Goal: Task Accomplishment & Management: Contribute content

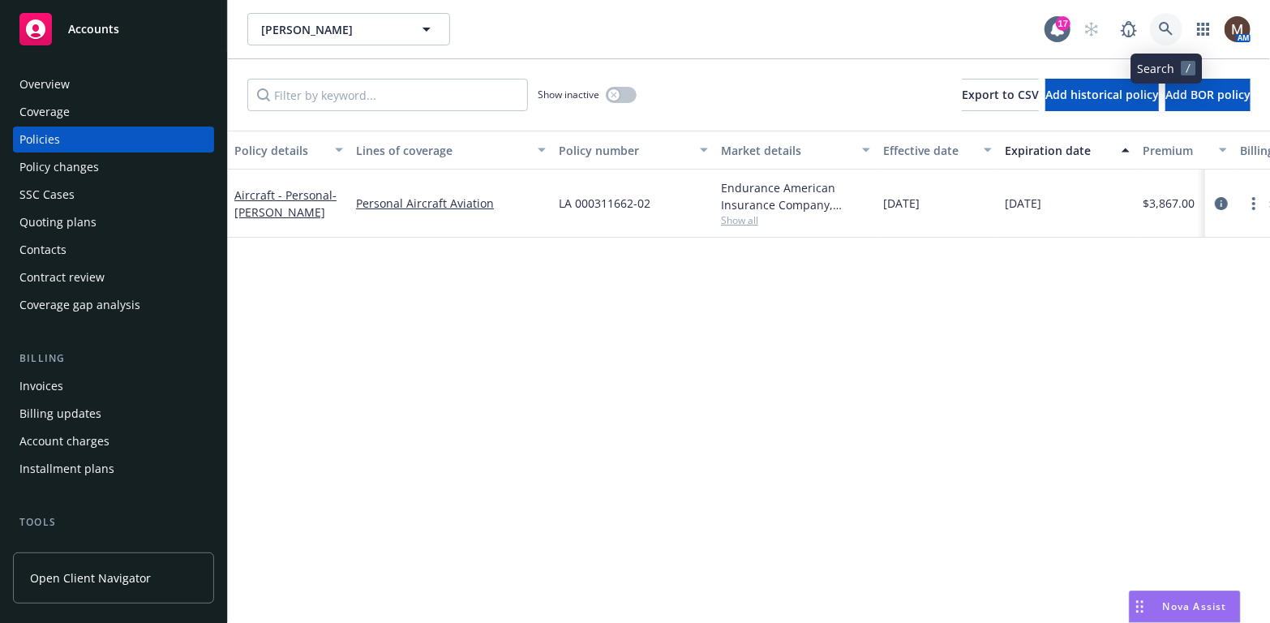
click at [1157, 21] on link at bounding box center [1166, 29] width 32 height 32
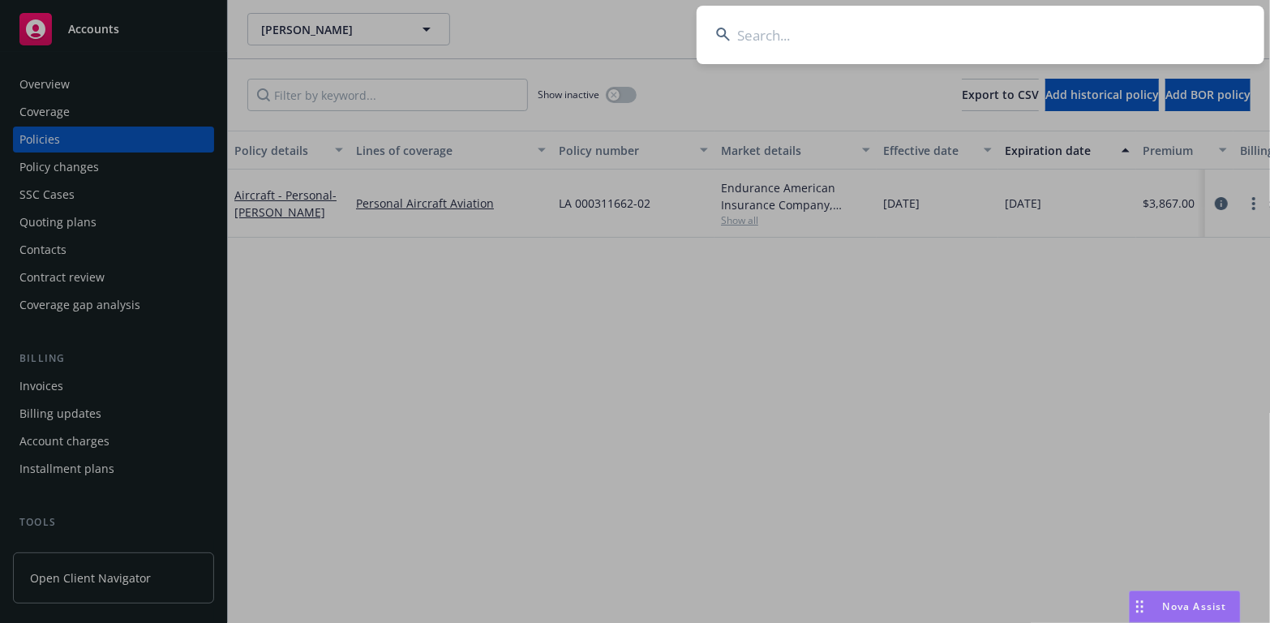
click at [767, 32] on input at bounding box center [981, 35] width 568 height 58
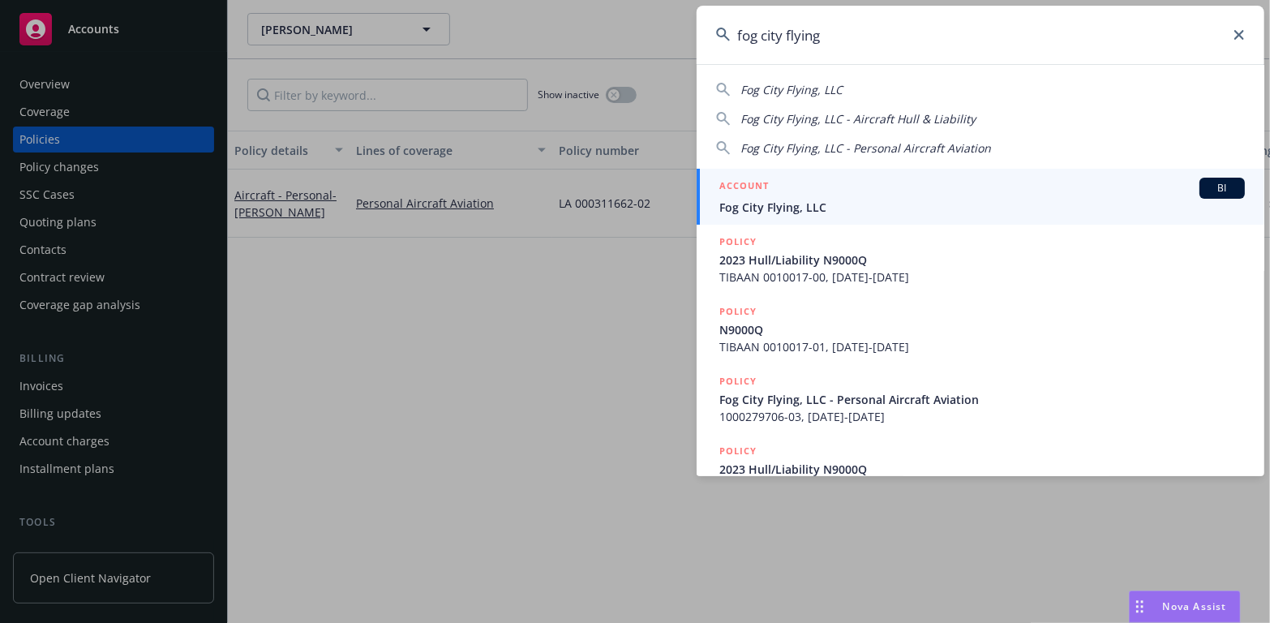
type input "fog city flying"
click at [751, 202] on span "Fog City Flying, LLC" at bounding box center [981, 207] width 525 height 17
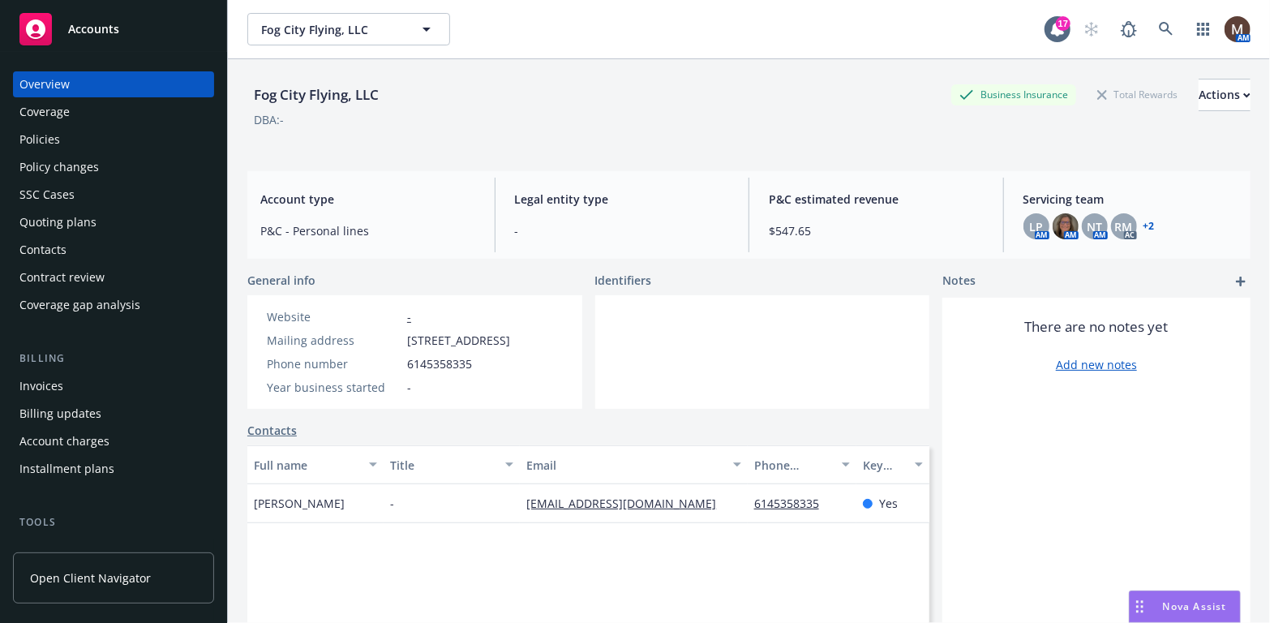
click at [44, 142] on div "Policies" at bounding box center [39, 139] width 41 height 26
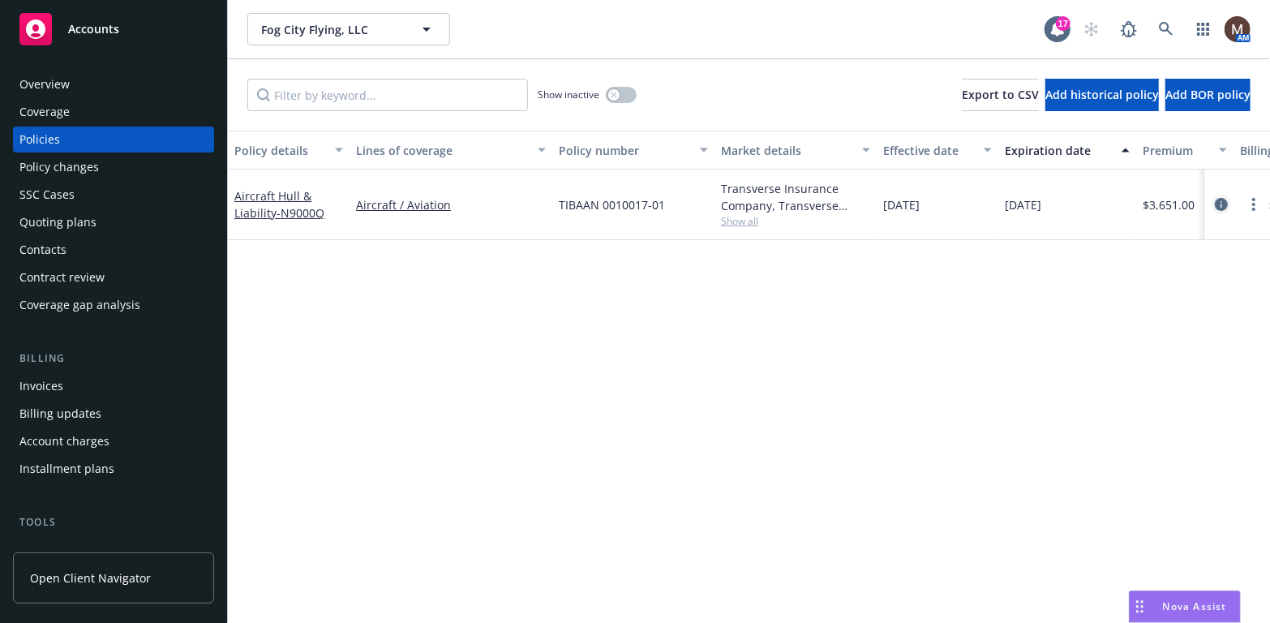
click at [1224, 198] on icon "circleInformation" at bounding box center [1221, 204] width 13 height 13
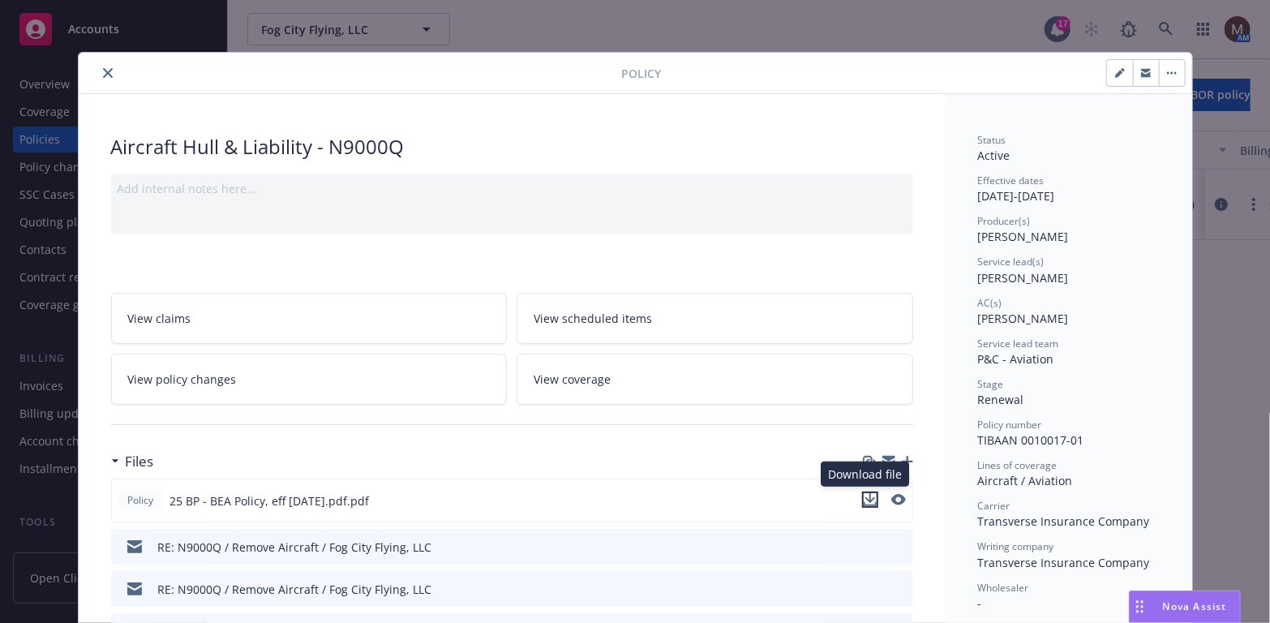
click at [864, 493] on icon "download file" at bounding box center [870, 499] width 13 height 13
click at [103, 75] on icon "close" at bounding box center [108, 73] width 10 height 10
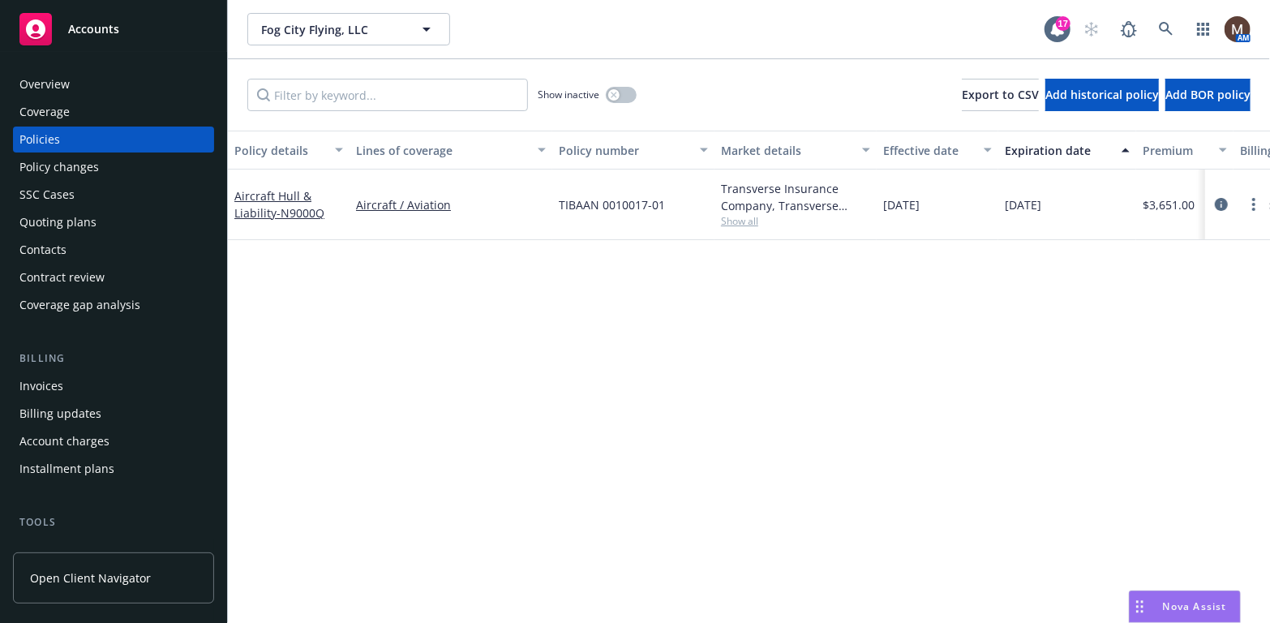
scroll to position [81, 0]
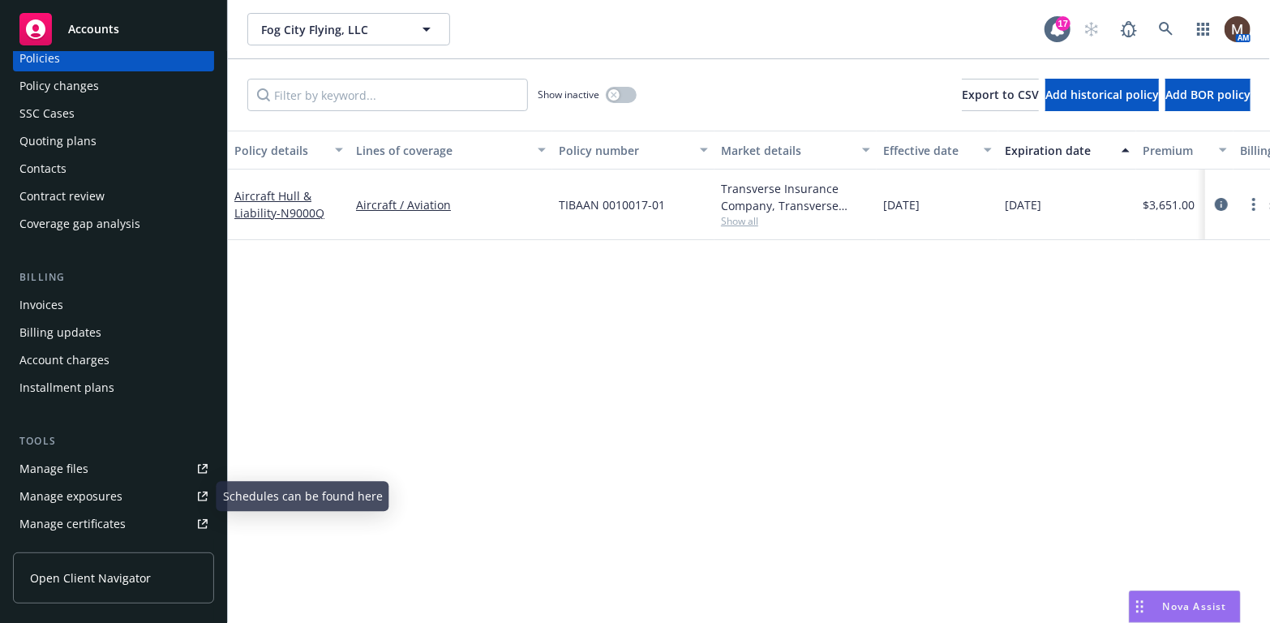
click at [89, 469] on link "Manage files" at bounding box center [113, 469] width 201 height 26
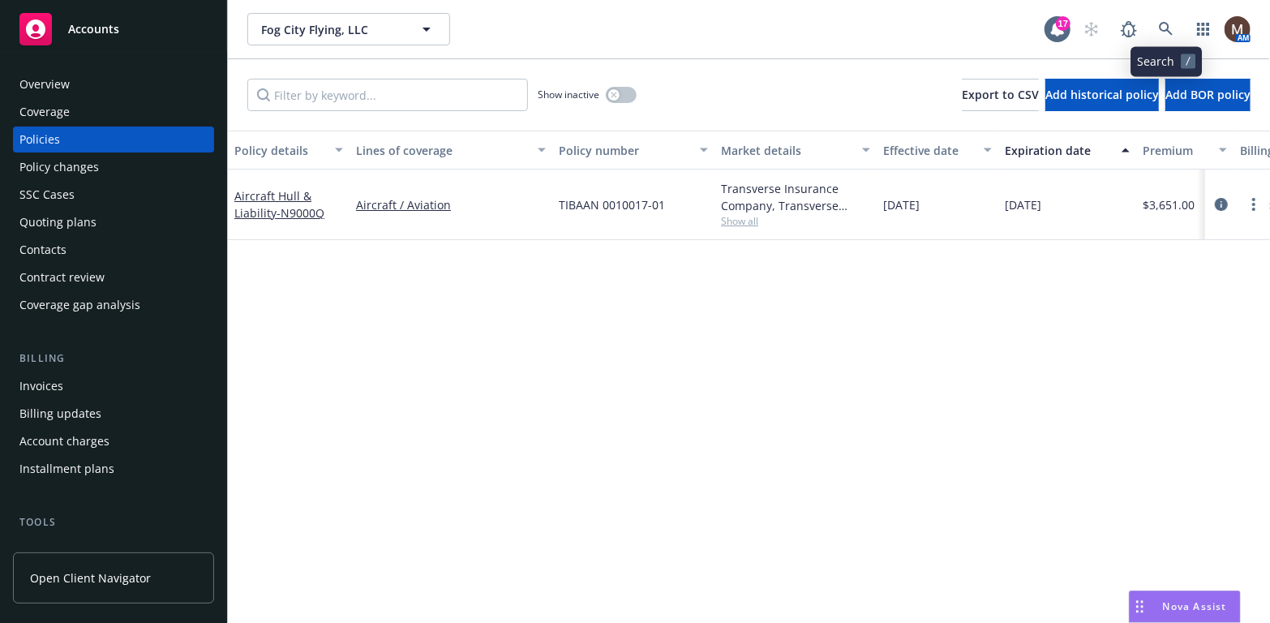
scroll to position [81, 0]
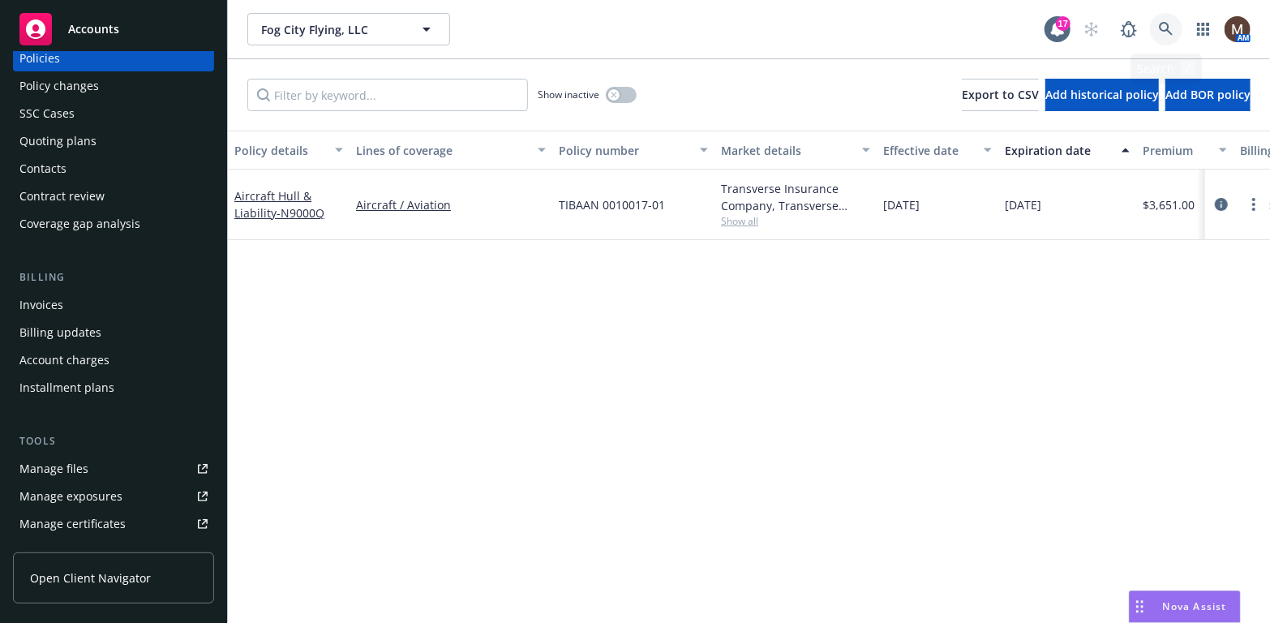
click at [1164, 20] on link at bounding box center [1166, 29] width 32 height 32
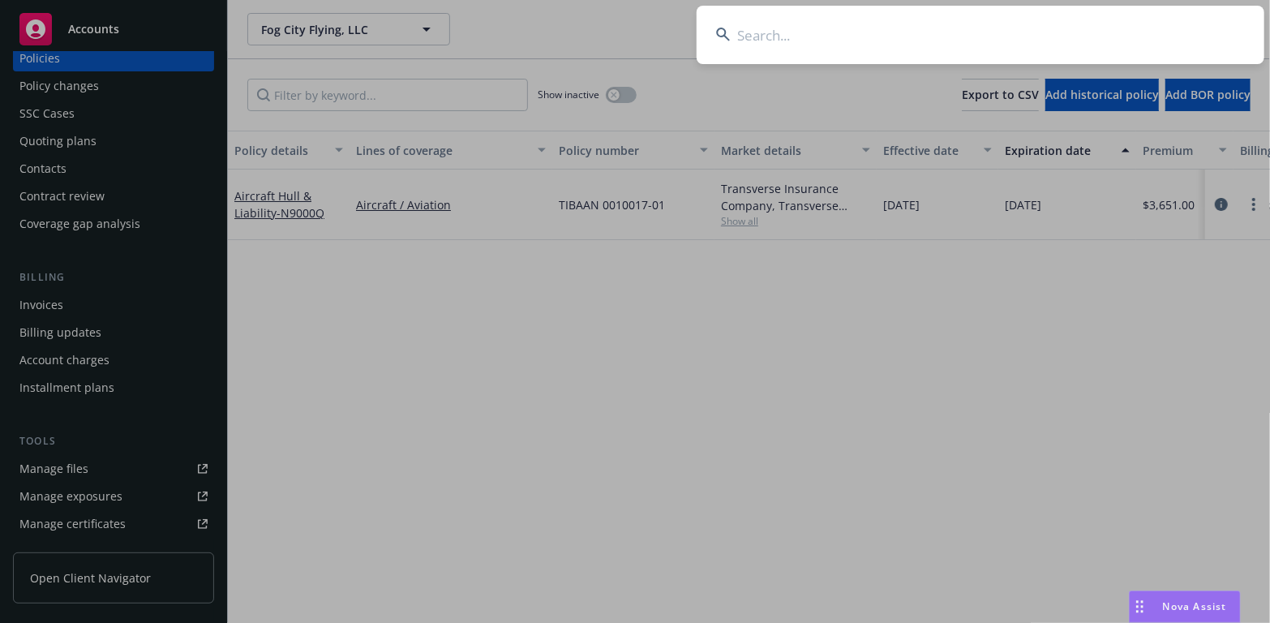
click at [744, 31] on input at bounding box center [981, 35] width 568 height 58
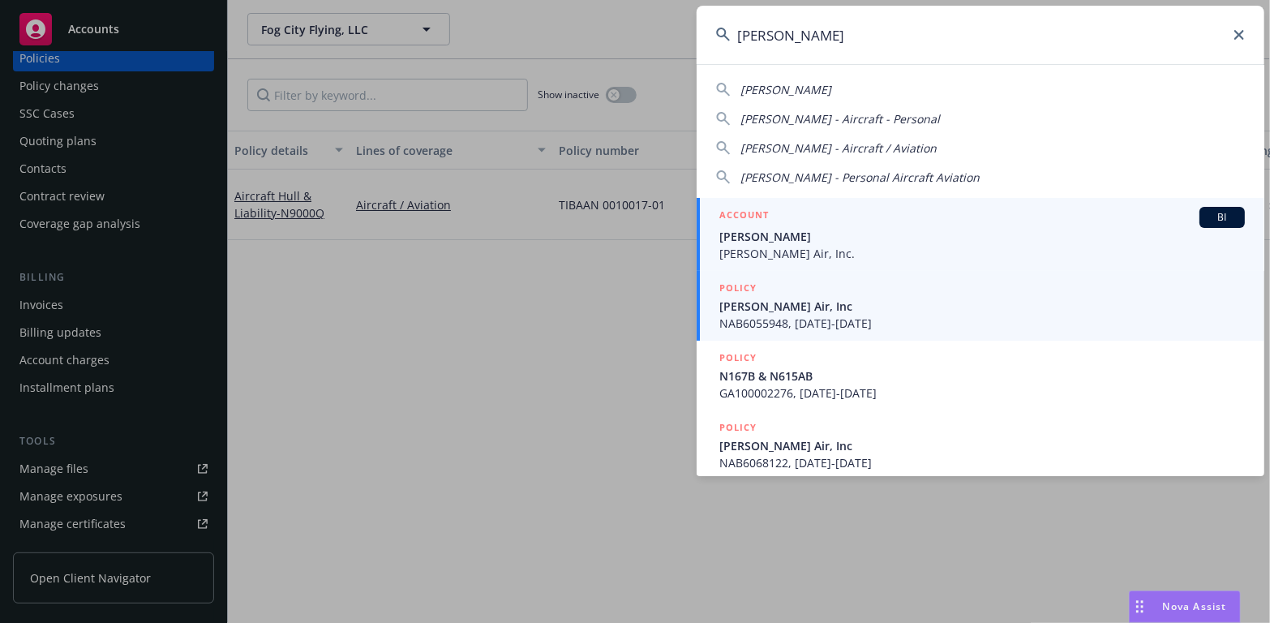
type input "frank bolea"
click at [754, 301] on span "[PERSON_NAME] Air, Inc" at bounding box center [981, 306] width 525 height 17
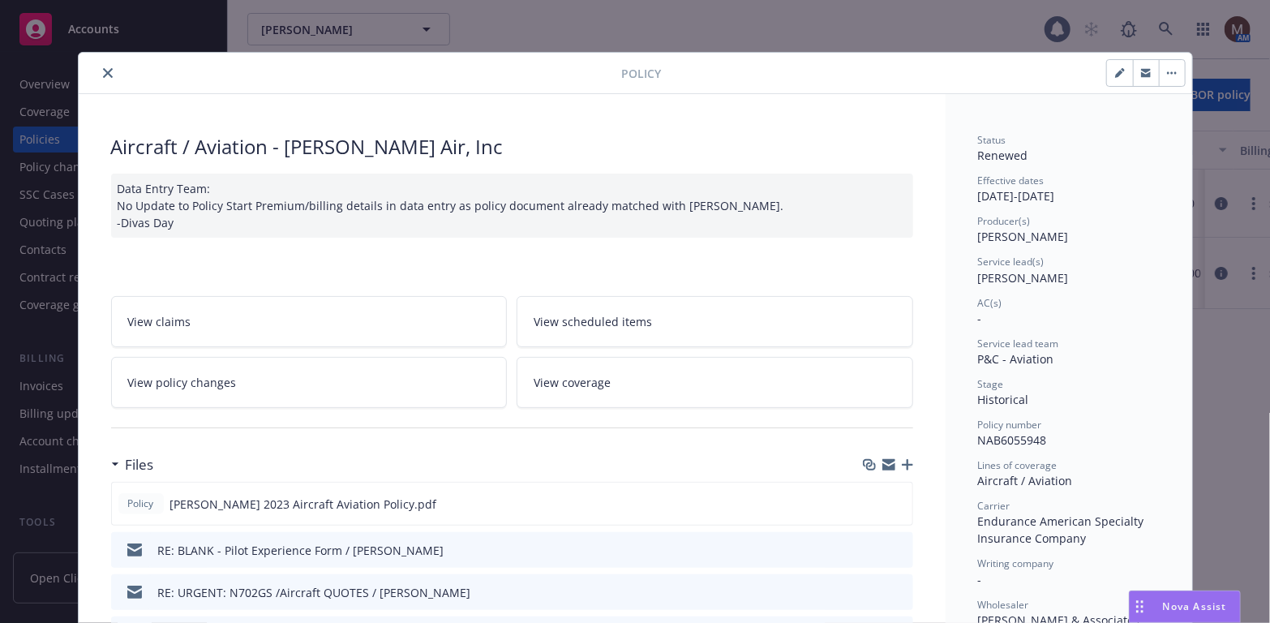
click at [99, 66] on button "close" at bounding box center [107, 72] width 19 height 19
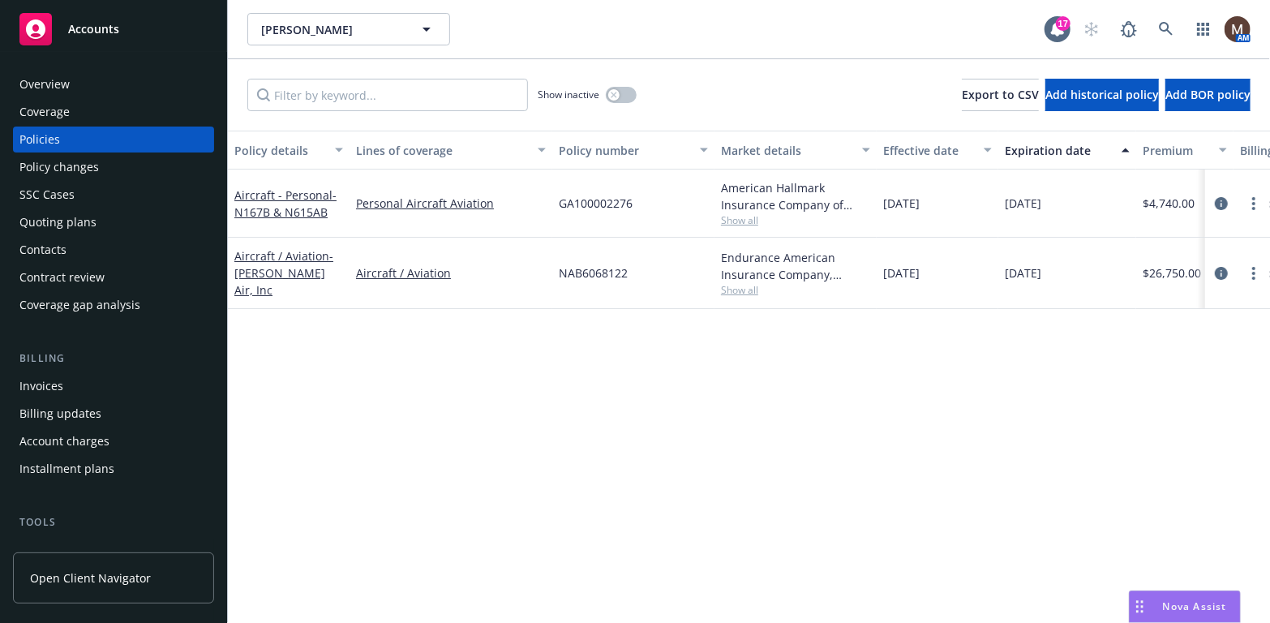
scroll to position [81, 0]
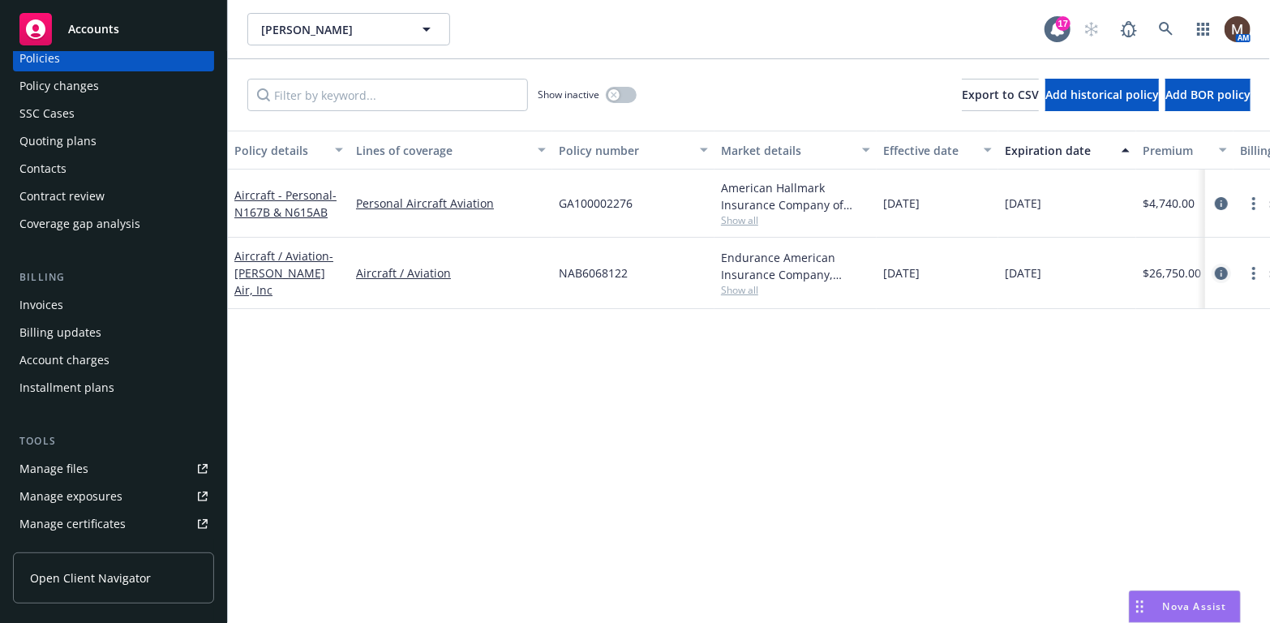
click at [1224, 268] on icon "circleInformation" at bounding box center [1221, 273] width 13 height 13
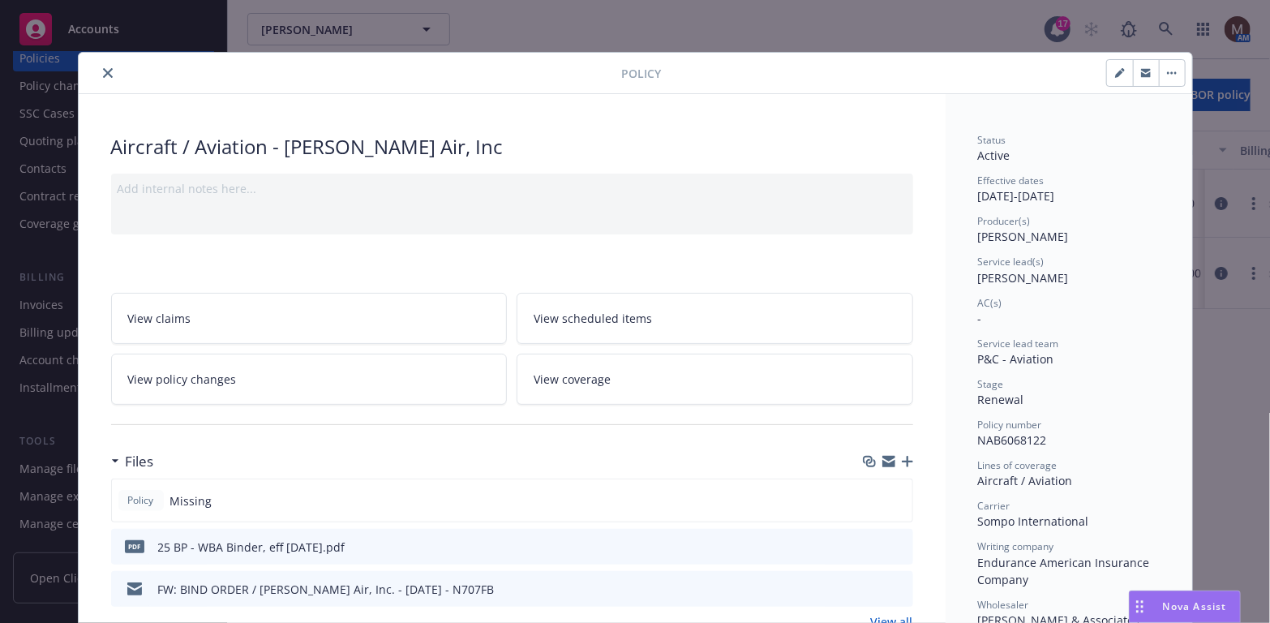
click at [103, 69] on icon "close" at bounding box center [108, 73] width 10 height 10
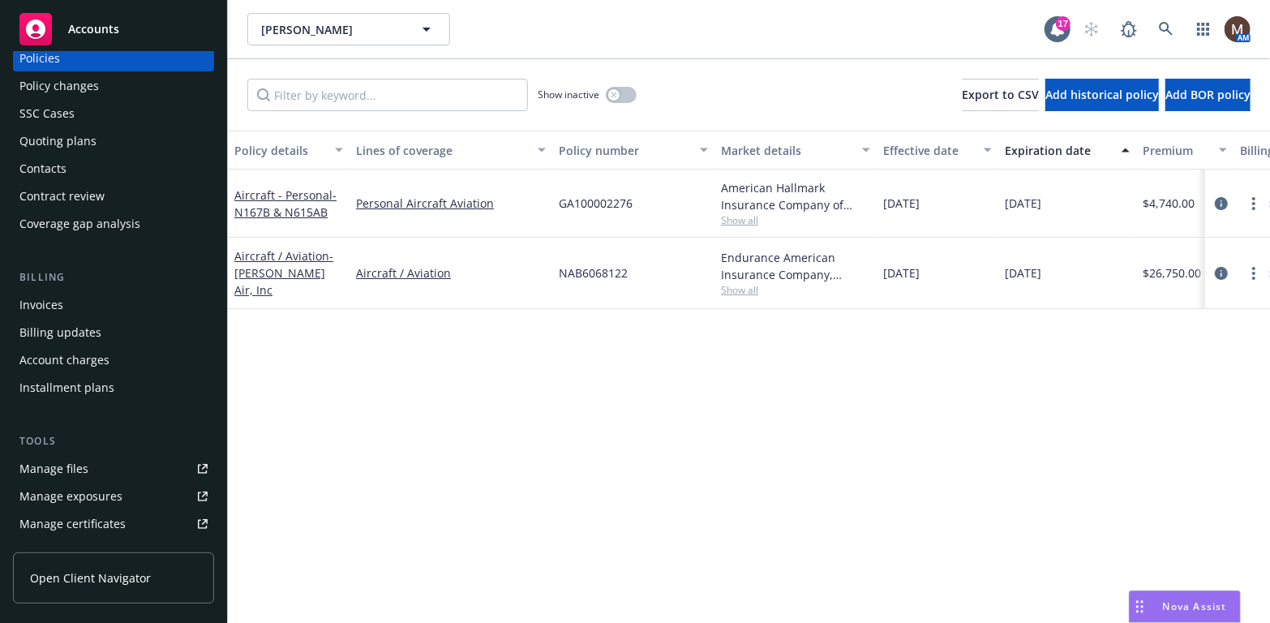
click at [82, 467] on div "Manage files" at bounding box center [53, 469] width 69 height 26
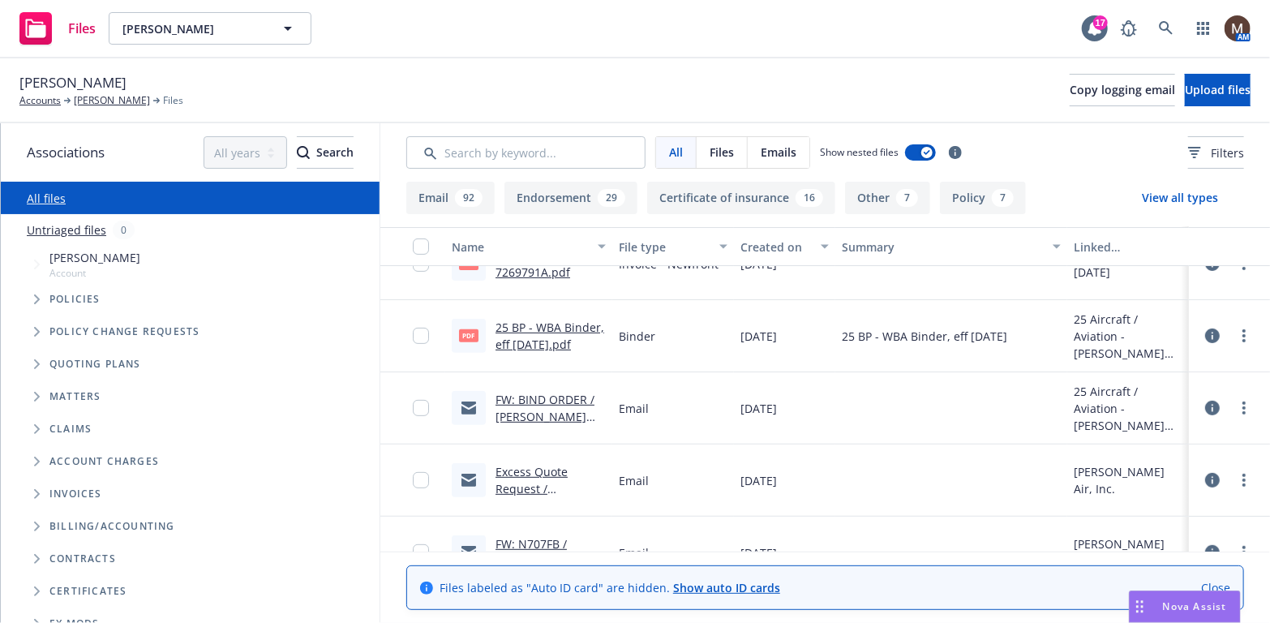
scroll to position [162, 0]
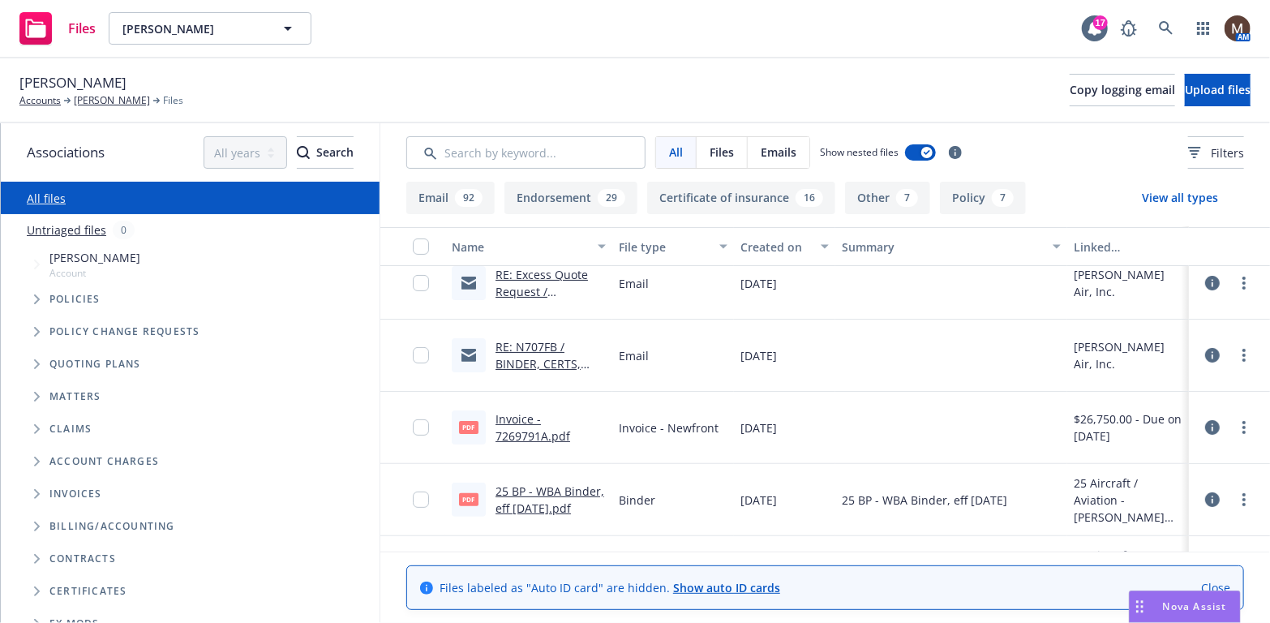
click at [549, 360] on link "RE: N707FB / BINDER, CERTS, INVOICE / Bolea Air / 08.08.2025" at bounding box center [549, 381] width 109 height 84
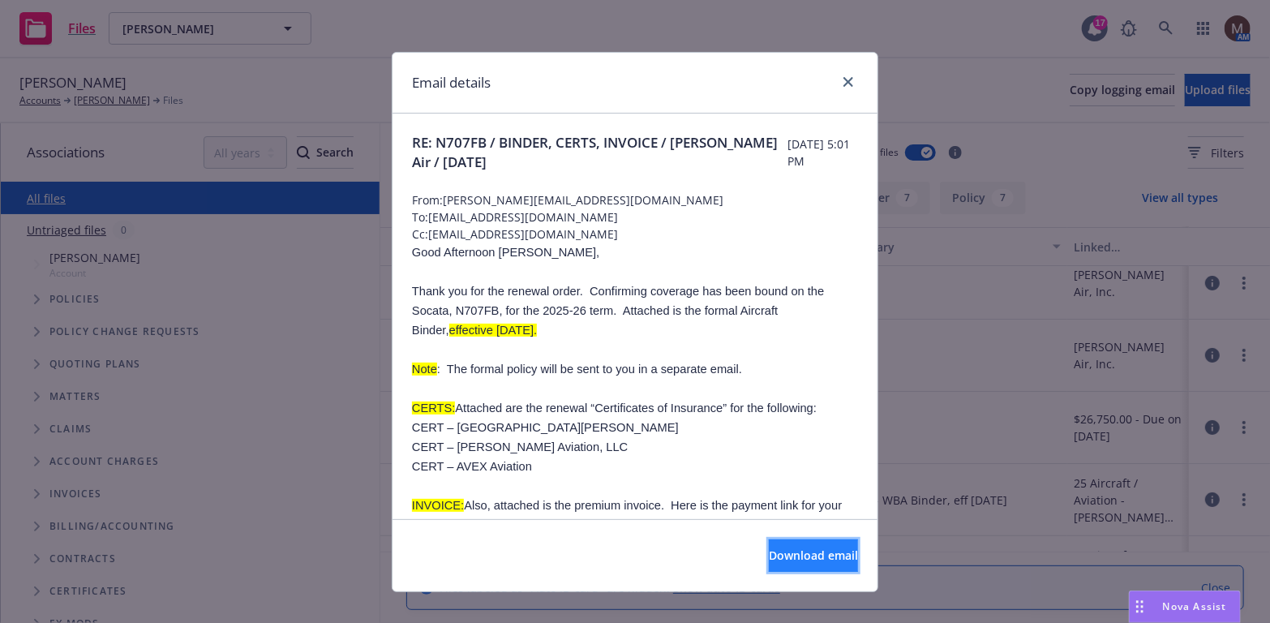
click at [784, 549] on span "Download email" at bounding box center [813, 554] width 89 height 15
click at [843, 77] on icon "close" at bounding box center [848, 82] width 10 height 10
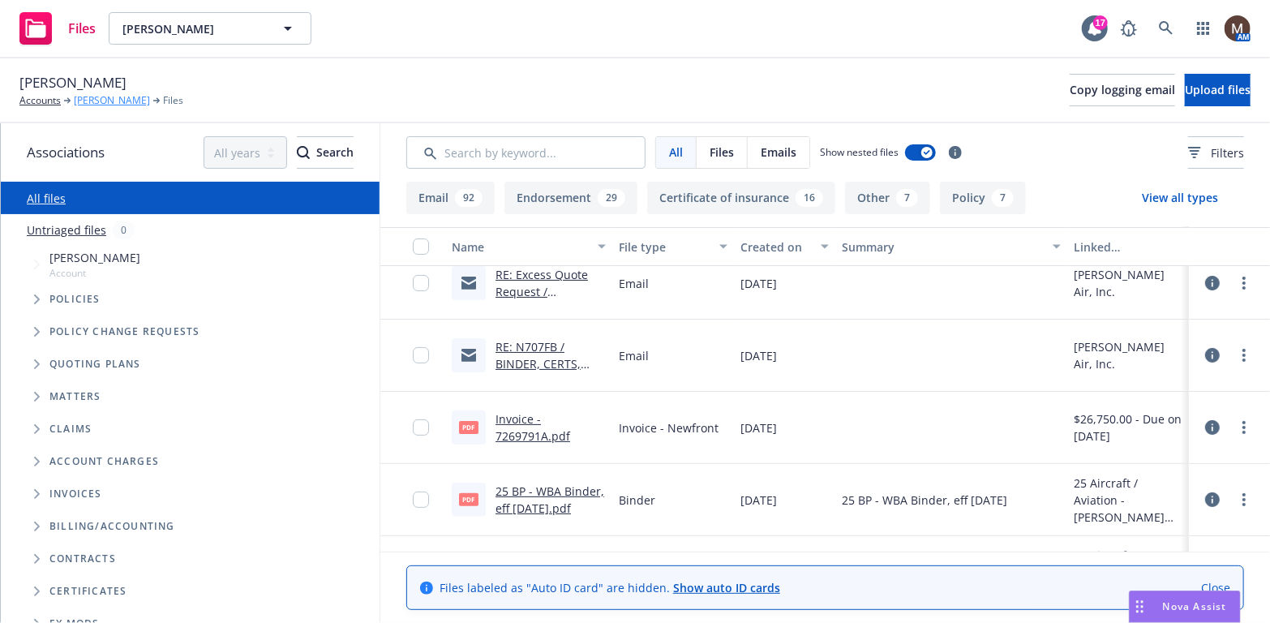
click at [108, 94] on link "[PERSON_NAME]" at bounding box center [112, 100] width 76 height 15
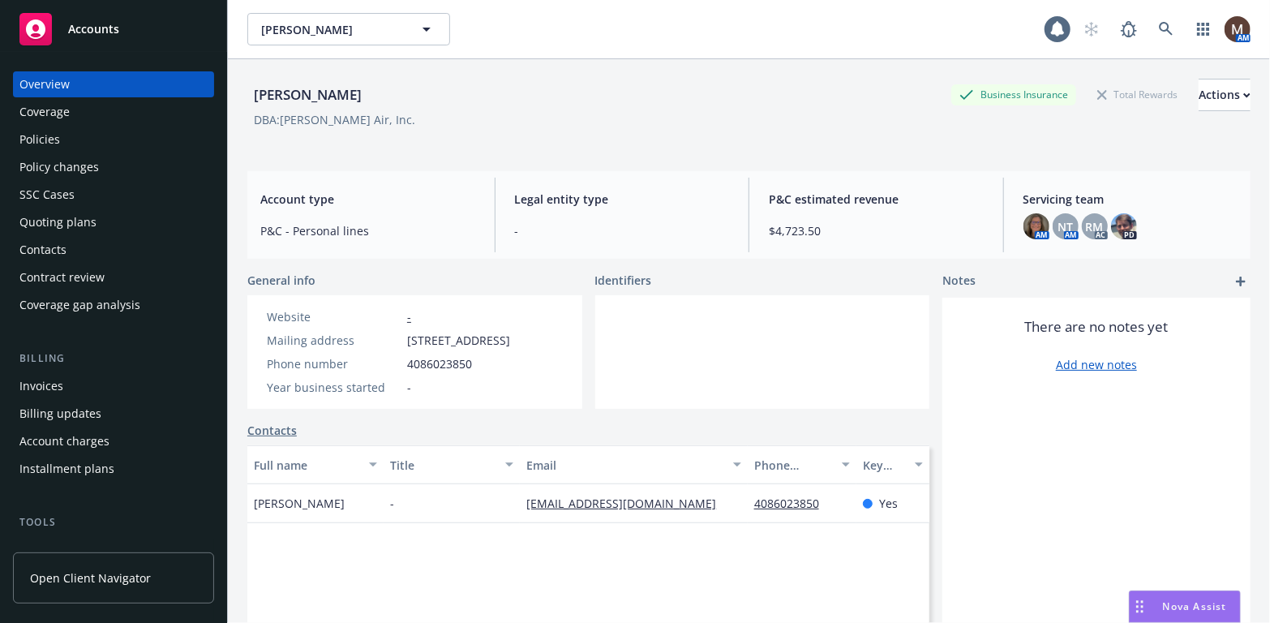
click at [107, 141] on div "Policies" at bounding box center [113, 139] width 188 height 26
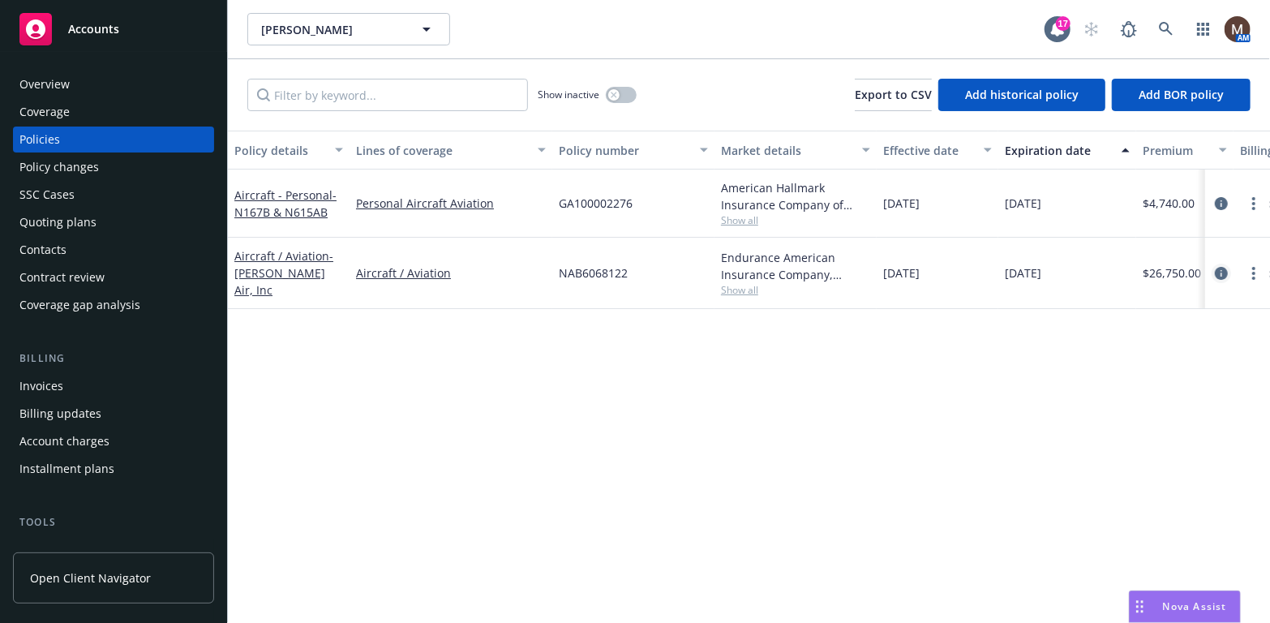
click at [1222, 270] on icon "circleInformation" at bounding box center [1221, 273] width 13 height 13
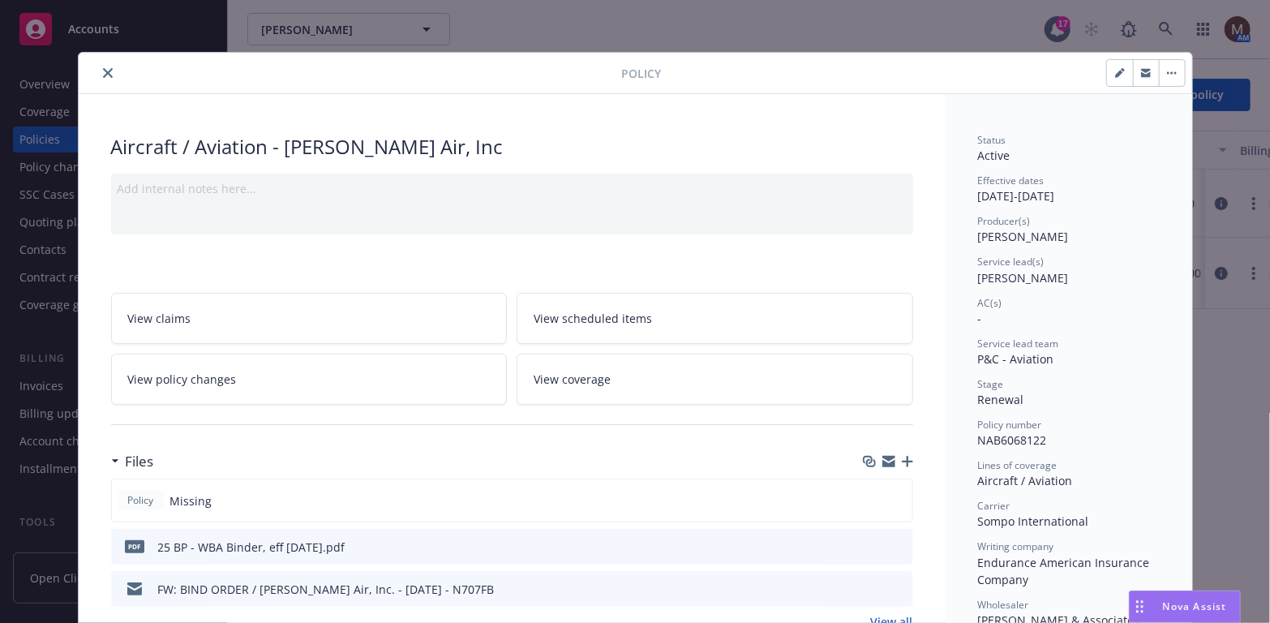
click at [902, 456] on icon "button" at bounding box center [907, 461] width 11 height 11
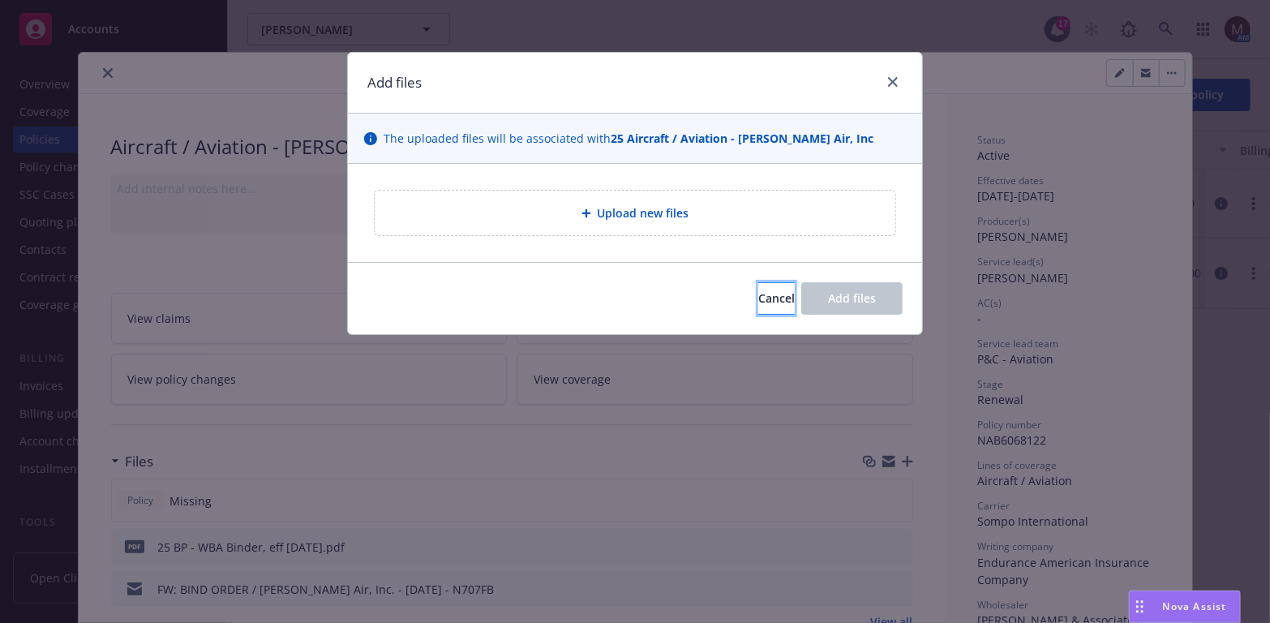
click at [762, 287] on button "Cancel" at bounding box center [776, 298] width 36 height 32
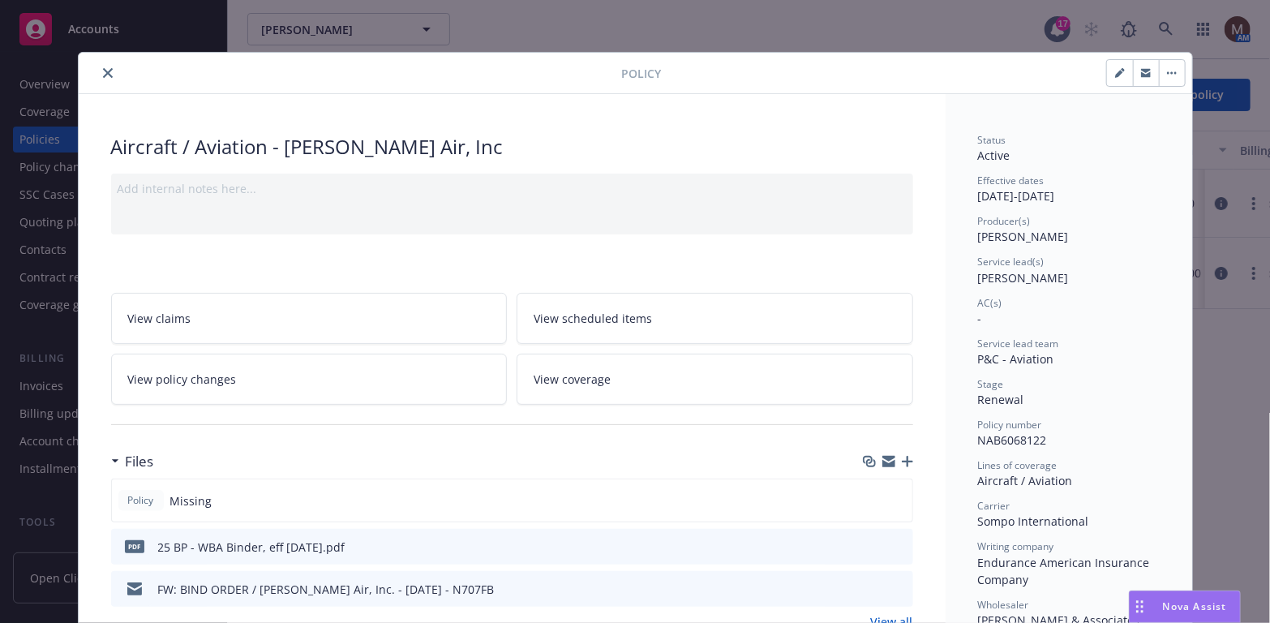
drag, startPoint x: 103, startPoint y: 67, endPoint x: 129, endPoint y: 79, distance: 28.3
click at [103, 68] on icon "close" at bounding box center [108, 73] width 10 height 10
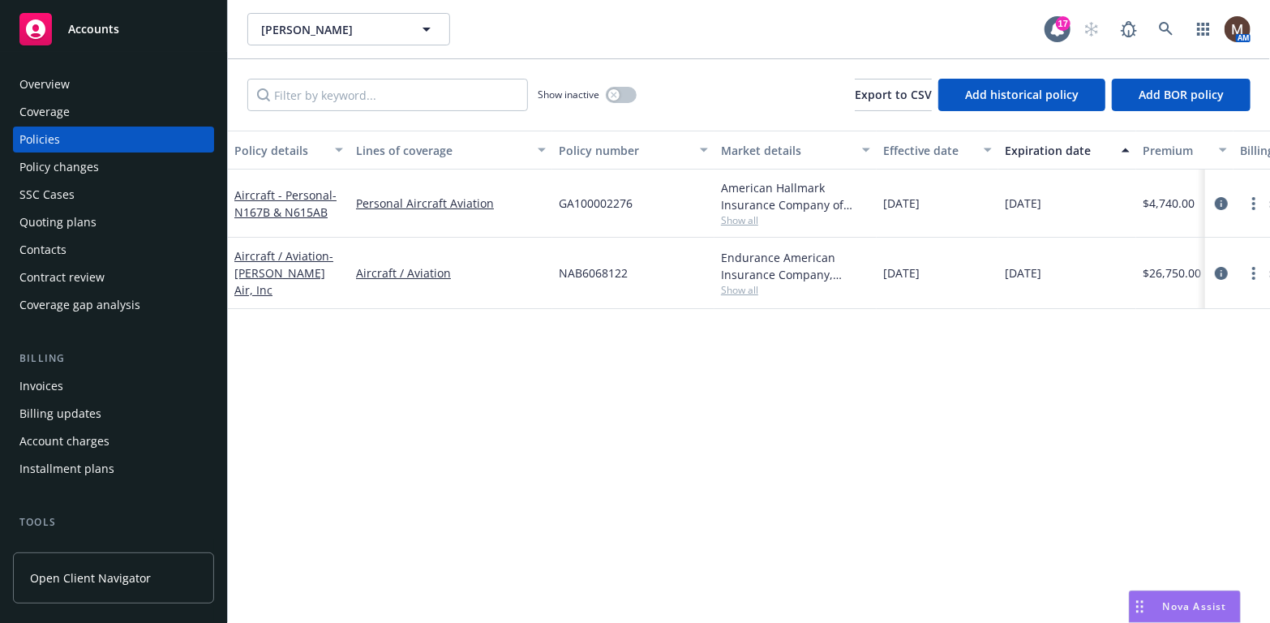
scroll to position [81, 0]
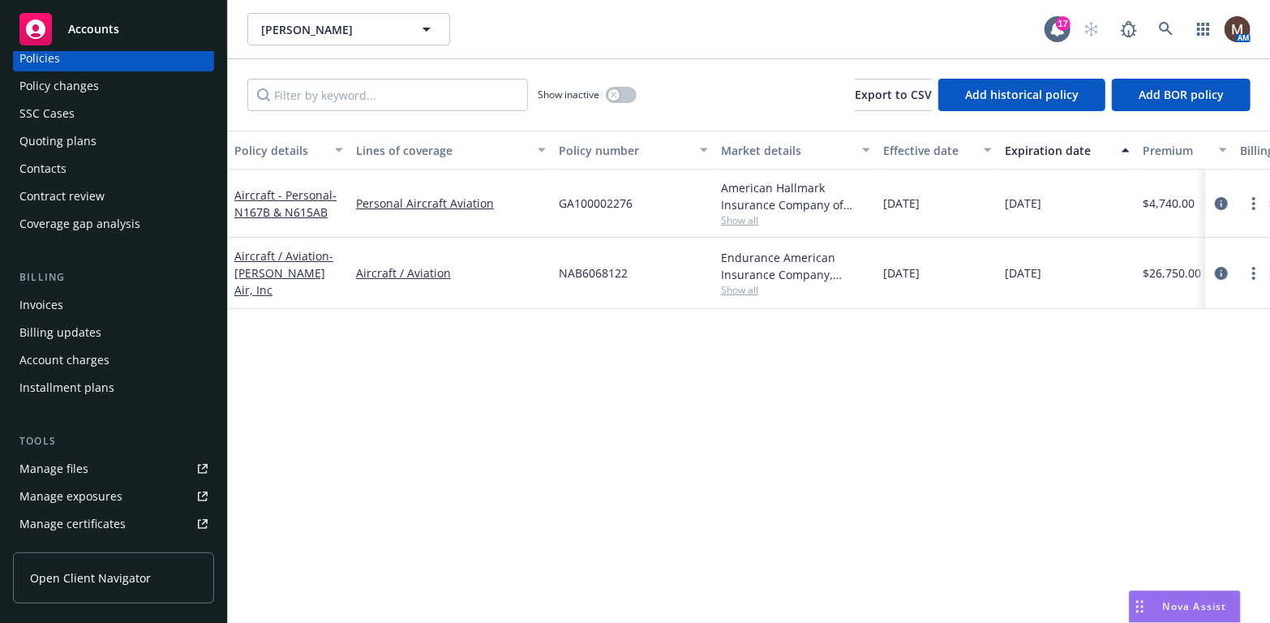
click at [73, 467] on div "Manage files" at bounding box center [53, 469] width 69 height 26
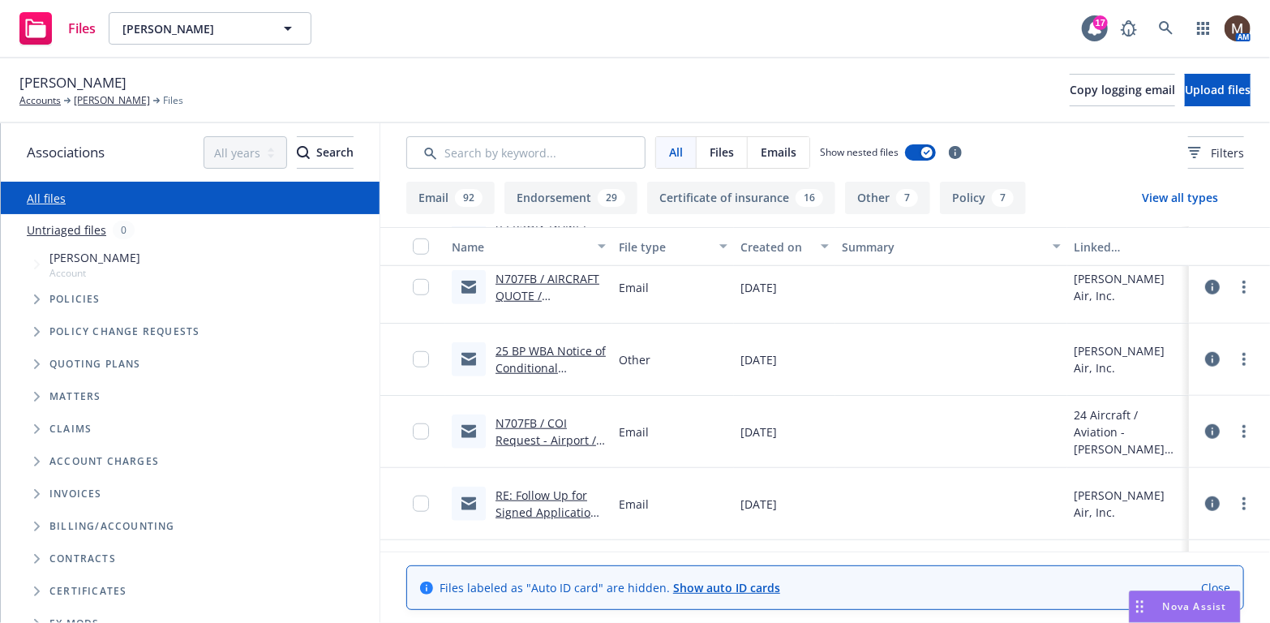
scroll to position [649, 0]
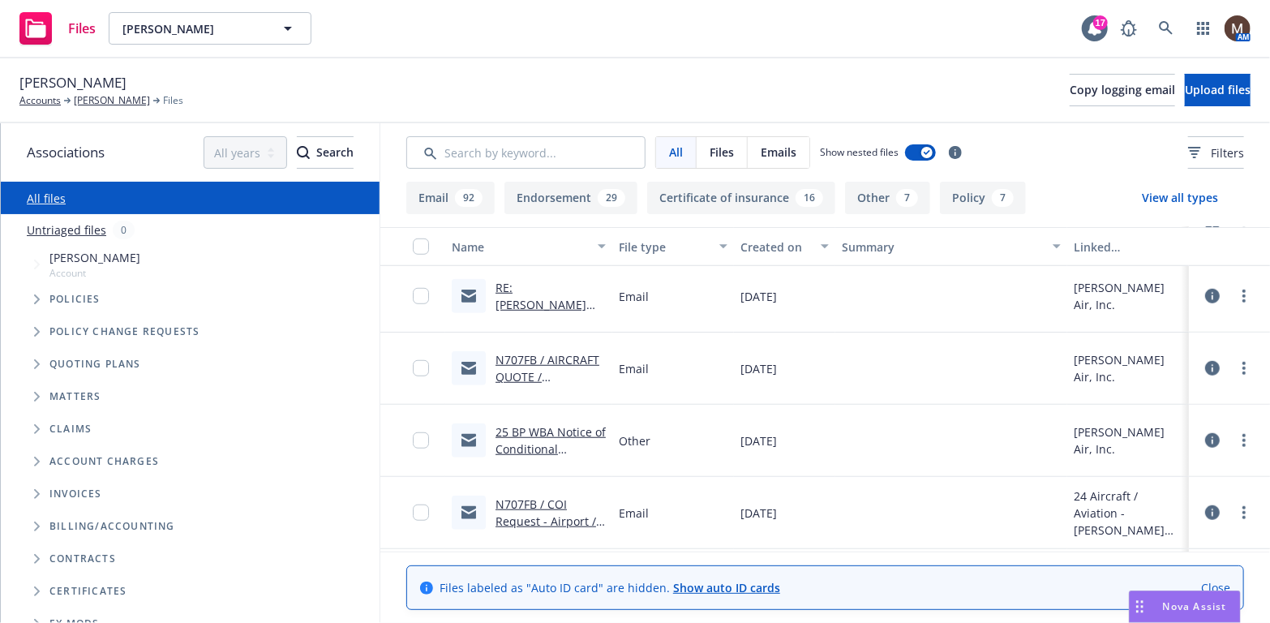
click at [560, 356] on link "N707FB / AIRCRAFT QUOTE / [PERSON_NAME] Air / [DATE]" at bounding box center [549, 385] width 109 height 66
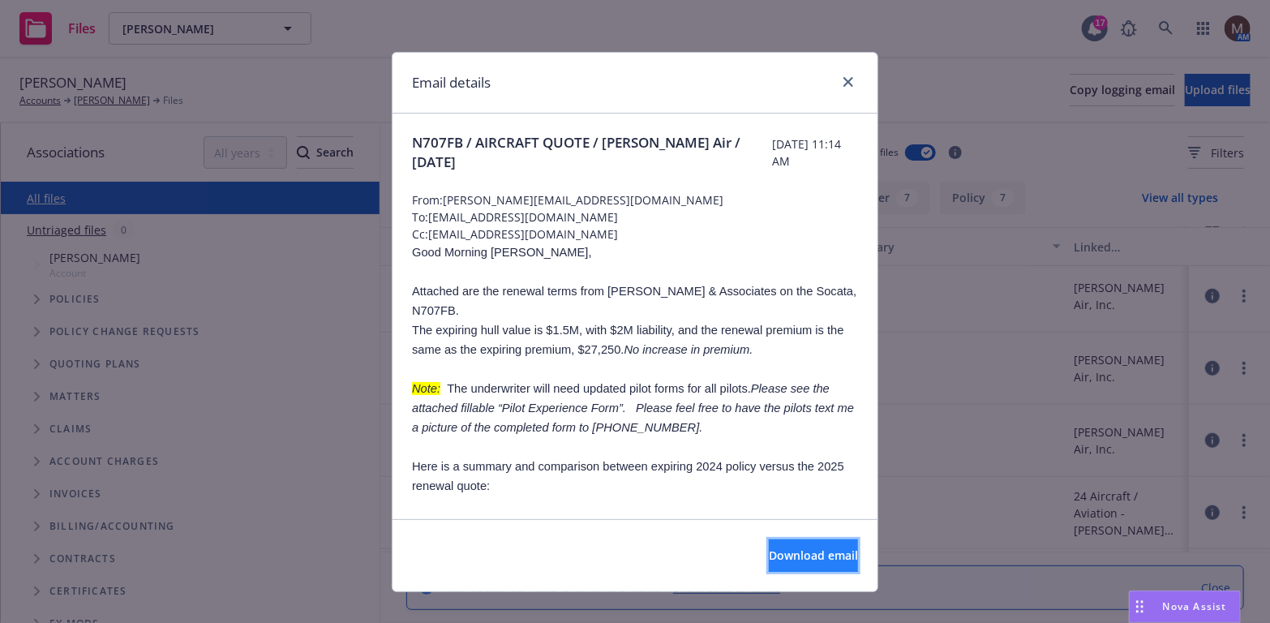
click at [817, 548] on span "Download email" at bounding box center [813, 554] width 89 height 15
click at [844, 79] on icon "close" at bounding box center [848, 82] width 10 height 10
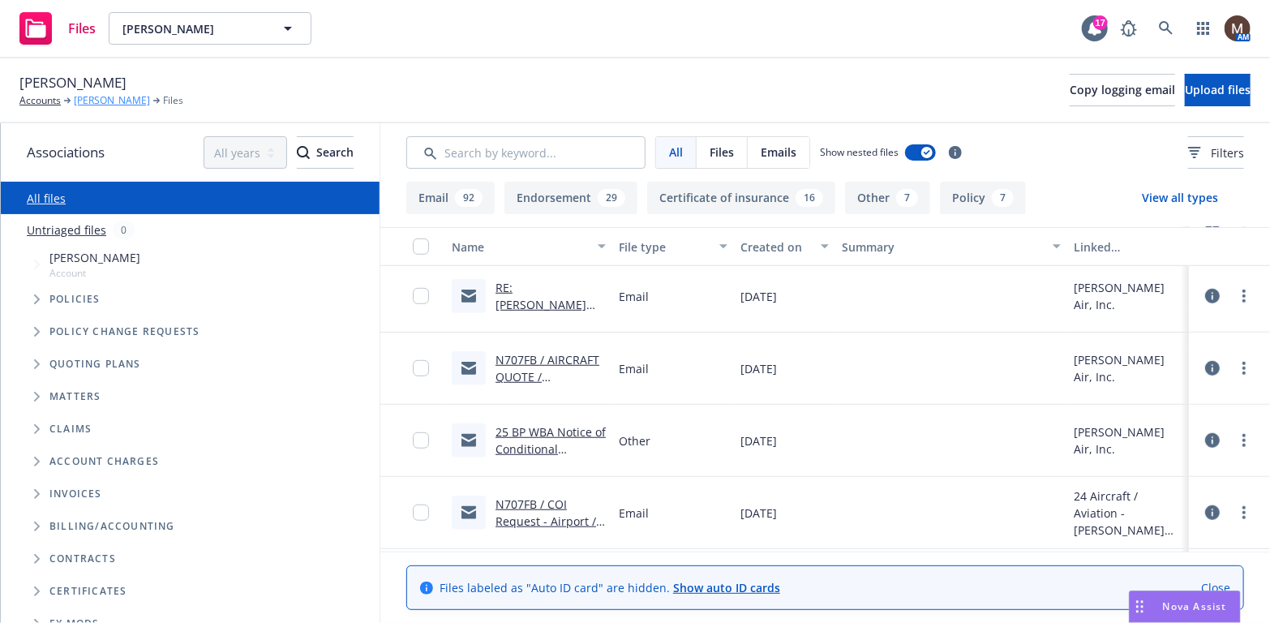
click at [109, 97] on link "[PERSON_NAME]" at bounding box center [112, 100] width 76 height 15
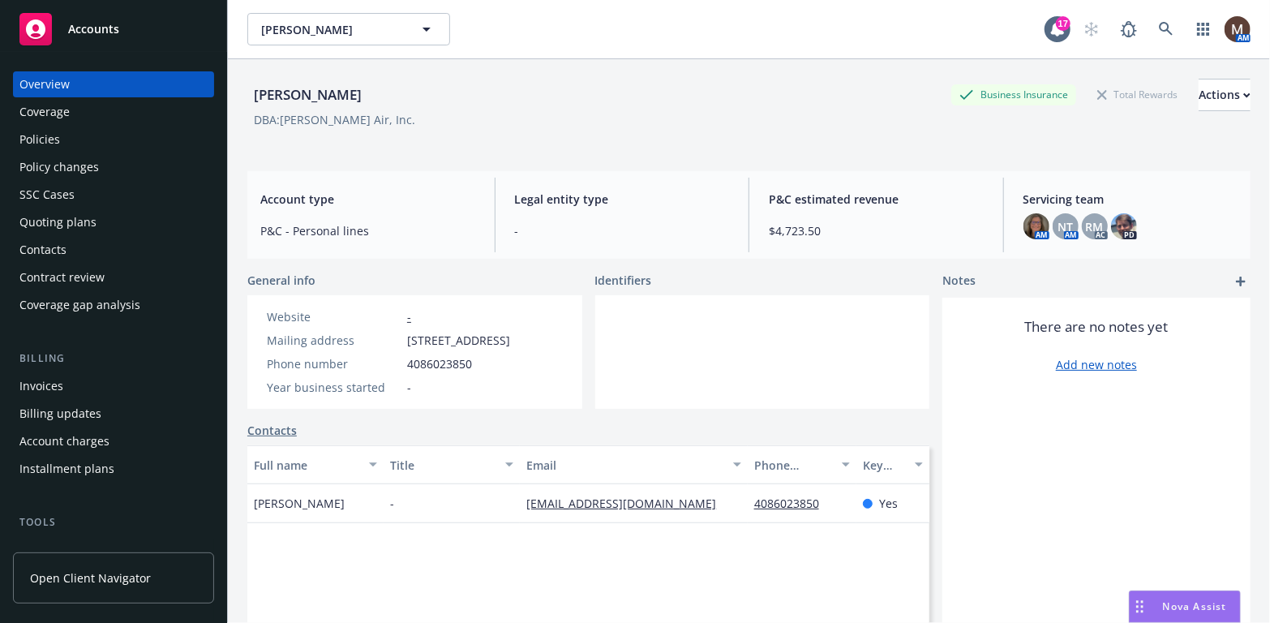
click at [41, 136] on div "Policies" at bounding box center [39, 139] width 41 height 26
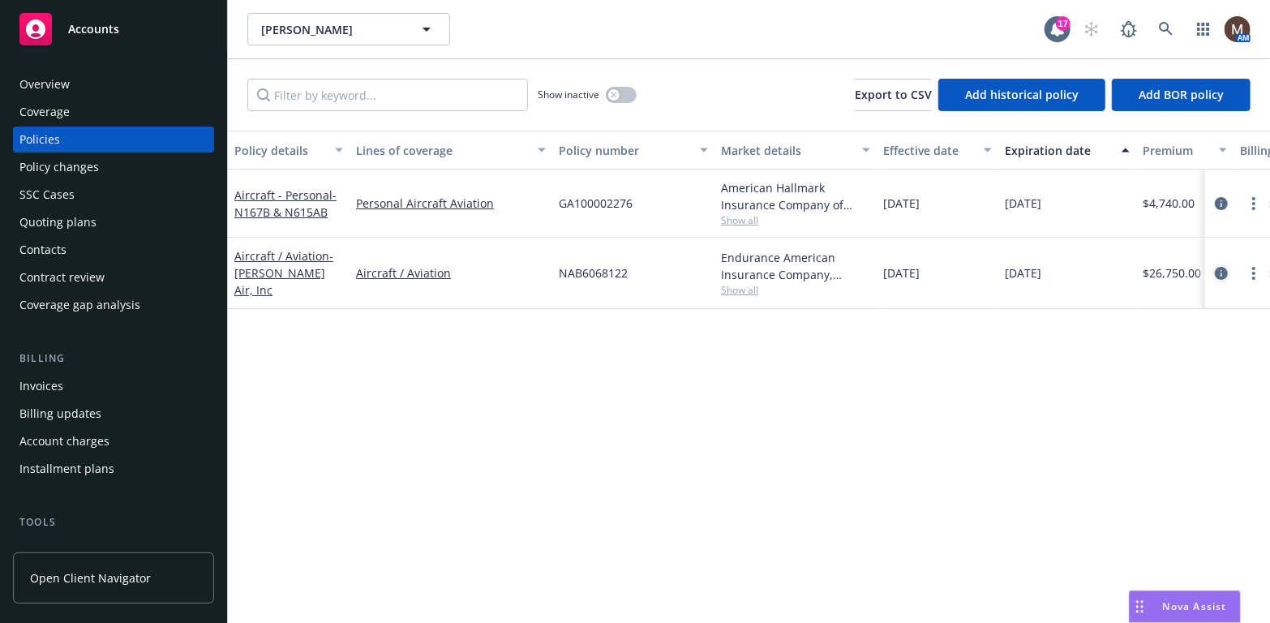
click at [1220, 267] on icon "circleInformation" at bounding box center [1221, 273] width 13 height 13
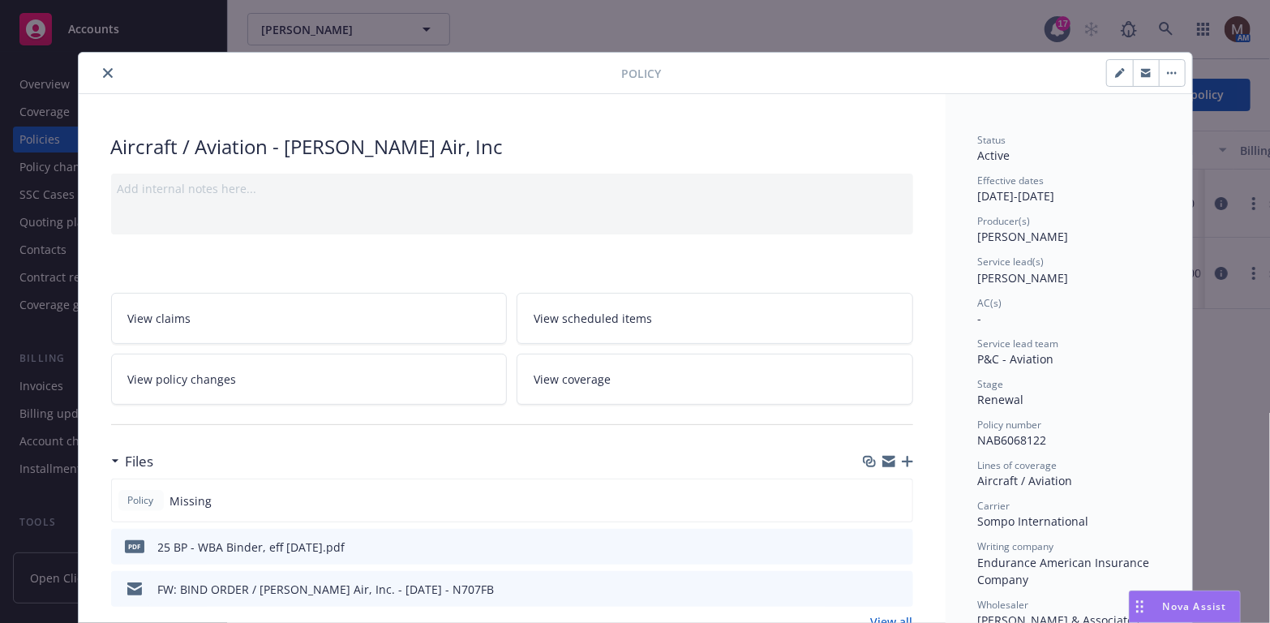
click at [903, 456] on icon "button" at bounding box center [907, 461] width 11 height 11
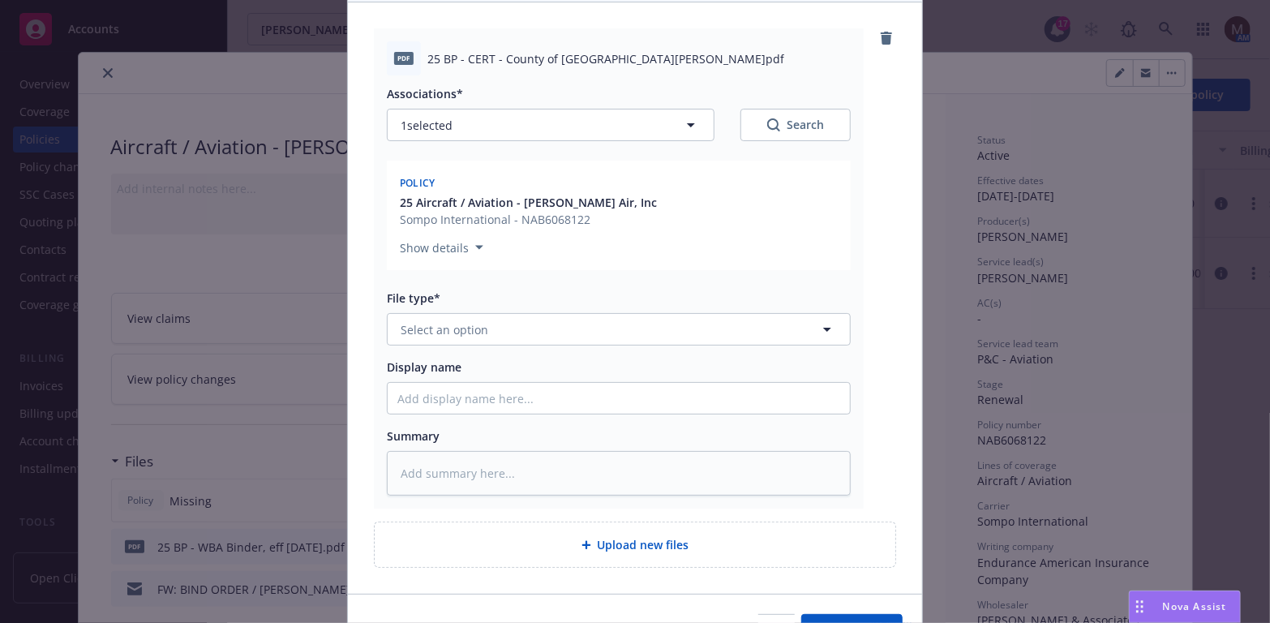
scroll to position [162, 0]
click at [823, 327] on icon "button" at bounding box center [827, 329] width 8 height 4
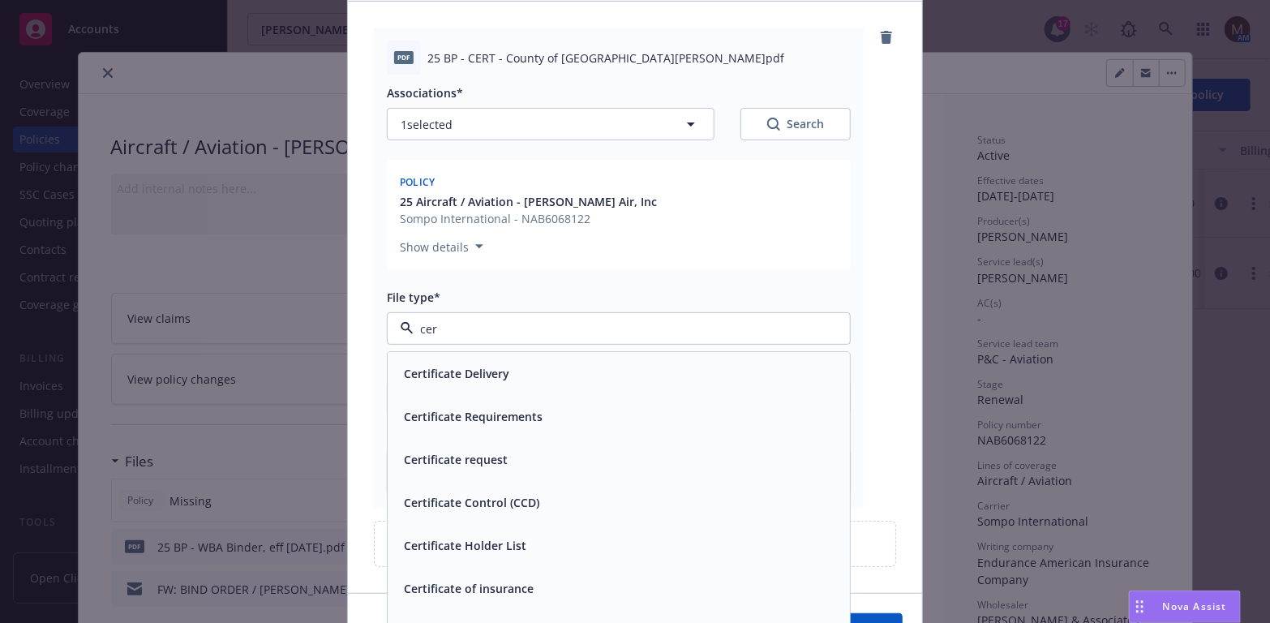
type input "cert"
click at [486, 585] on span "Certificate of insurance" at bounding box center [469, 589] width 130 height 17
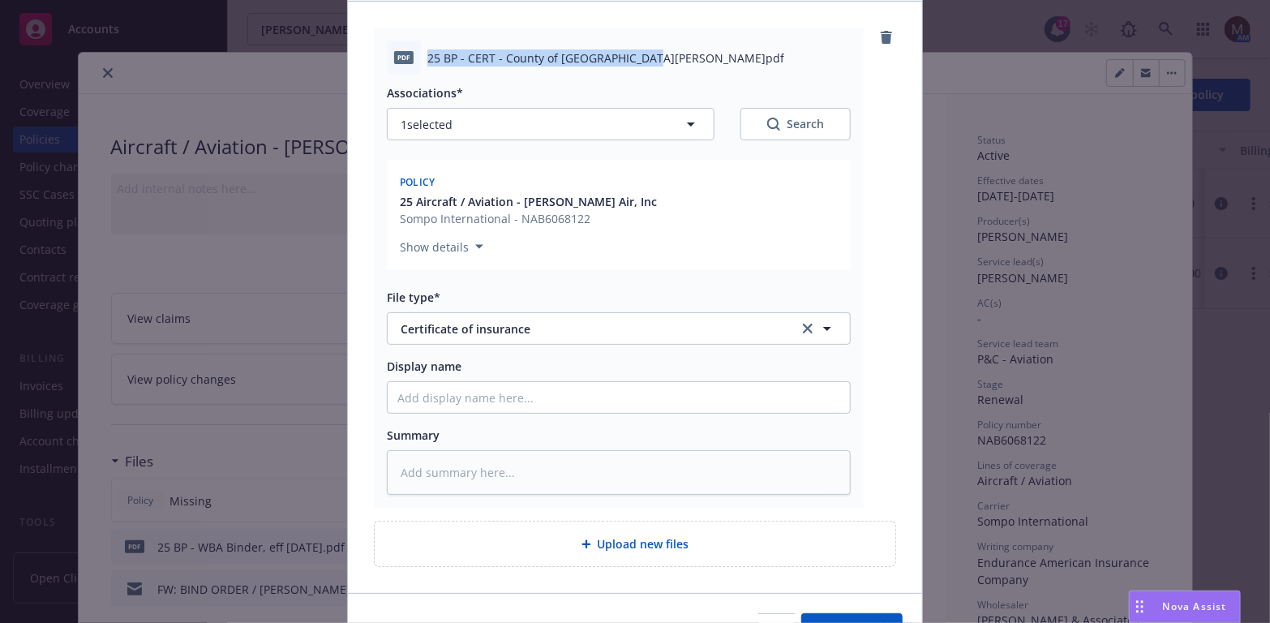
drag, startPoint x: 598, startPoint y: 63, endPoint x: 418, endPoint y: 64, distance: 180.0
click at [418, 64] on div "pdf 25 BP - CERT - County of Santa Clara.pdf" at bounding box center [619, 58] width 464 height 34
copy span "25 BP - CERT - County of [GEOGRAPHIC_DATA][PERSON_NAME]pdf"
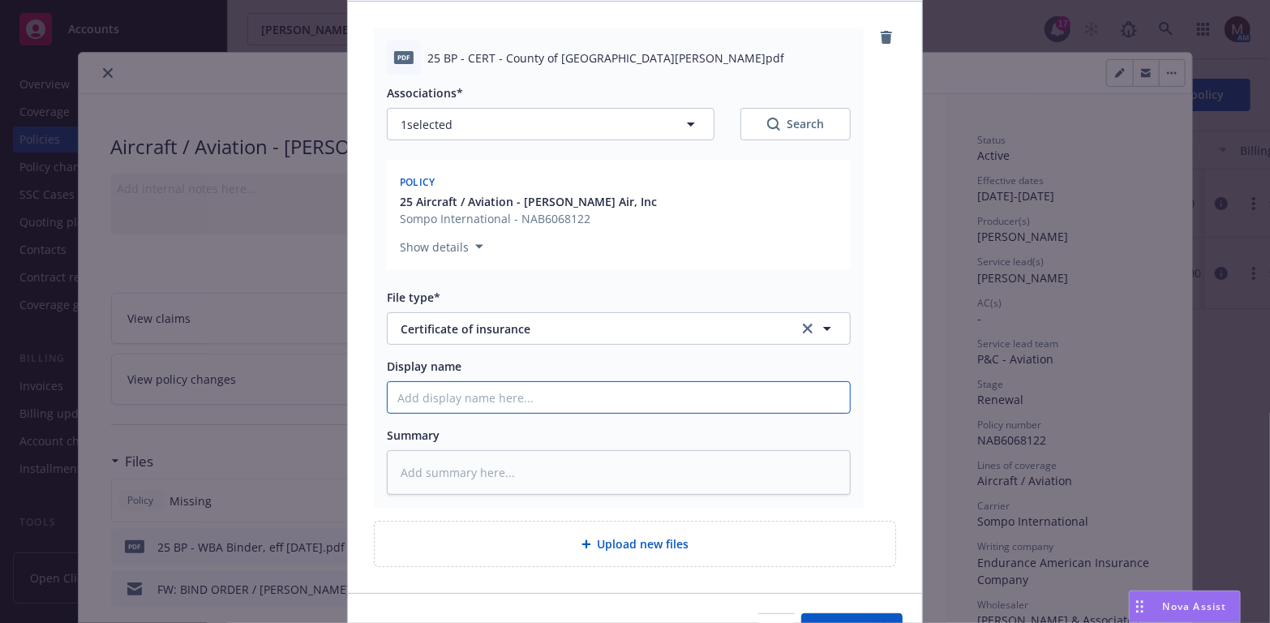
click at [423, 397] on input "Display name" at bounding box center [619, 397] width 462 height 31
paste input "25 BP - CERT - County of Santa Clara.pdf"
type textarea "x"
type input "25 BP - CERT - County of Santa Clara.pdf"
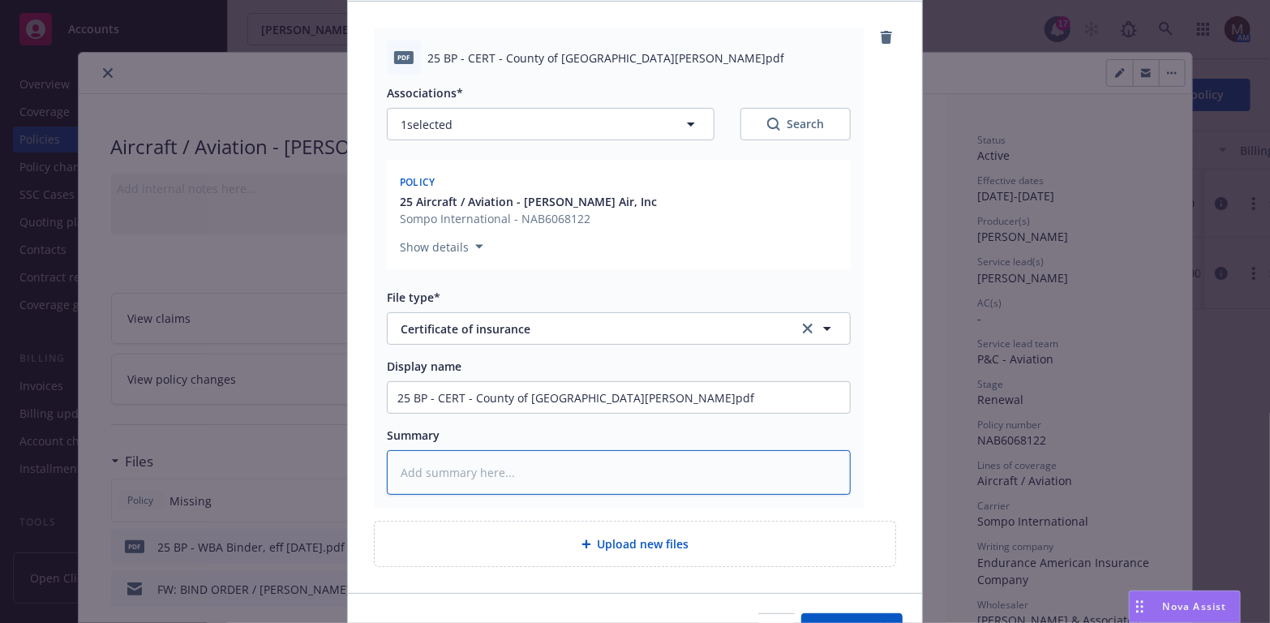
click at [422, 472] on textarea at bounding box center [619, 472] width 464 height 45
paste textarea "25 BP - CERT - County of Santa Clara.pdf"
type textarea "x"
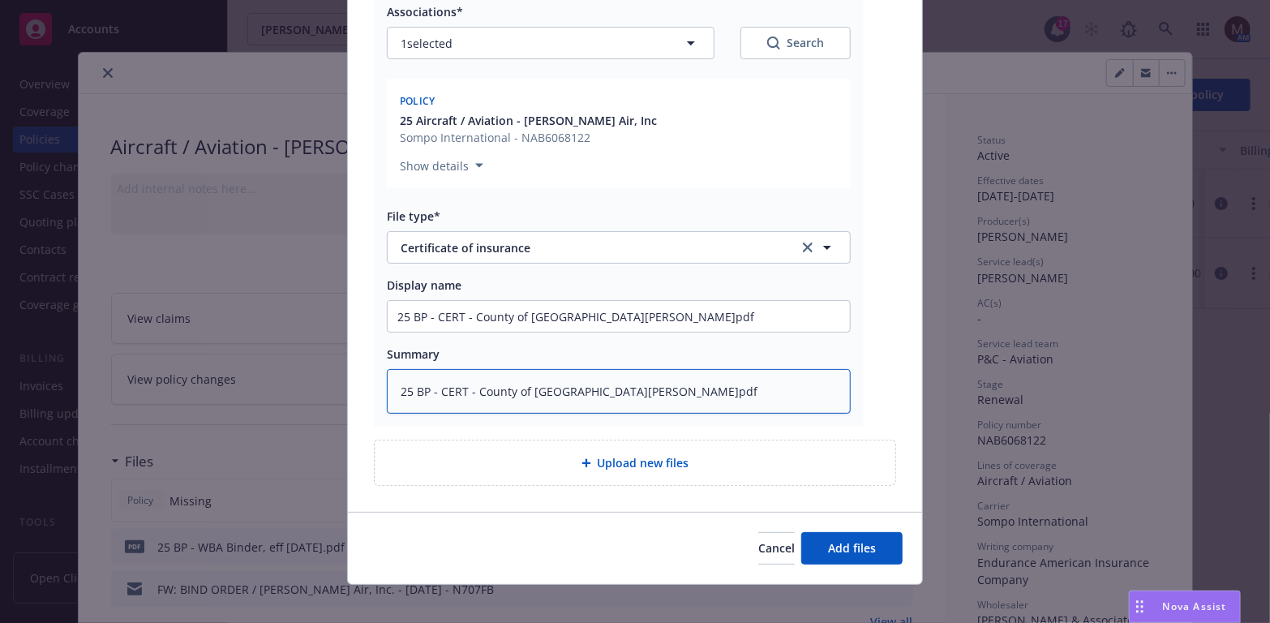
type textarea "25 BP - CERT - County of Santa Clara.pdf"
type textarea "x"
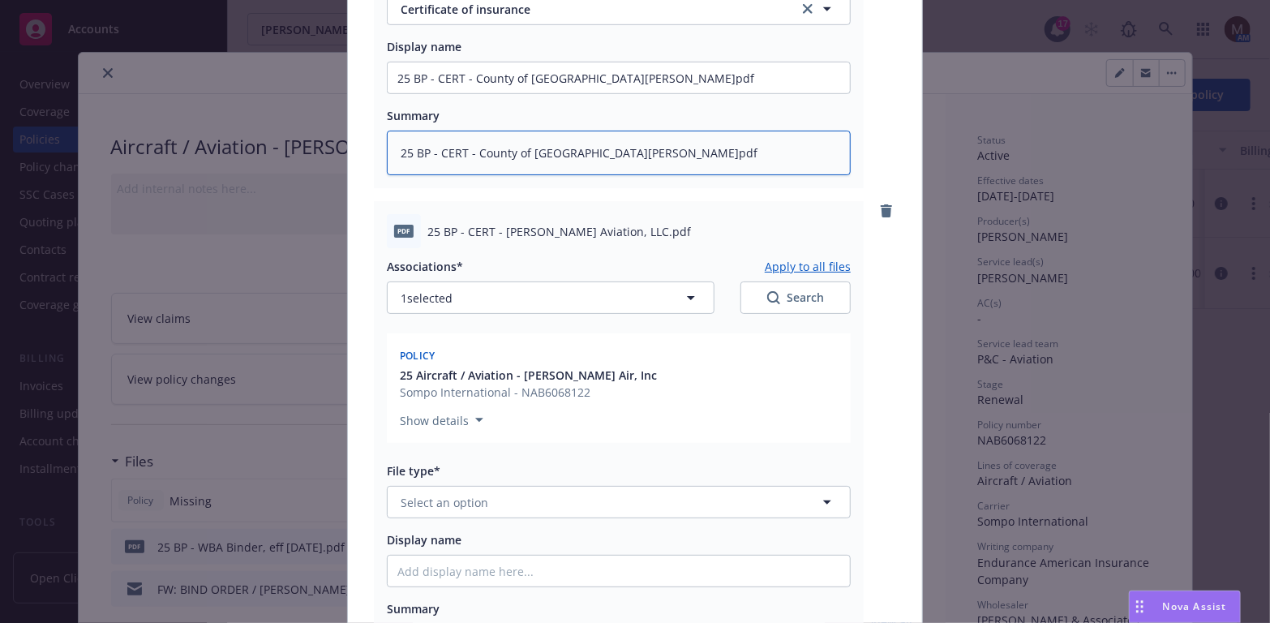
scroll to position [568, 0]
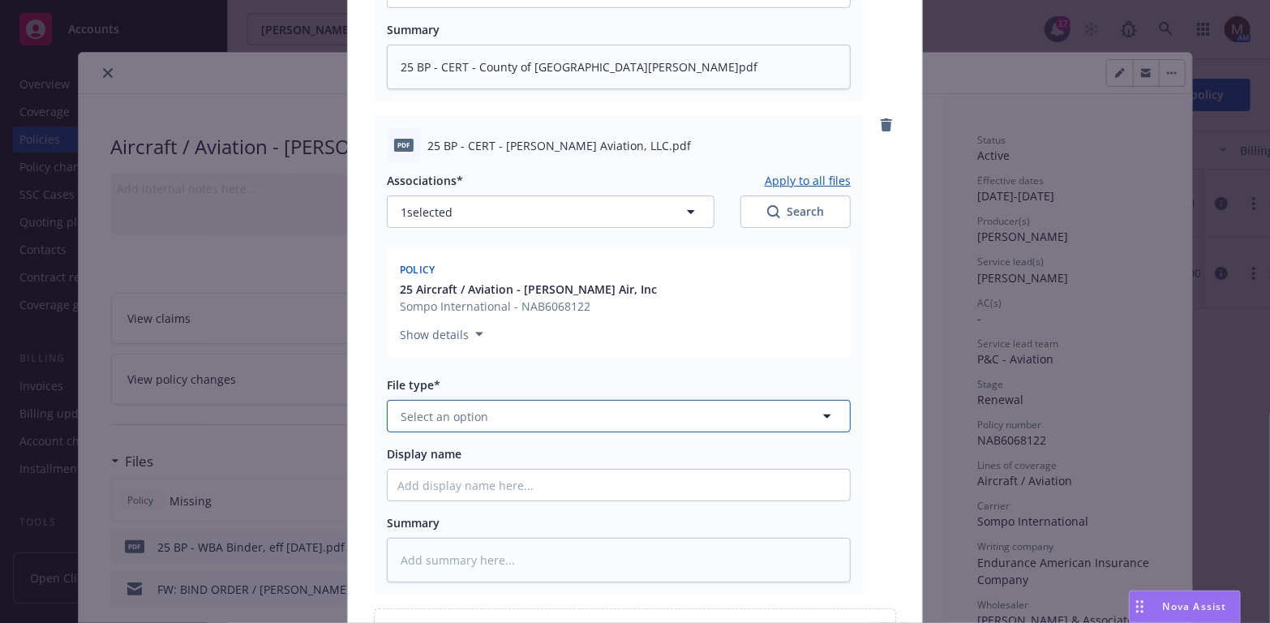
click at [823, 414] on icon "button" at bounding box center [827, 416] width 8 height 4
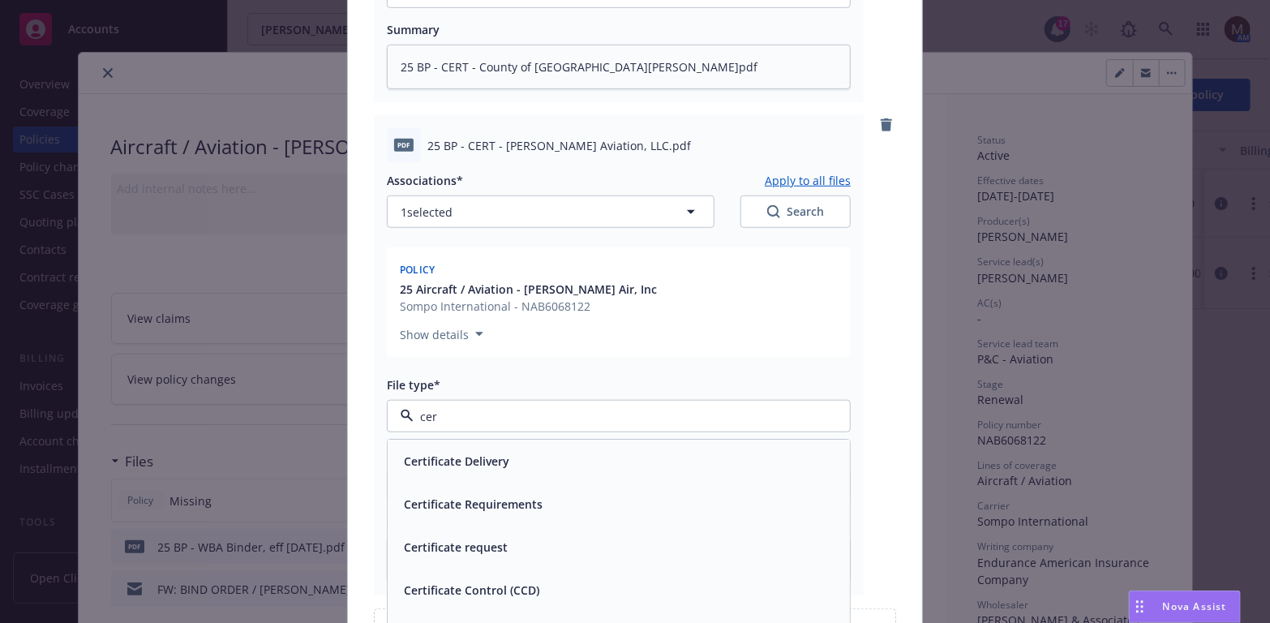
type input "cert"
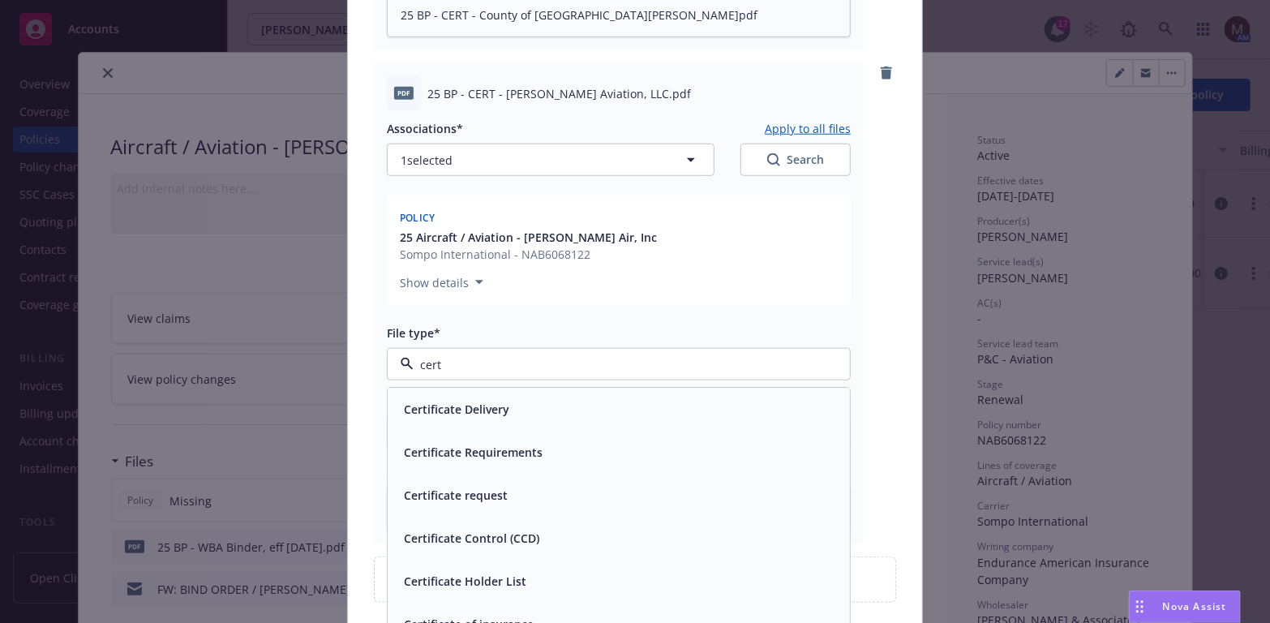
scroll to position [649, 0]
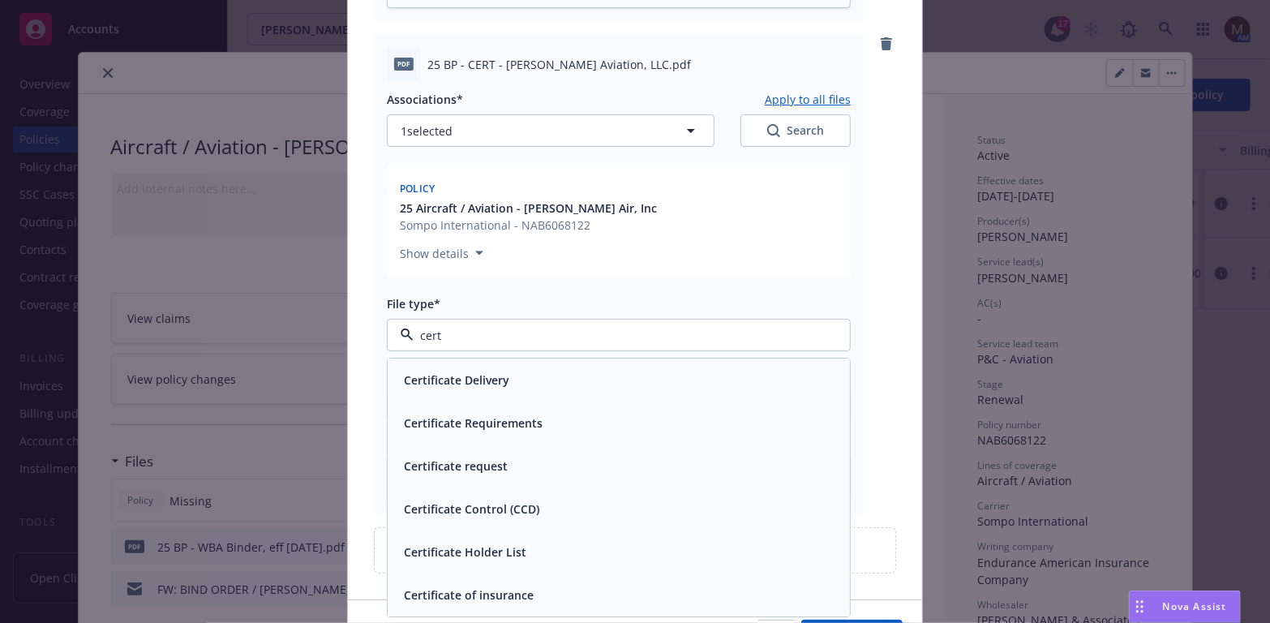
drag, startPoint x: 540, startPoint y: 592, endPoint x: 602, endPoint y: 503, distance: 108.9
click at [540, 590] on div "Certificate of insurance" at bounding box center [618, 595] width 443 height 24
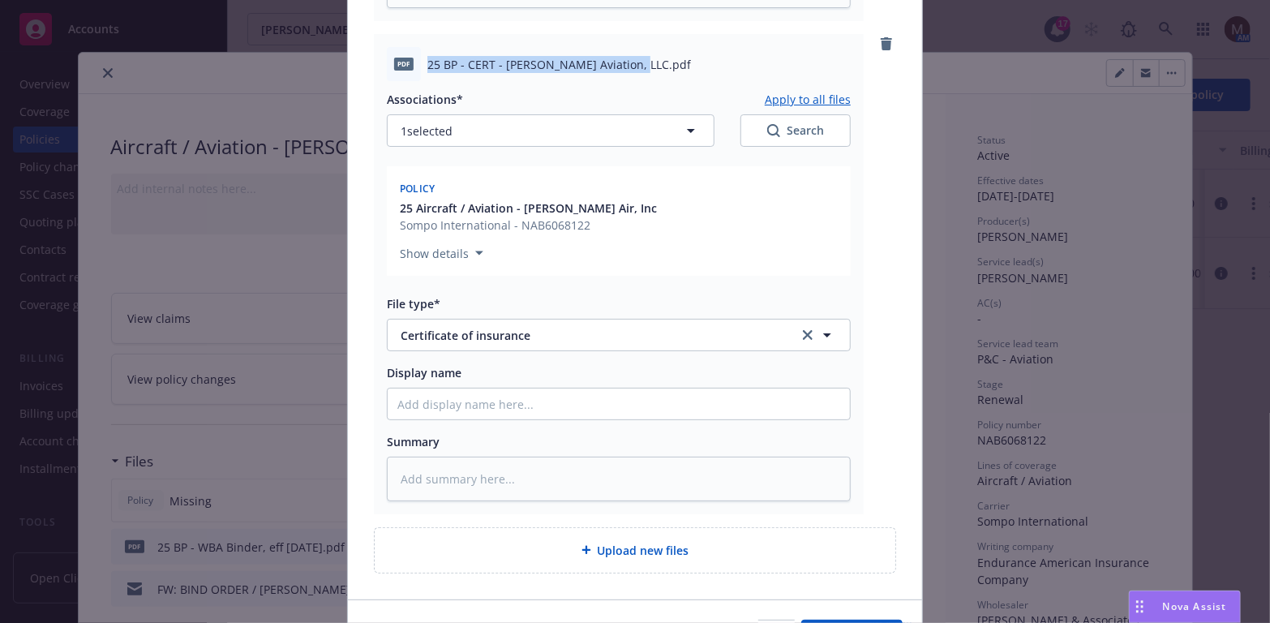
drag, startPoint x: 615, startPoint y: 67, endPoint x: 414, endPoint y: 66, distance: 201.1
click at [414, 66] on div "pdf 25 BP - CERT - Wright Aviation, LLC.pdf" at bounding box center [619, 64] width 464 height 34
copy div "25 BP - CERT - Wright Aviation, LLC.pdf"
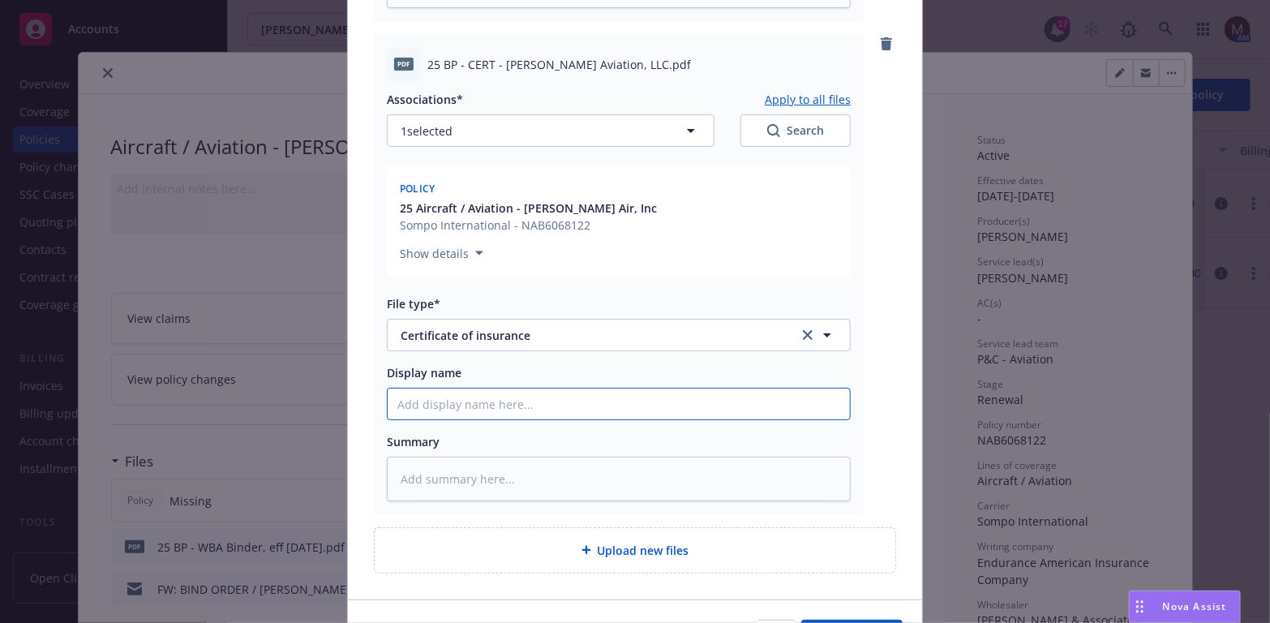
paste input "25 BP - CERT - Wright Aviation, LLC.pdf"
type textarea "x"
type input "25 BP - CERT - Wright Aviation, LLC.pdf"
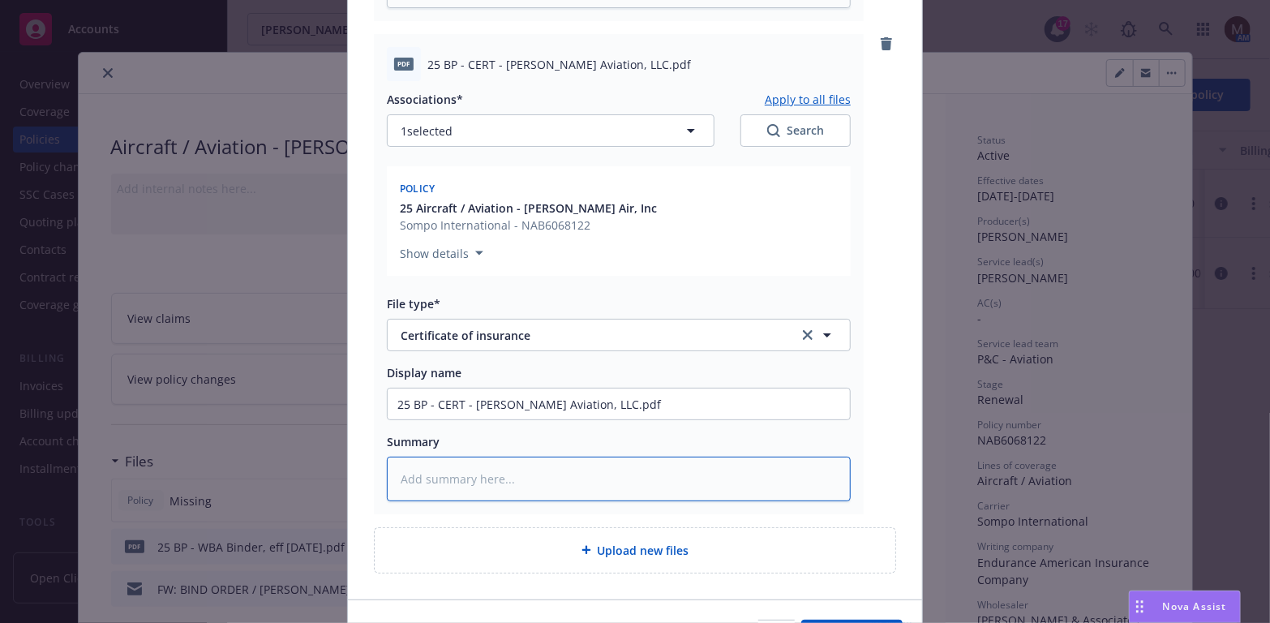
click at [424, 470] on textarea at bounding box center [619, 479] width 464 height 45
paste textarea "25 BP - CERT - Wright Aviation, LLC.pdf"
type textarea "x"
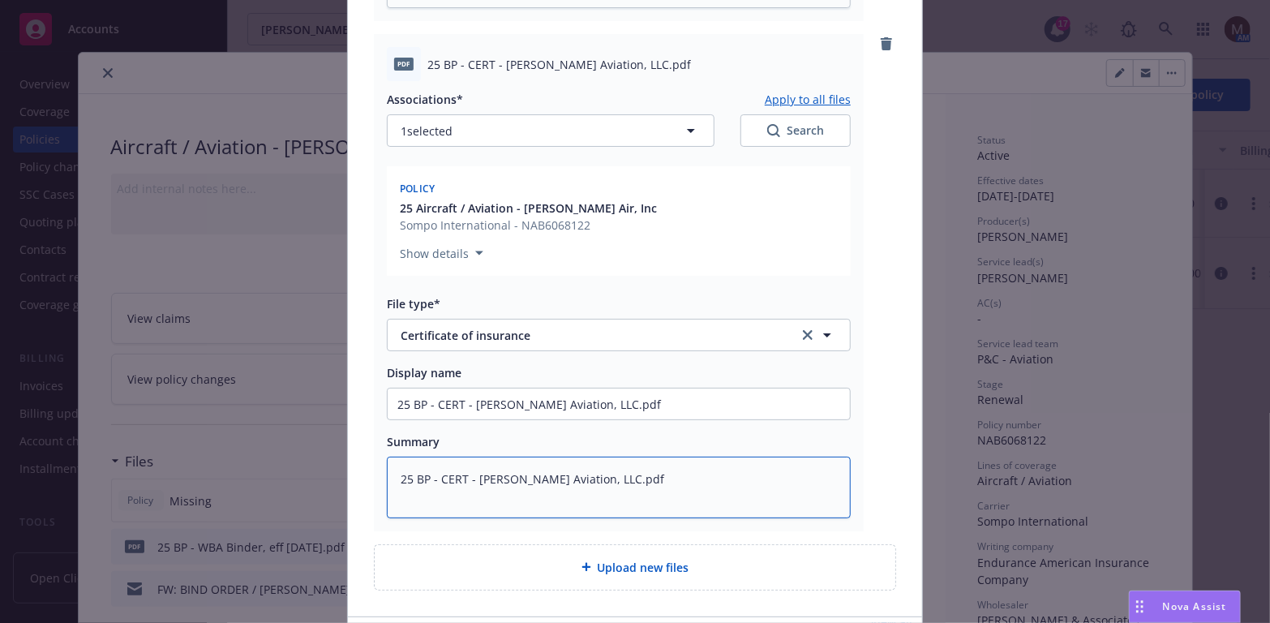
scroll to position [730, 0]
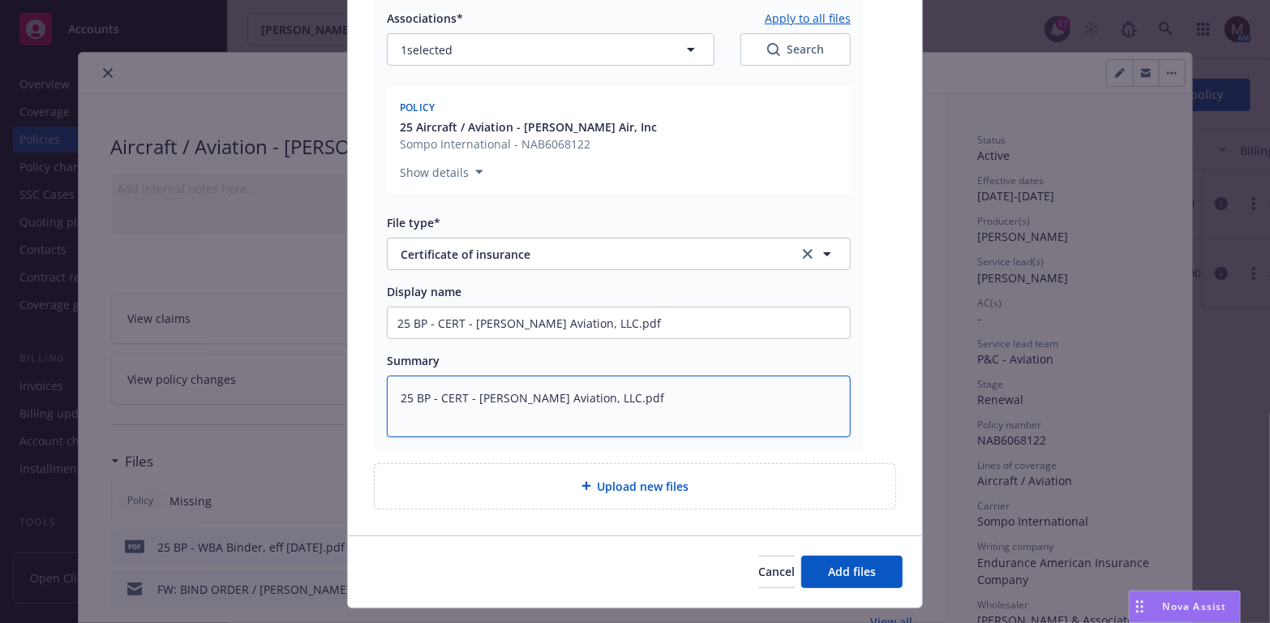
type textarea "25 BP - CERT - Wright Aviation, LLC.pdf"
type textarea "x"
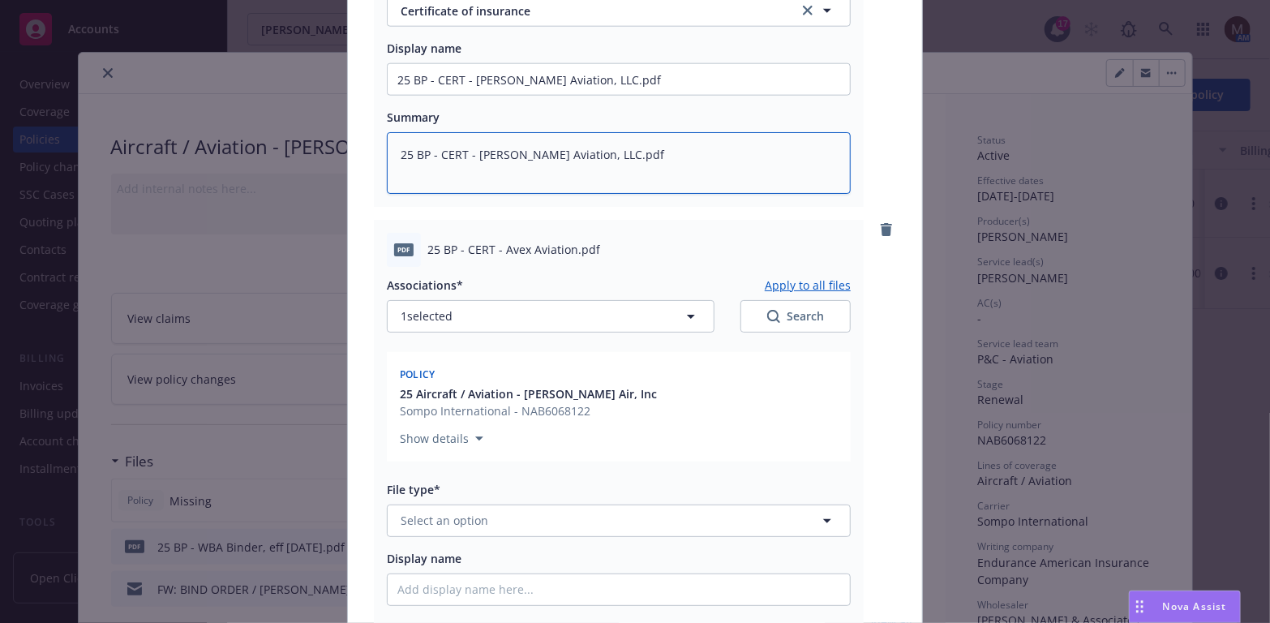
scroll to position [1054, 0]
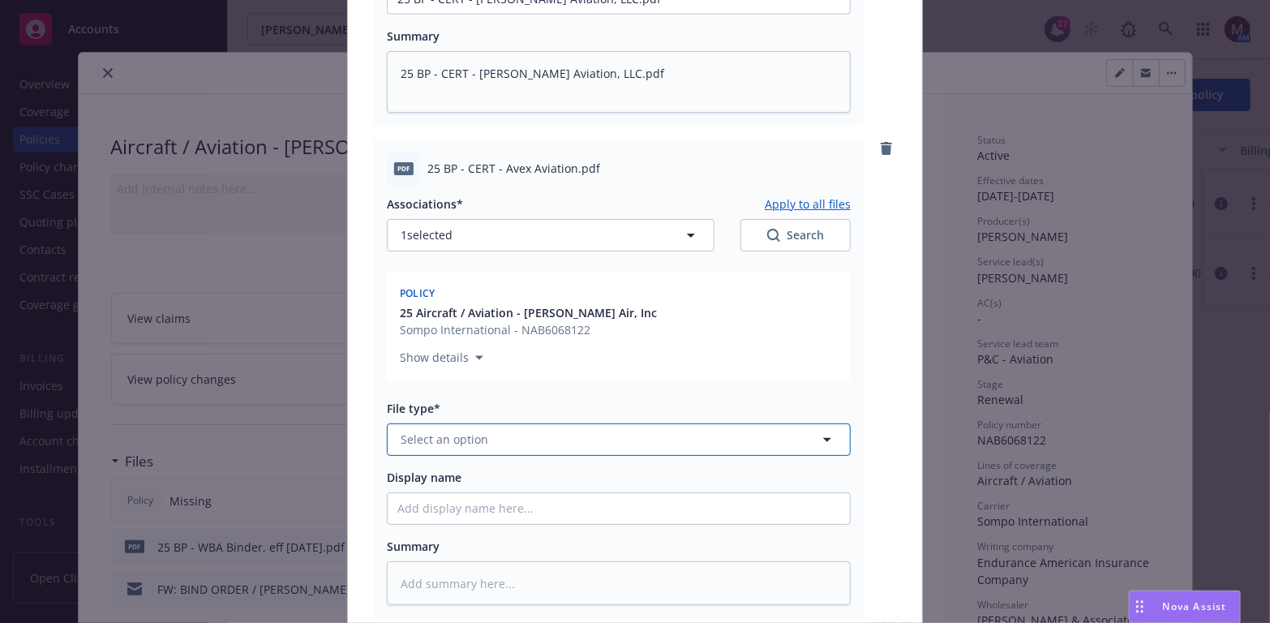
click at [820, 435] on icon "button" at bounding box center [826, 439] width 19 height 19
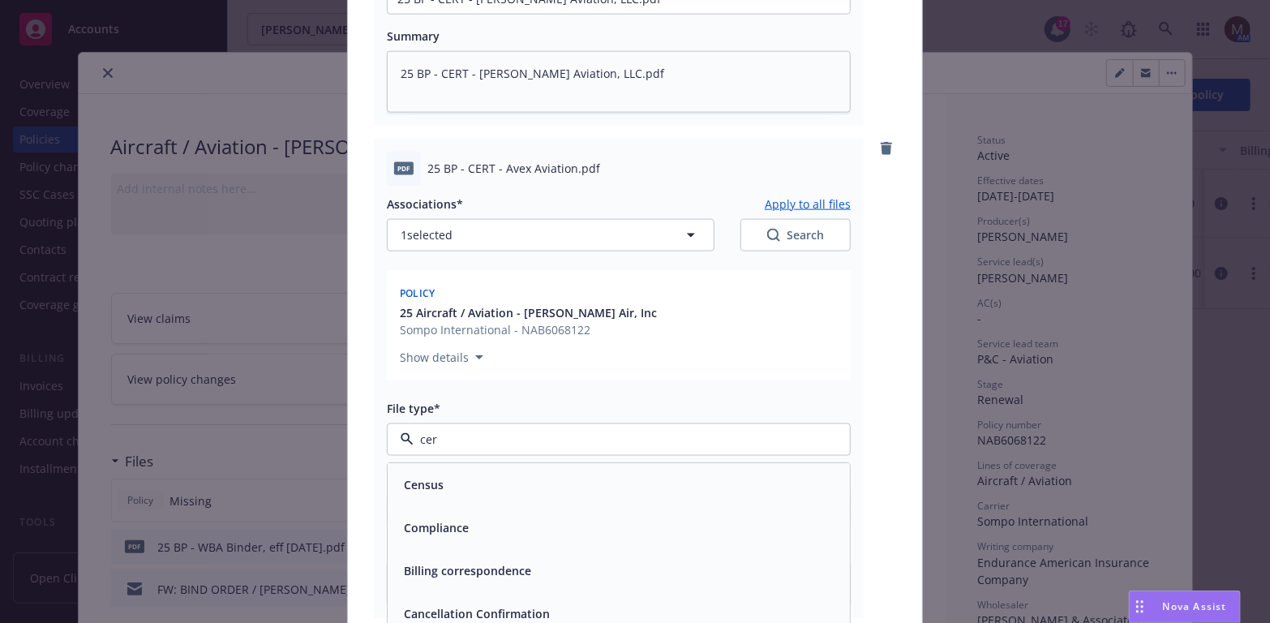
type input "cert"
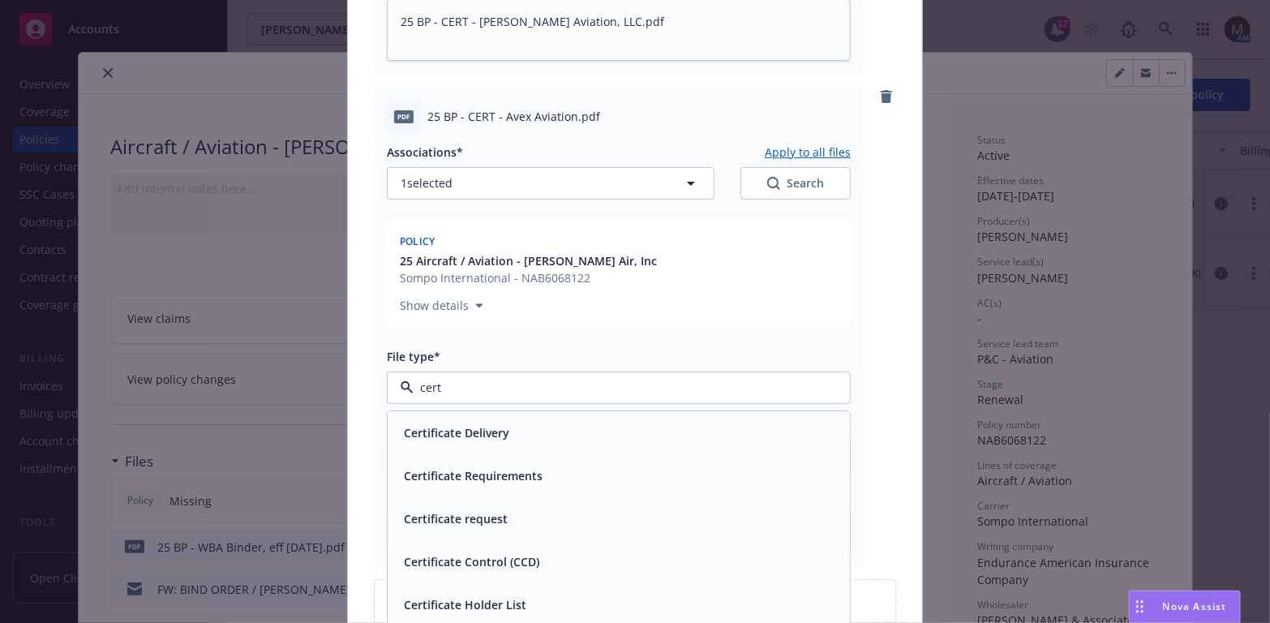
scroll to position [1135, 0]
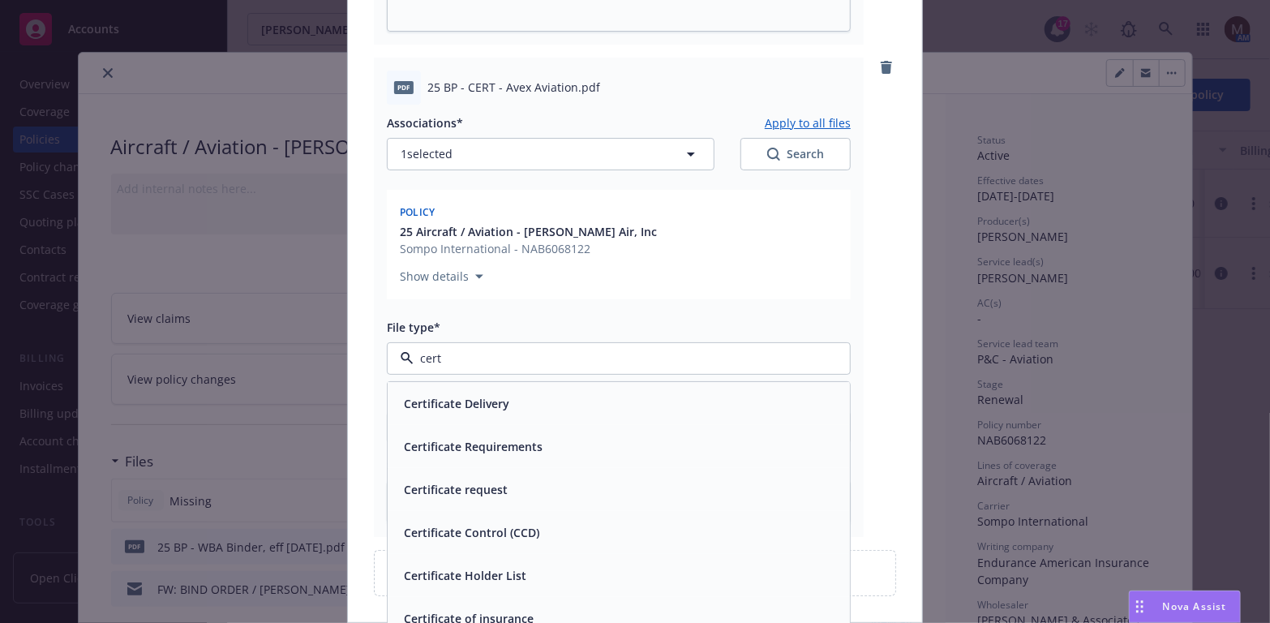
click at [527, 603] on div "Certificate of insurance" at bounding box center [619, 618] width 462 height 43
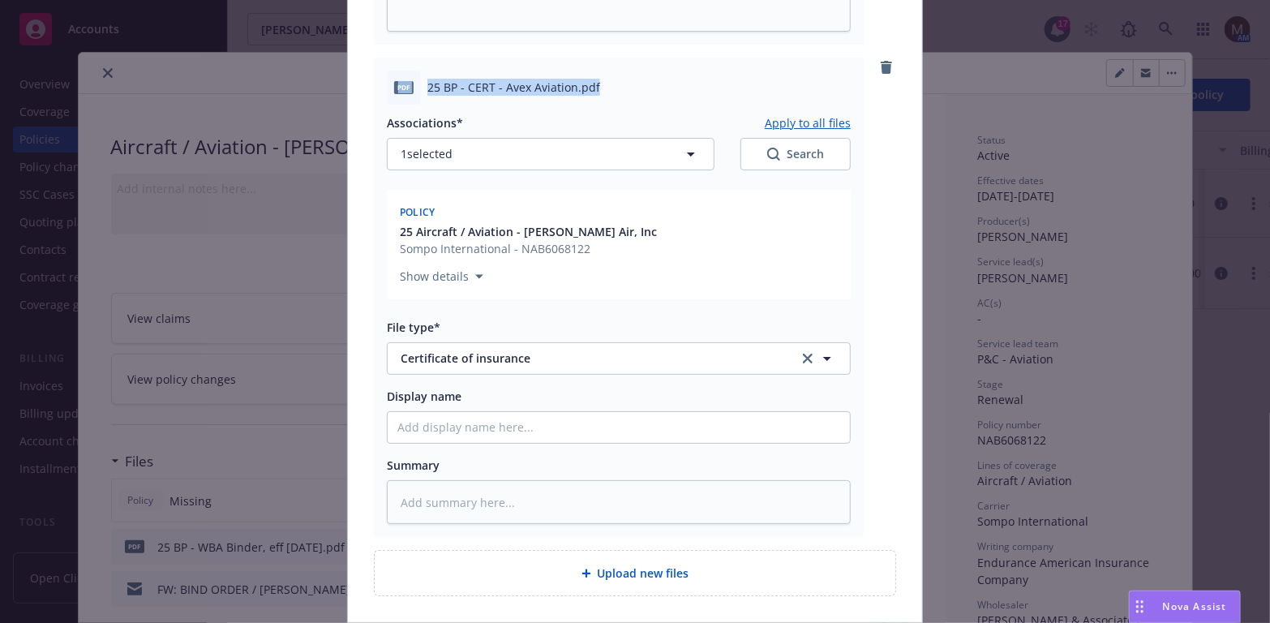
drag, startPoint x: 594, startPoint y: 88, endPoint x: 388, endPoint y: 88, distance: 206.0
click at [388, 88] on div "pdf 25 BP - CERT - Avex Aviation.pdf" at bounding box center [619, 88] width 464 height 34
copy div "pdf 25 BP - CERT - Avex Aviation.pdf"
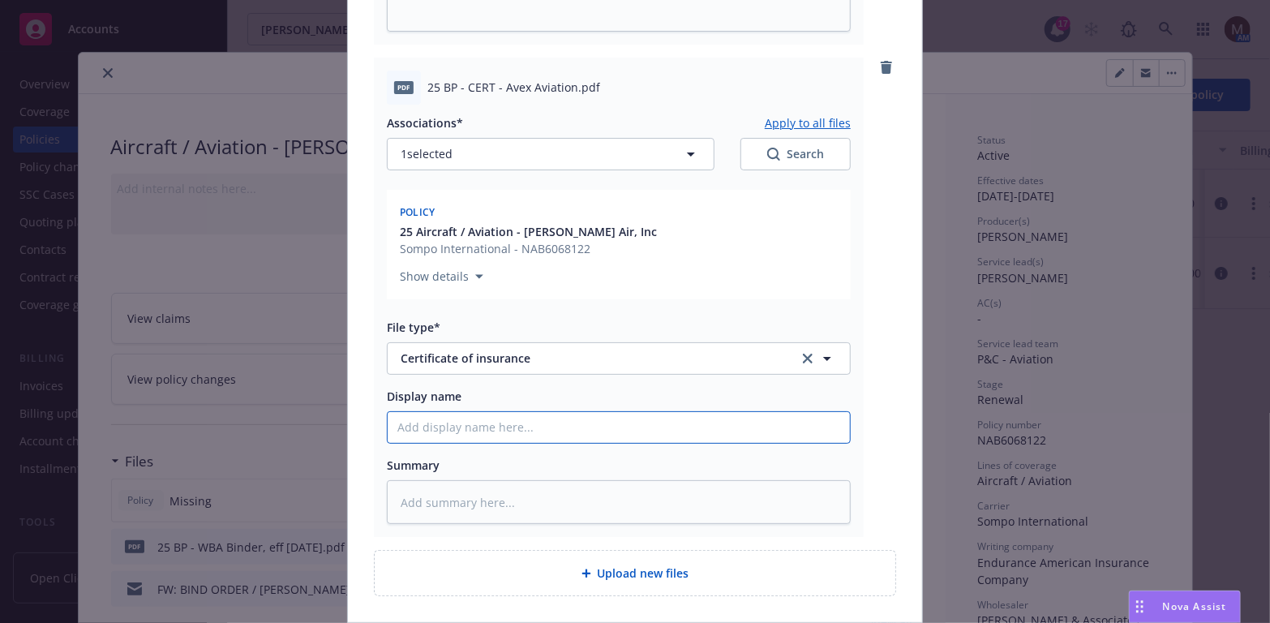
paste input "pdf 25 BP - CERT - Avex Aviation.pdf"
type textarea "x"
type input "pdf 25 BP - CERT - Avex Aviation.pdf"
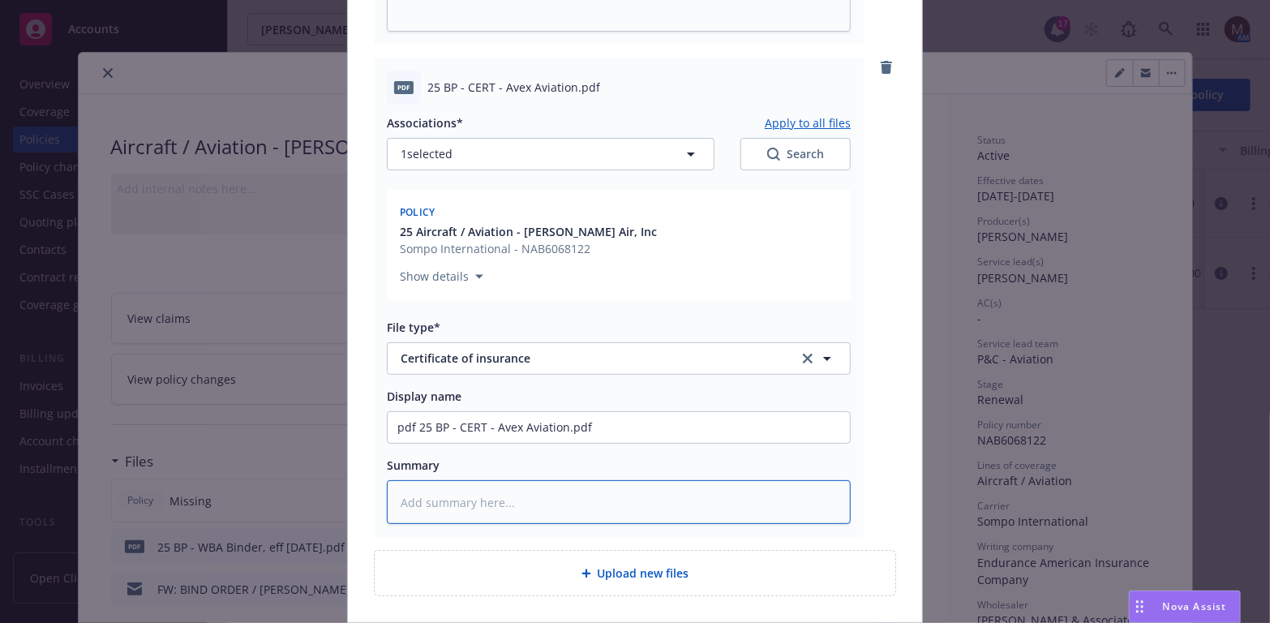
click at [448, 499] on textarea at bounding box center [619, 502] width 464 height 45
paste textarea "pdf 25 BP - CERT - Avex Aviation.pdf"
type textarea "x"
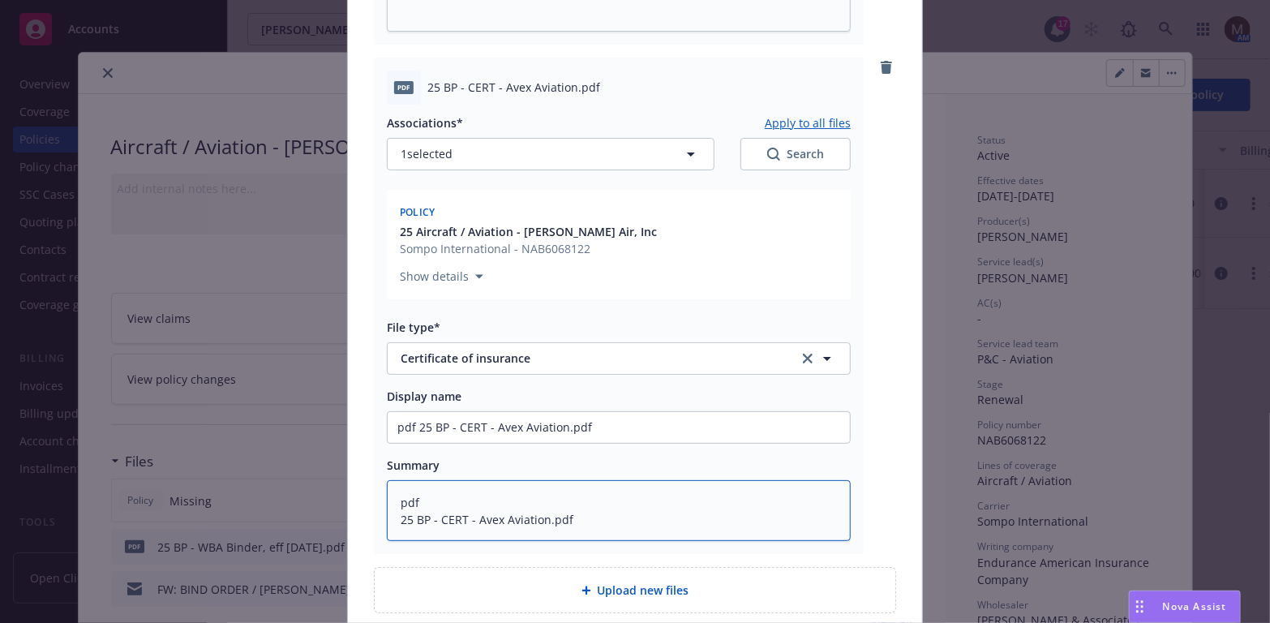
type textarea "pdf 25 BP - CERT - Avex Aviation.pdf"
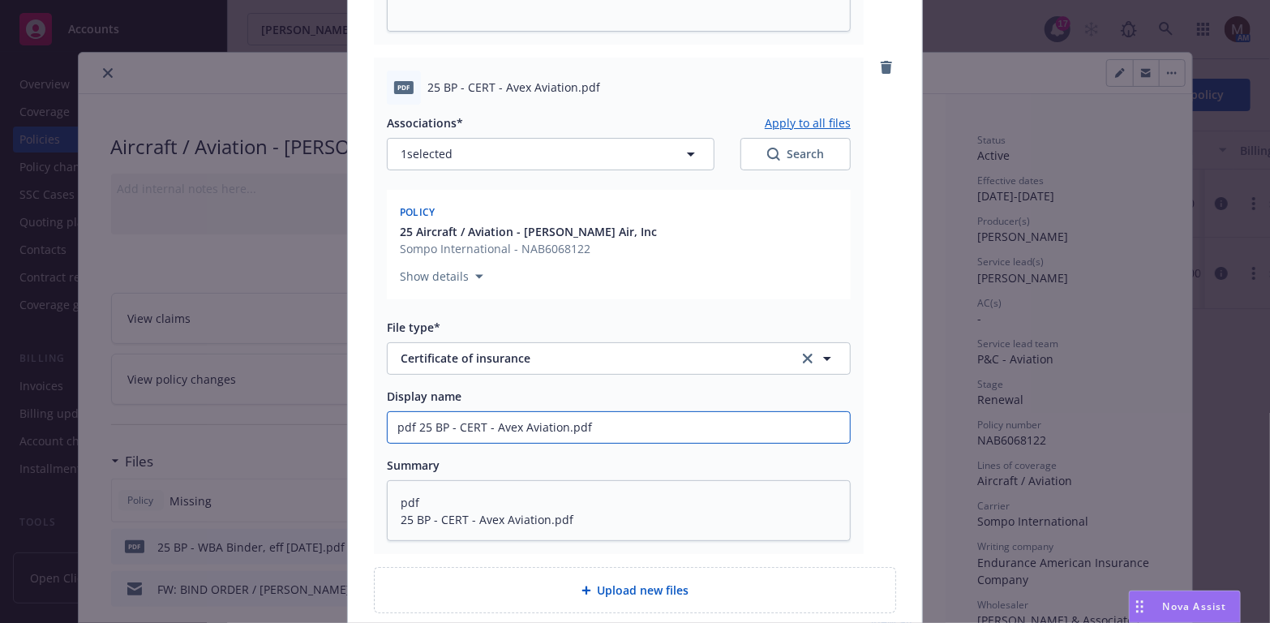
drag, startPoint x: 409, startPoint y: 424, endPoint x: 372, endPoint y: 422, distance: 37.4
click at [374, 422] on div "pdf 25 BP - CERT - Avex Aviation.pdf Associations* Apply to all files 1 selecte…" at bounding box center [619, 306] width 490 height 497
type textarea "x"
type input "25 BP - CERT - Avex Aviation.pdf"
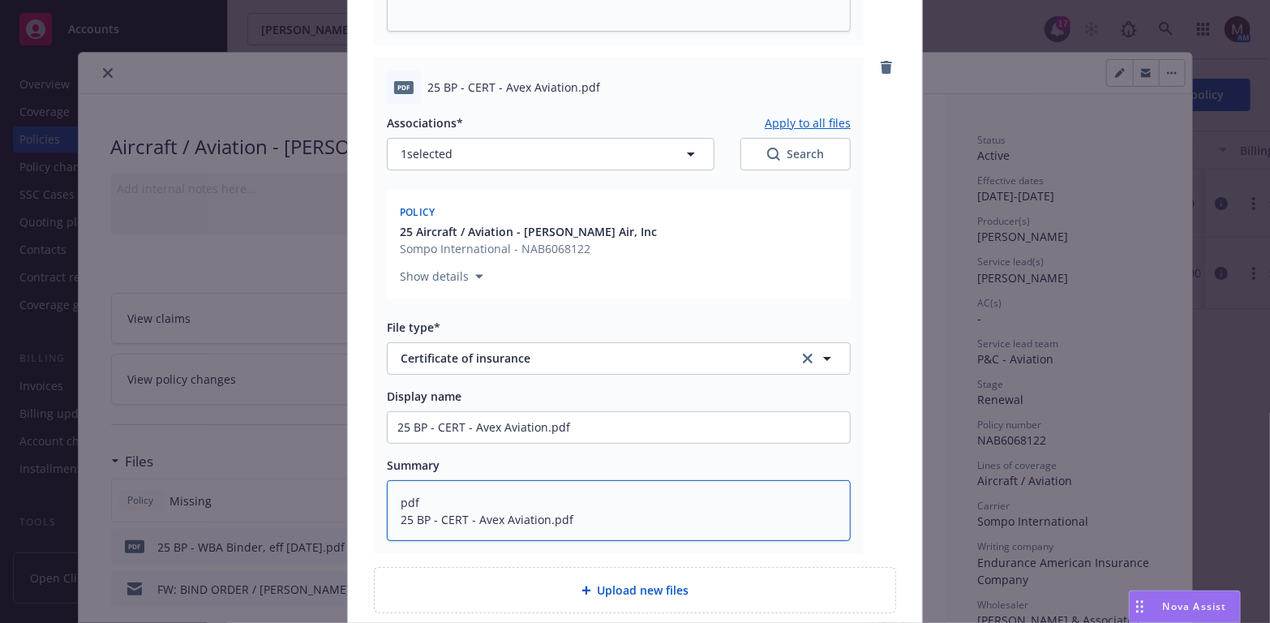
drag, startPoint x: 420, startPoint y: 499, endPoint x: 372, endPoint y: 497, distance: 47.9
click at [374, 497] on div "pdf 25 BP - CERT - Avex Aviation.pdf Associations* Apply to all files 1 selecte…" at bounding box center [619, 306] width 490 height 497
type textarea "x"
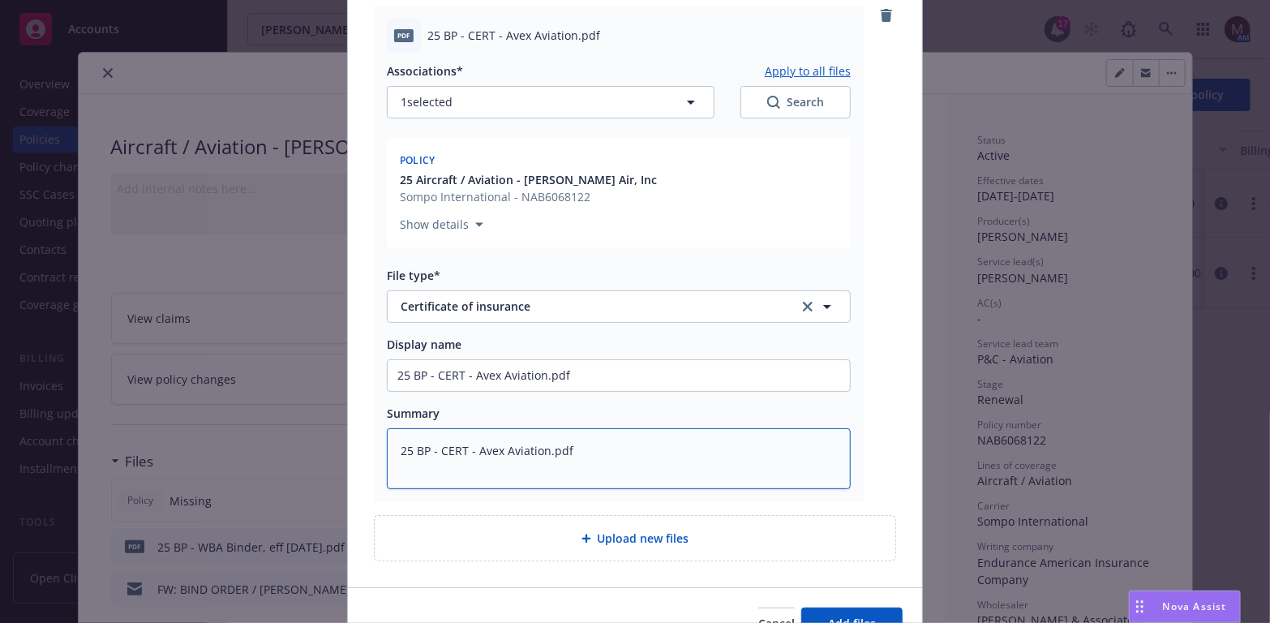
scroll to position [1216, 0]
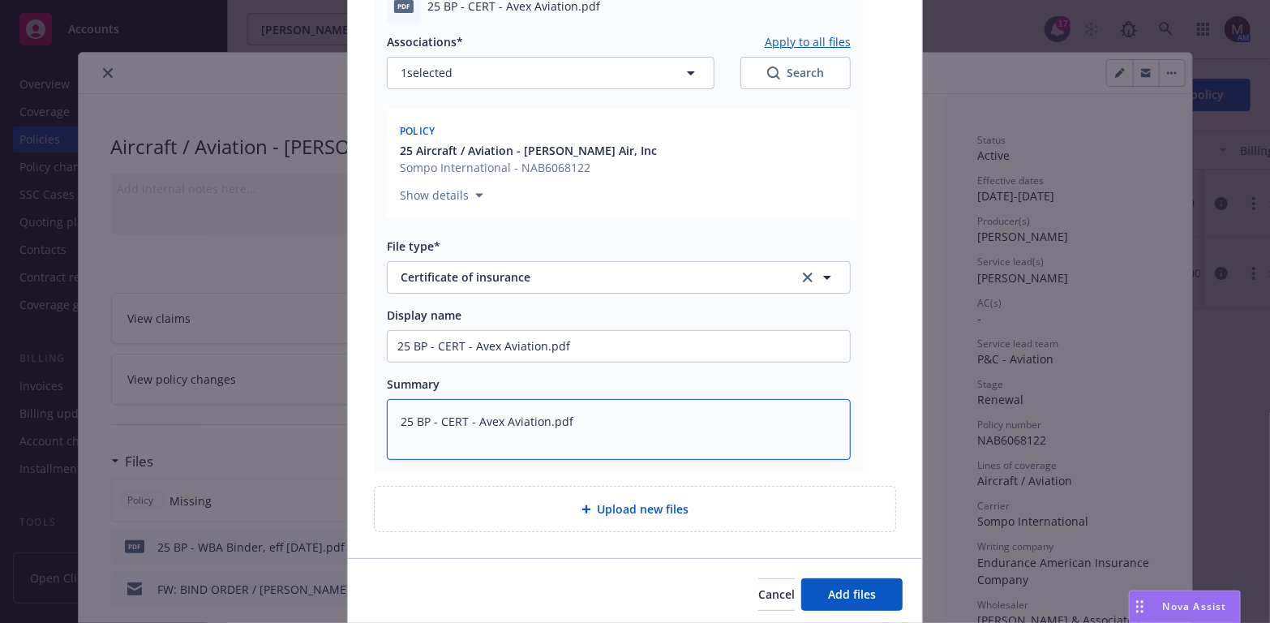
type textarea "25 BP - CERT - Avex Aviation.pdf"
drag, startPoint x: 857, startPoint y: 585, endPoint x: 226, endPoint y: 551, distance: 631.7
click at [857, 586] on span "Add files" at bounding box center [852, 593] width 48 height 15
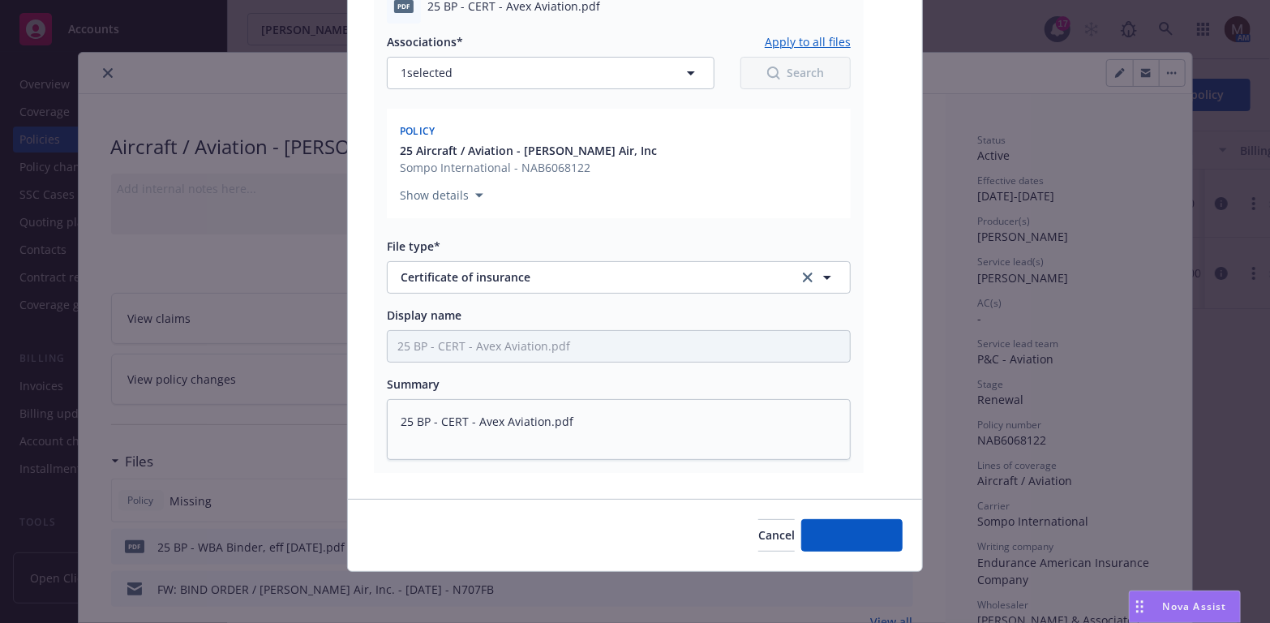
type textarea "x"
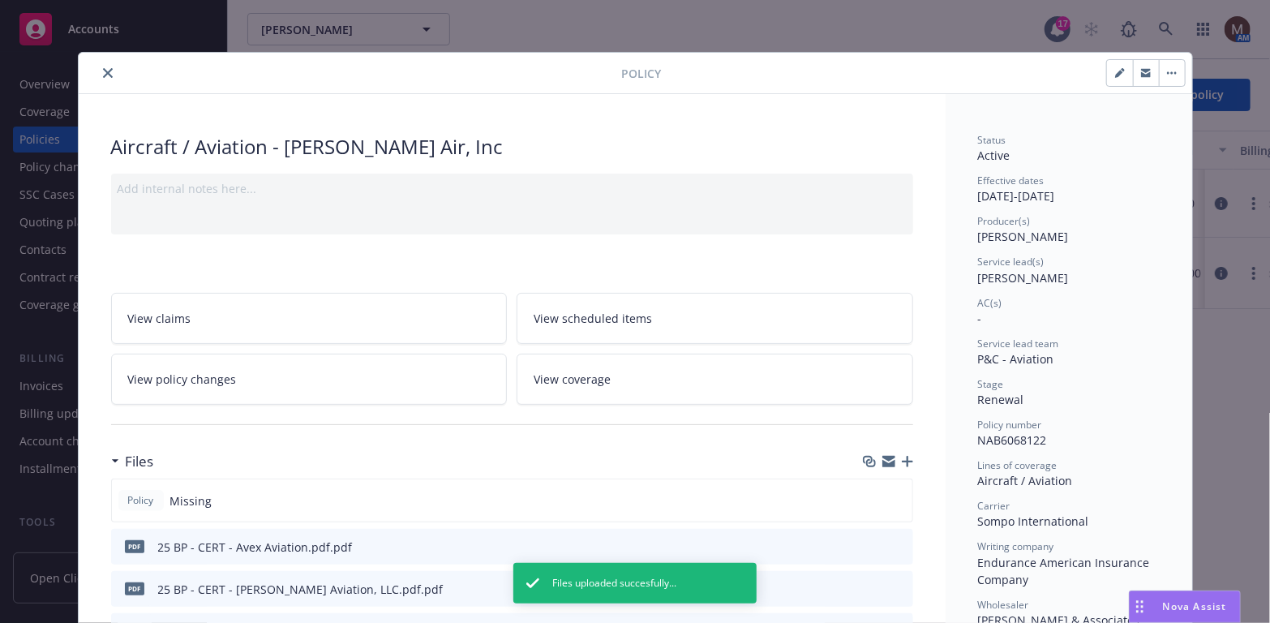
click at [103, 70] on icon "close" at bounding box center [108, 73] width 10 height 10
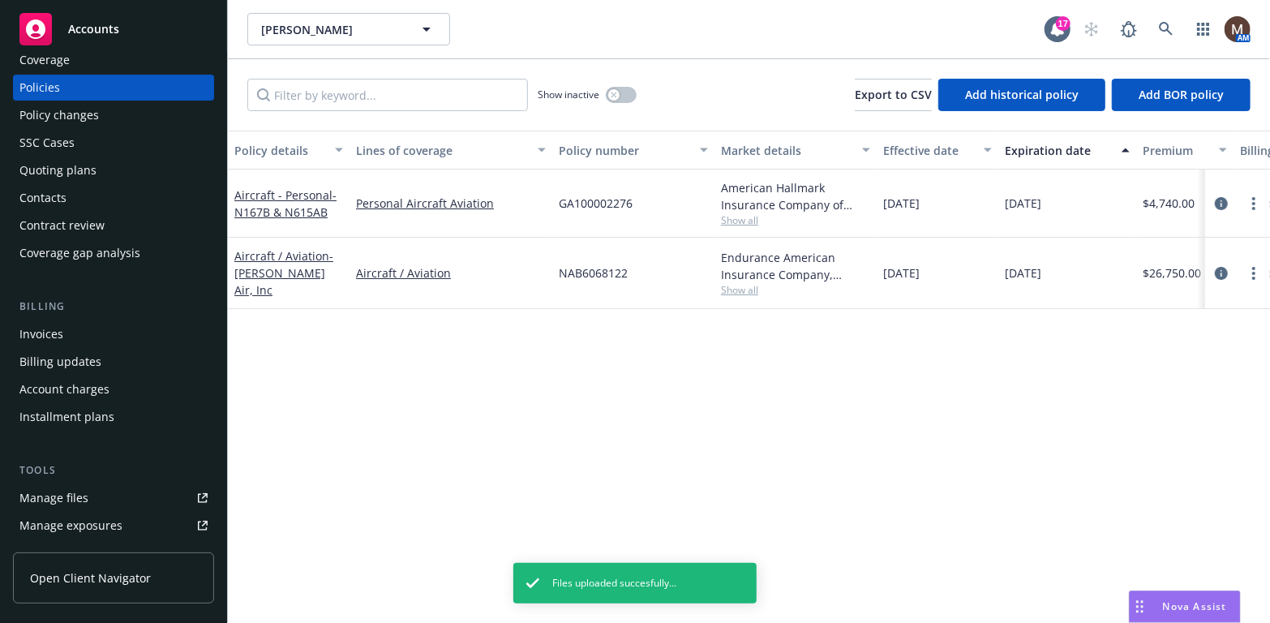
scroll to position [81, 0]
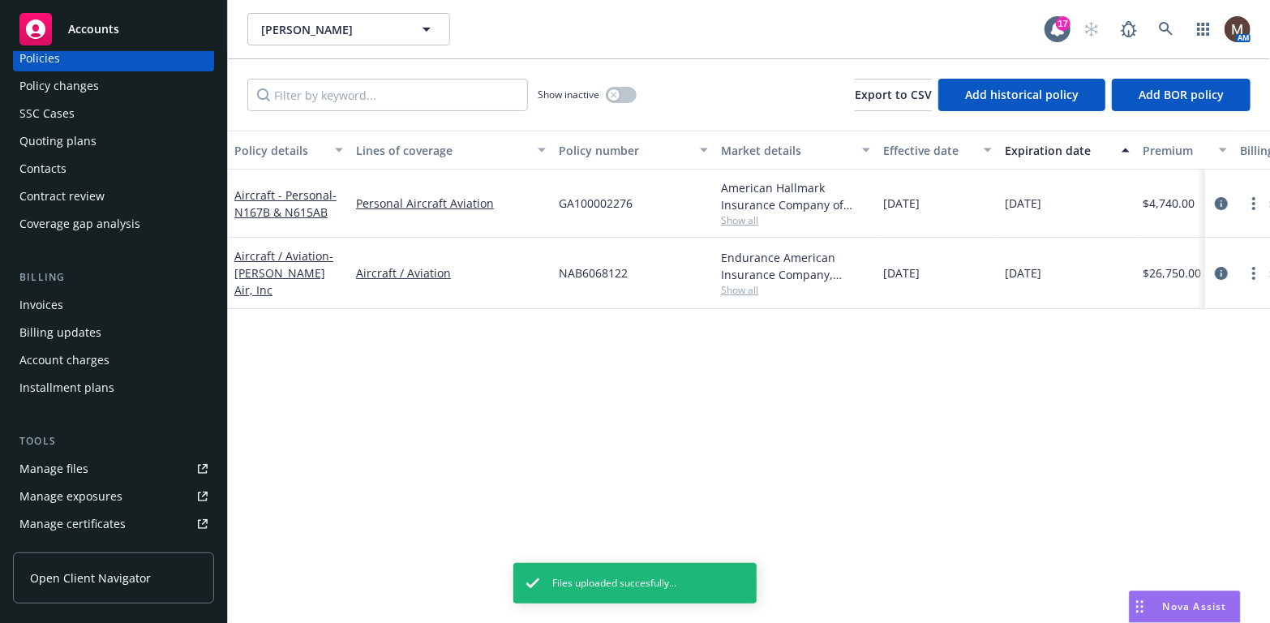
click at [84, 464] on div "Manage files" at bounding box center [53, 469] width 69 height 26
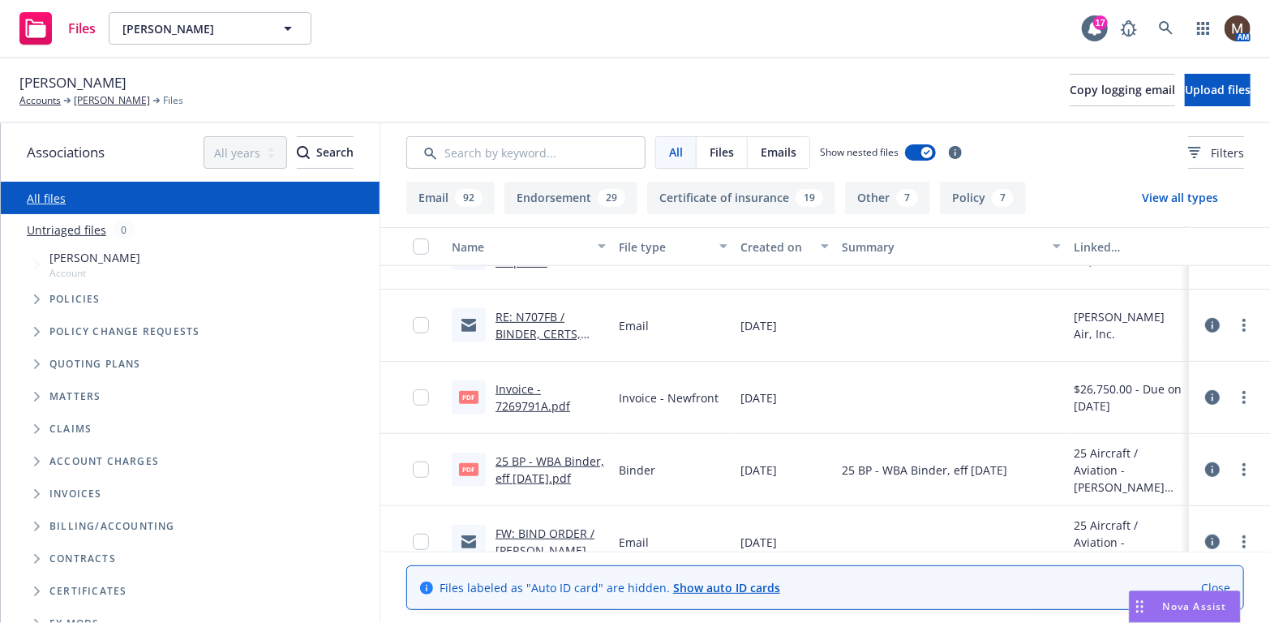
scroll to position [487, 0]
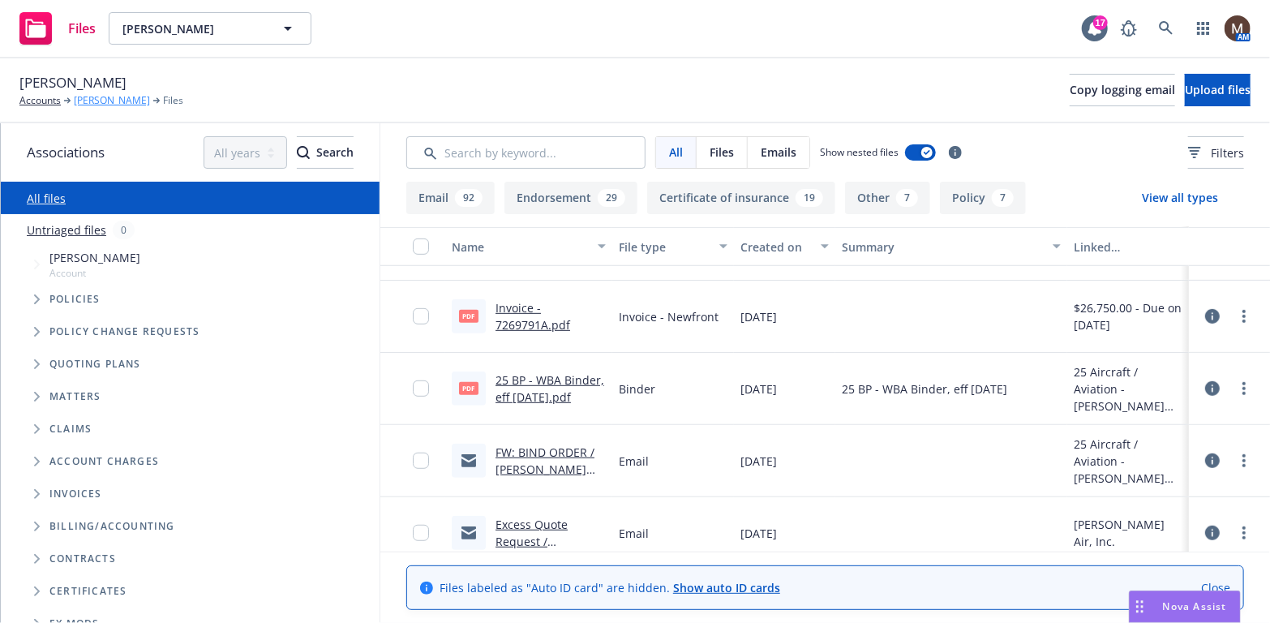
click at [88, 100] on link "[PERSON_NAME]" at bounding box center [112, 100] width 76 height 15
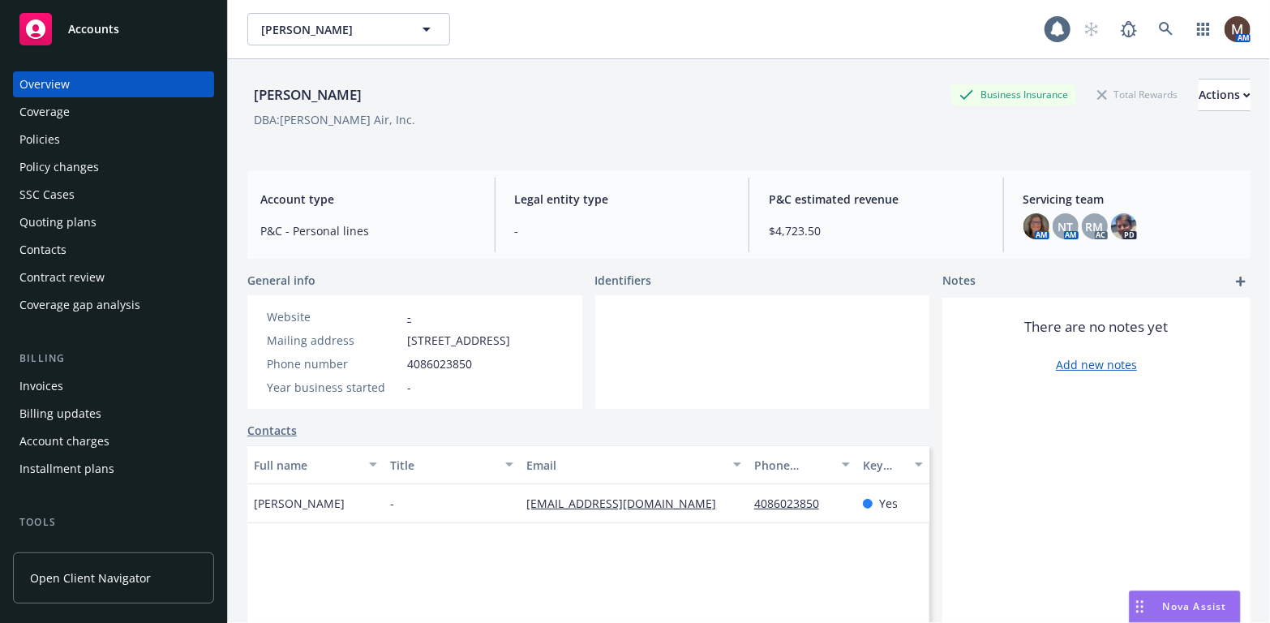
click at [44, 136] on div "Policies" at bounding box center [39, 139] width 41 height 26
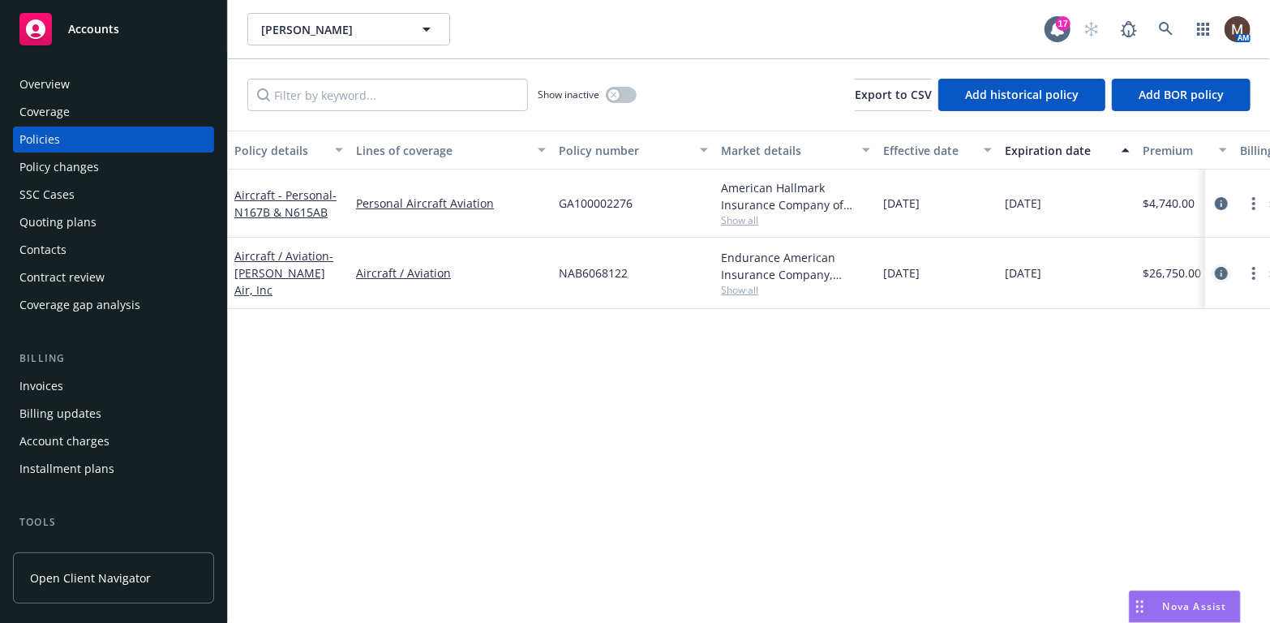
click at [1220, 273] on icon "circleInformation" at bounding box center [1221, 273] width 13 height 13
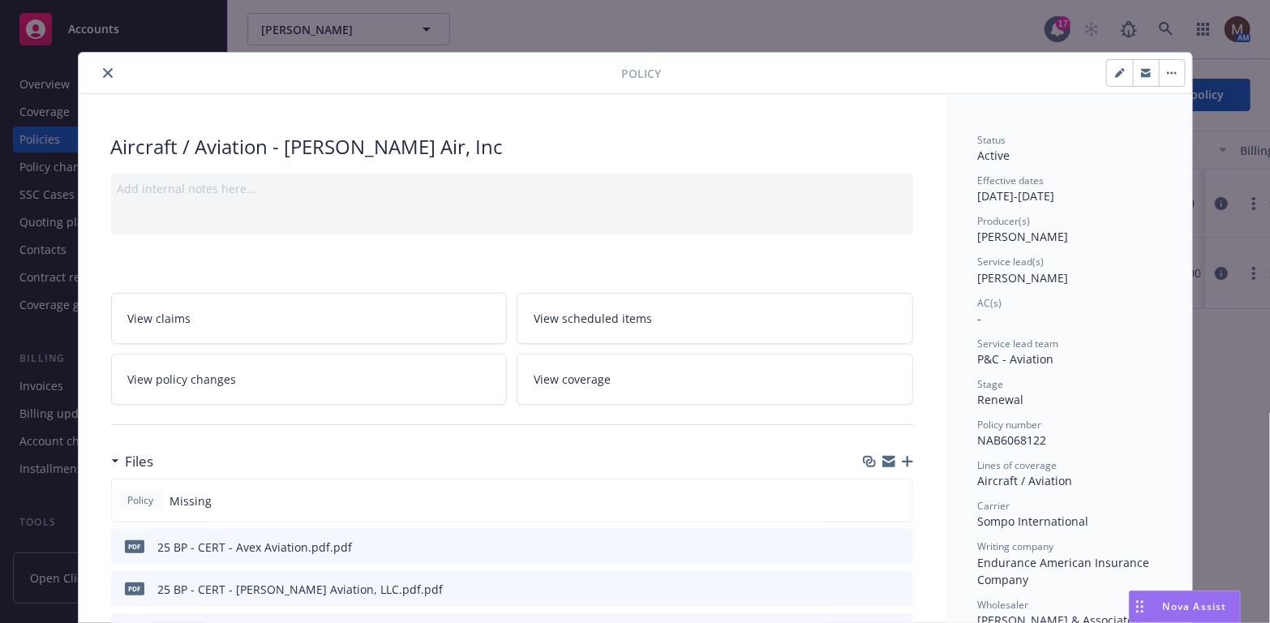
click at [902, 456] on icon "button" at bounding box center [907, 461] width 11 height 11
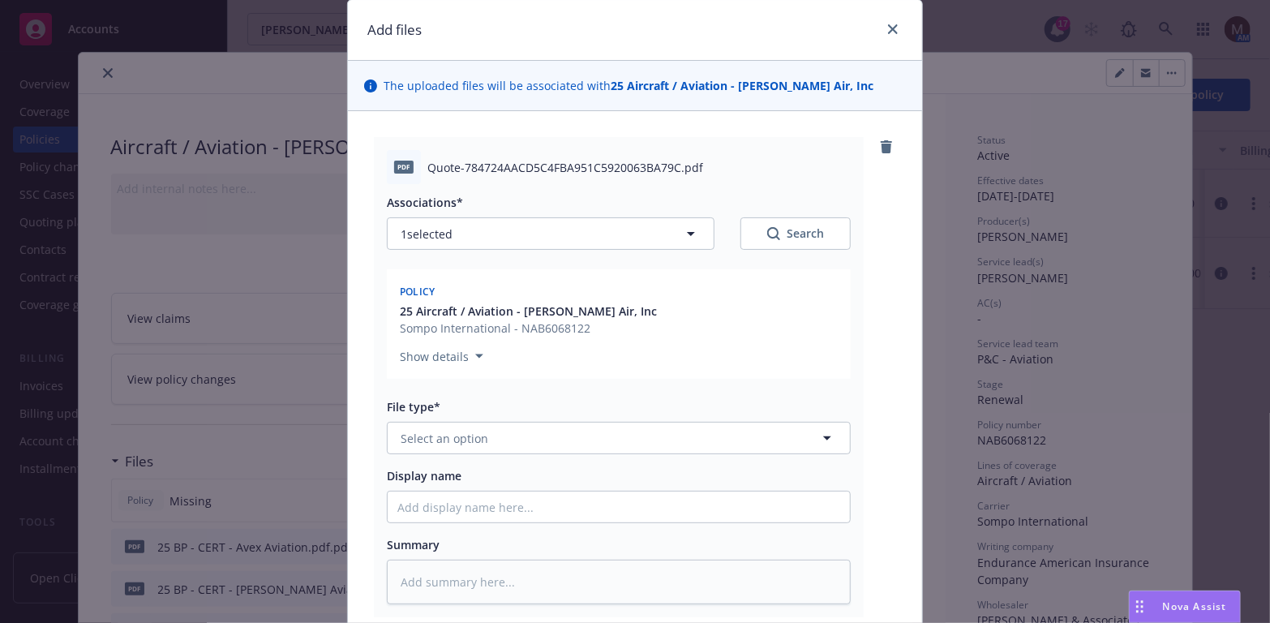
scroll to position [81, 0]
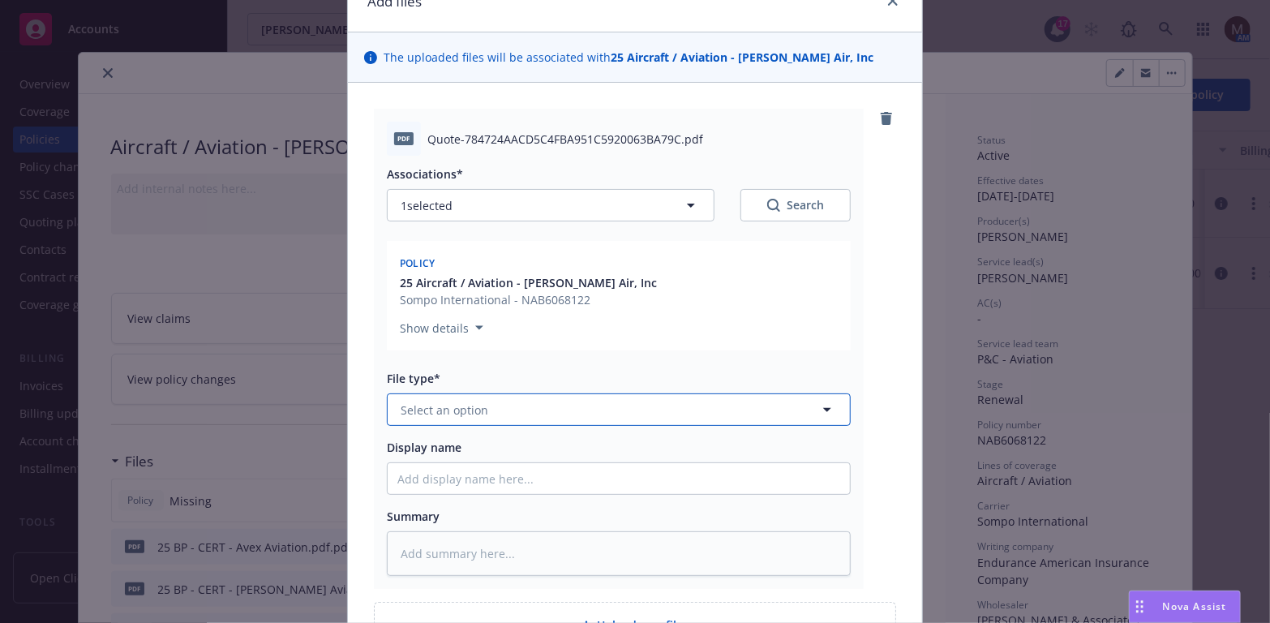
click at [820, 401] on icon "button" at bounding box center [826, 409] width 19 height 19
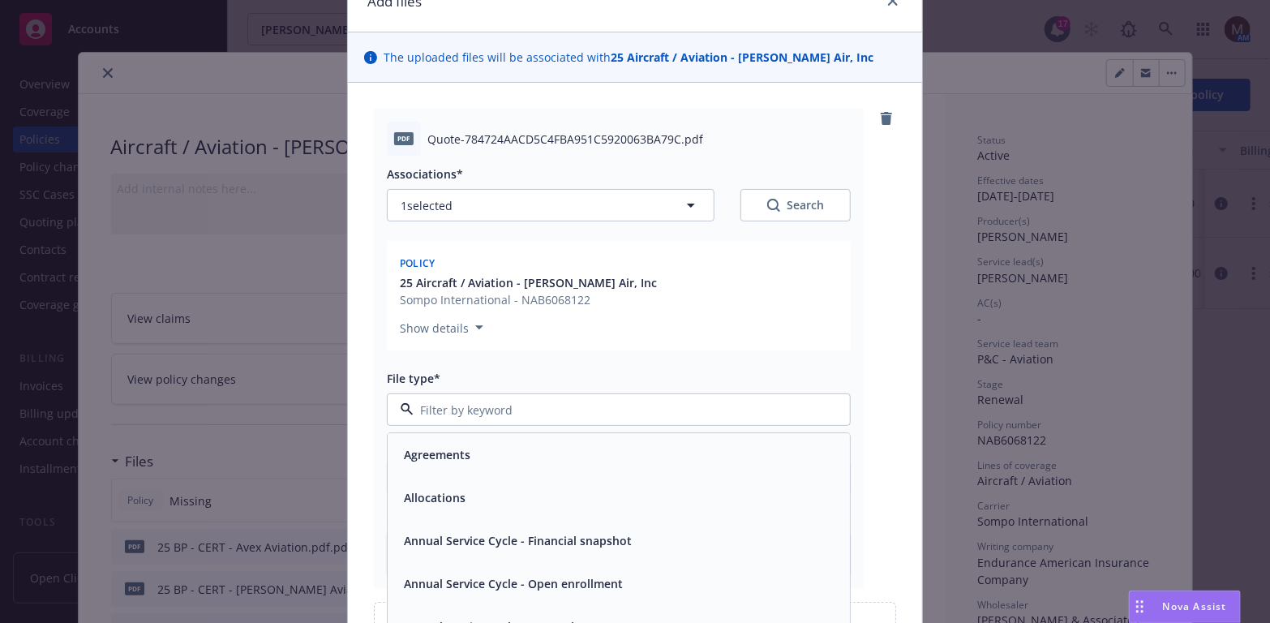
type input "q"
click at [542, 456] on div "Quote" at bounding box center [618, 456] width 443 height 24
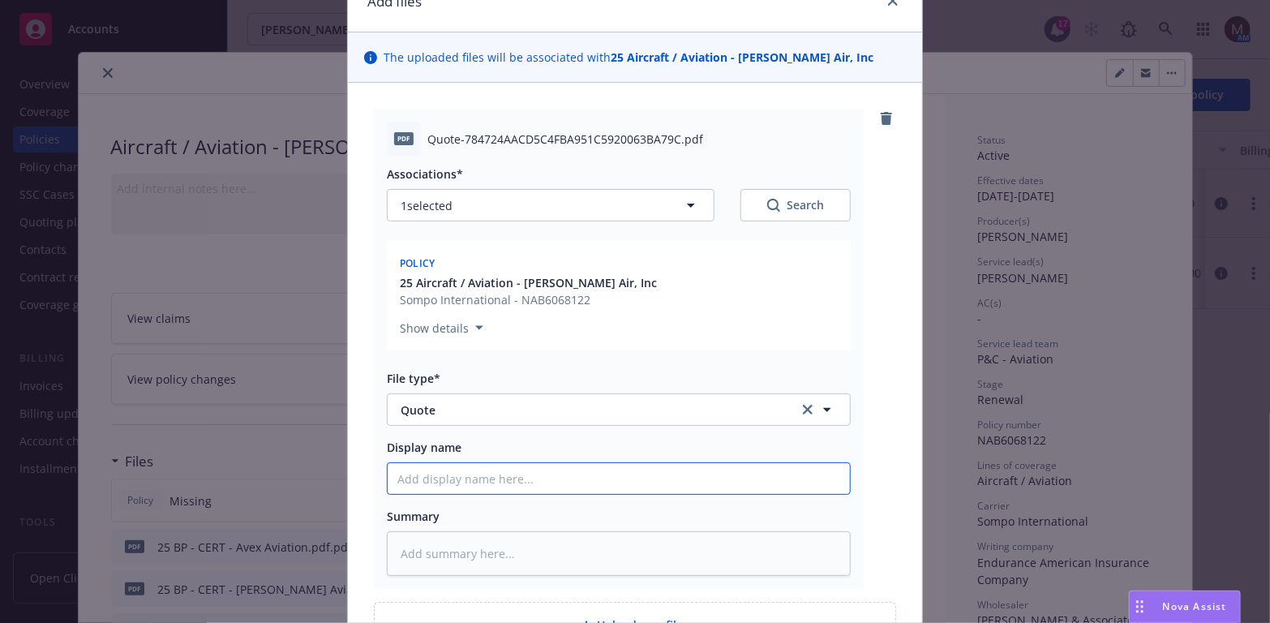
click at [418, 472] on input "Display name" at bounding box center [619, 478] width 462 height 31
type textarea "x"
type input "2"
type textarea "x"
type input "25"
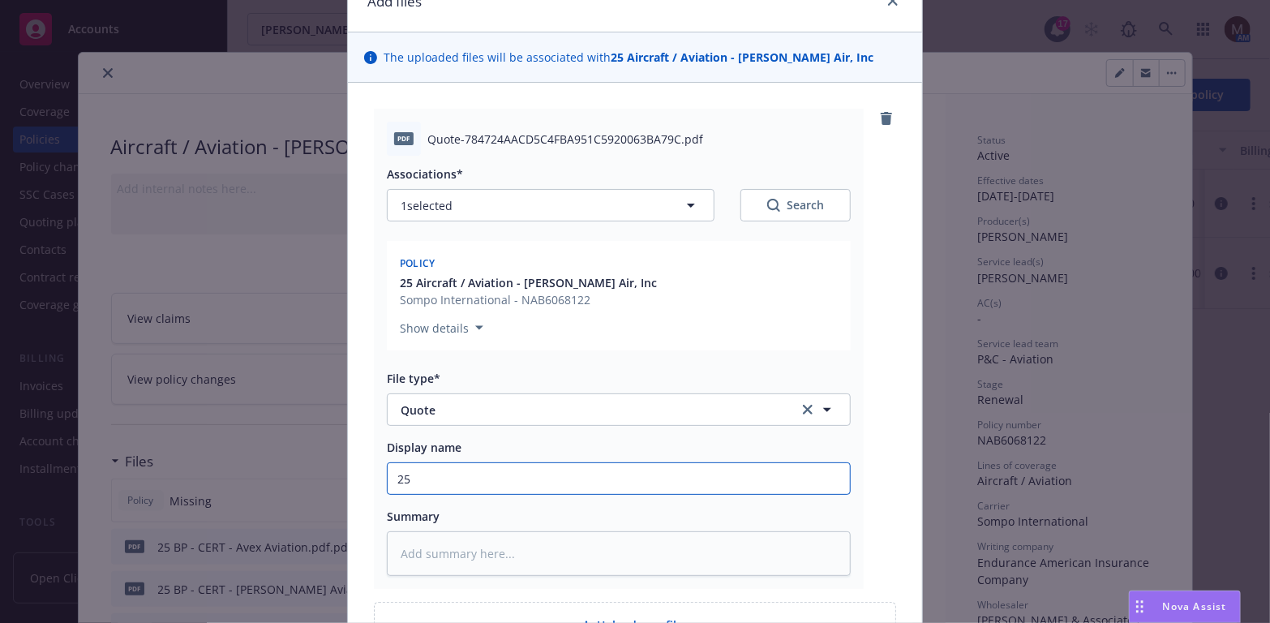
type textarea "x"
type input "25"
type textarea "x"
type input "25 B"
type textarea "x"
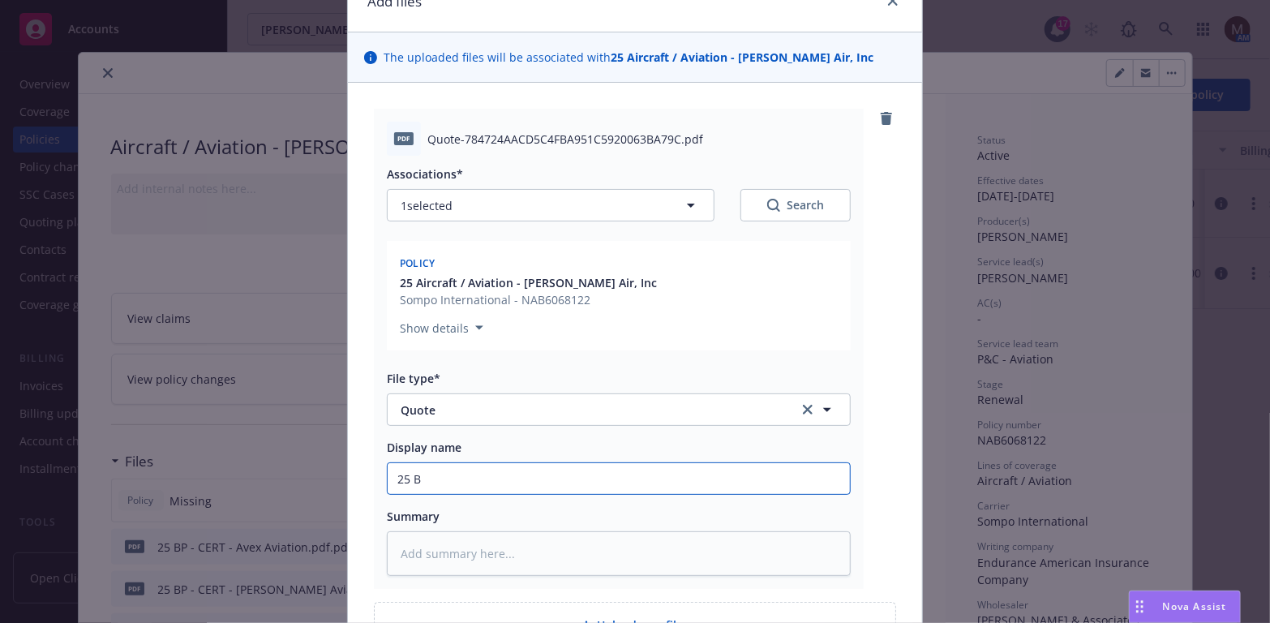
type input "25 BP"
type textarea "x"
type input "25 BP"
type textarea "x"
type input "25 BP -"
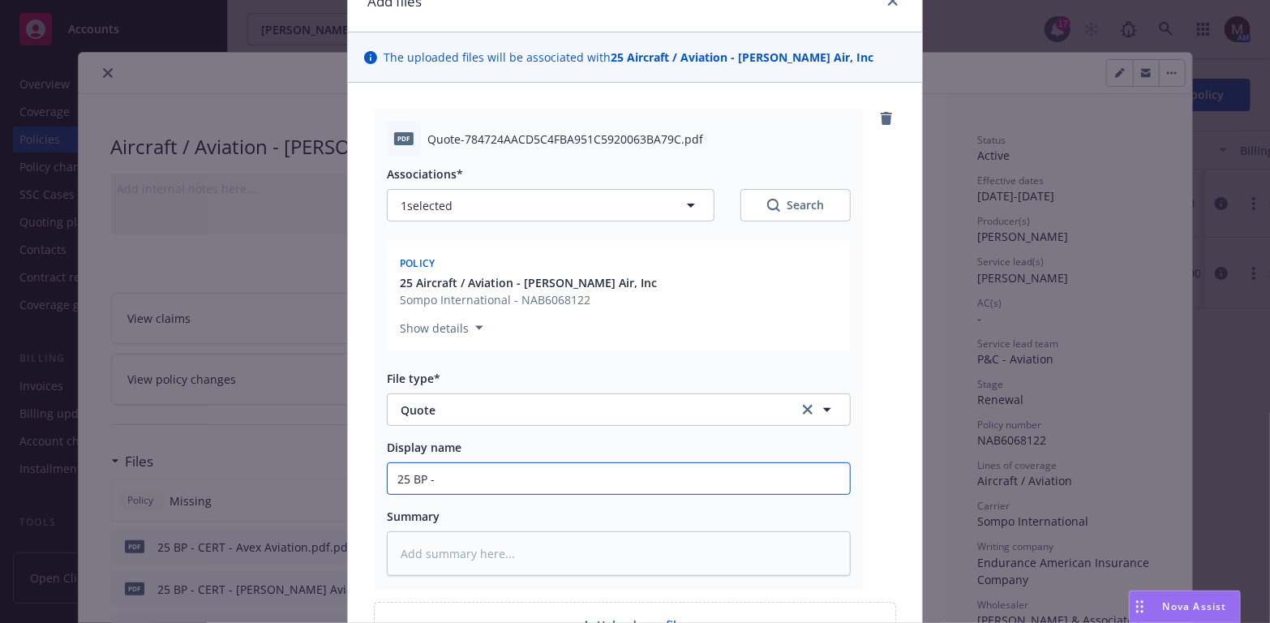
type textarea "x"
type input "25 BP -"
type textarea "x"
type input "25 BP - W"
type textarea "x"
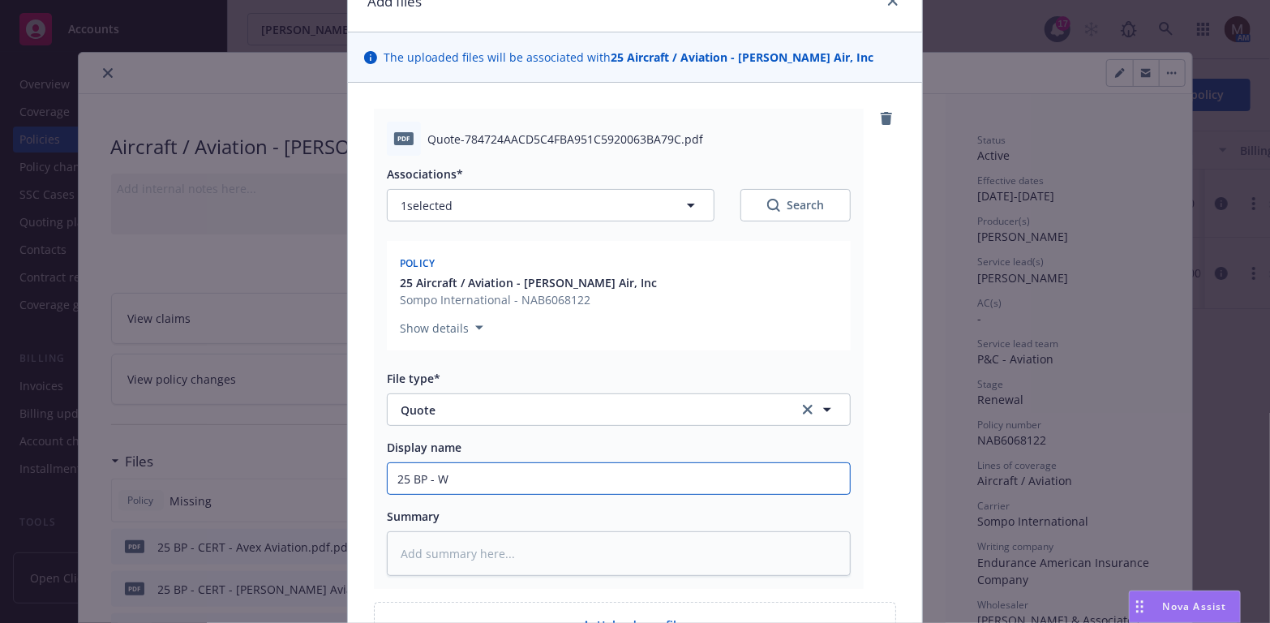
type input "25 BP - WB"
type textarea "x"
type input "25 BP - WBA"
type textarea "x"
type input "25 BP - WBA"
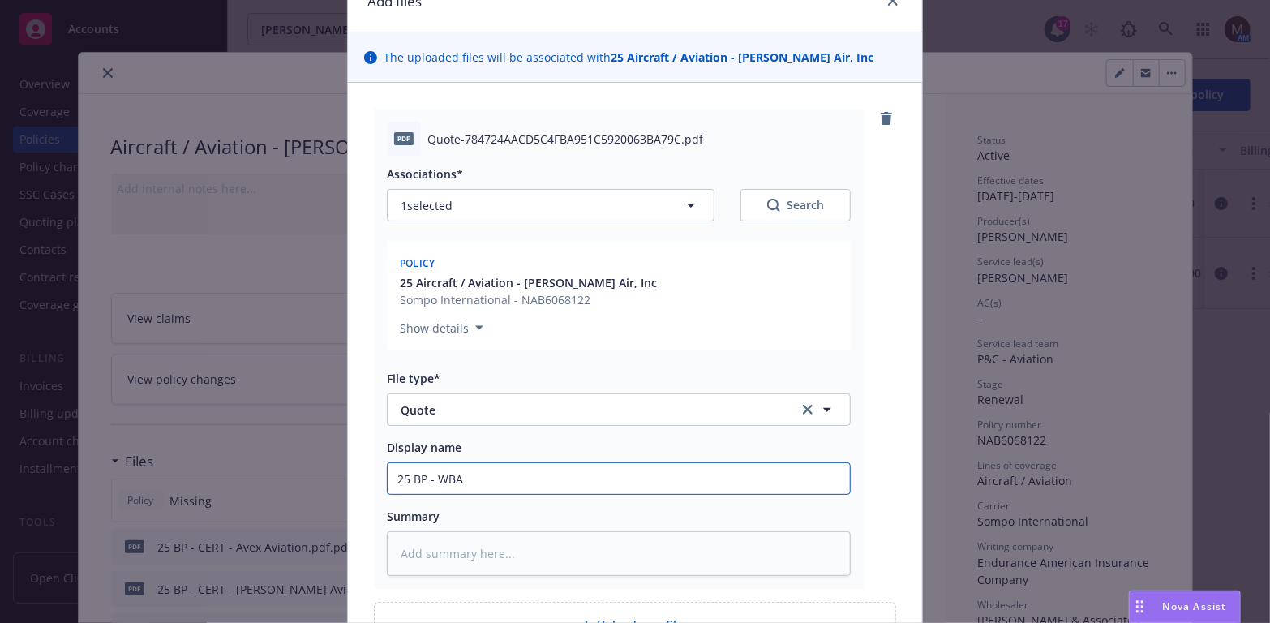
type textarea "x"
type input "25 BP - WBA Q"
type textarea "x"
type input "25 BP - WBA Qu"
type textarea "x"
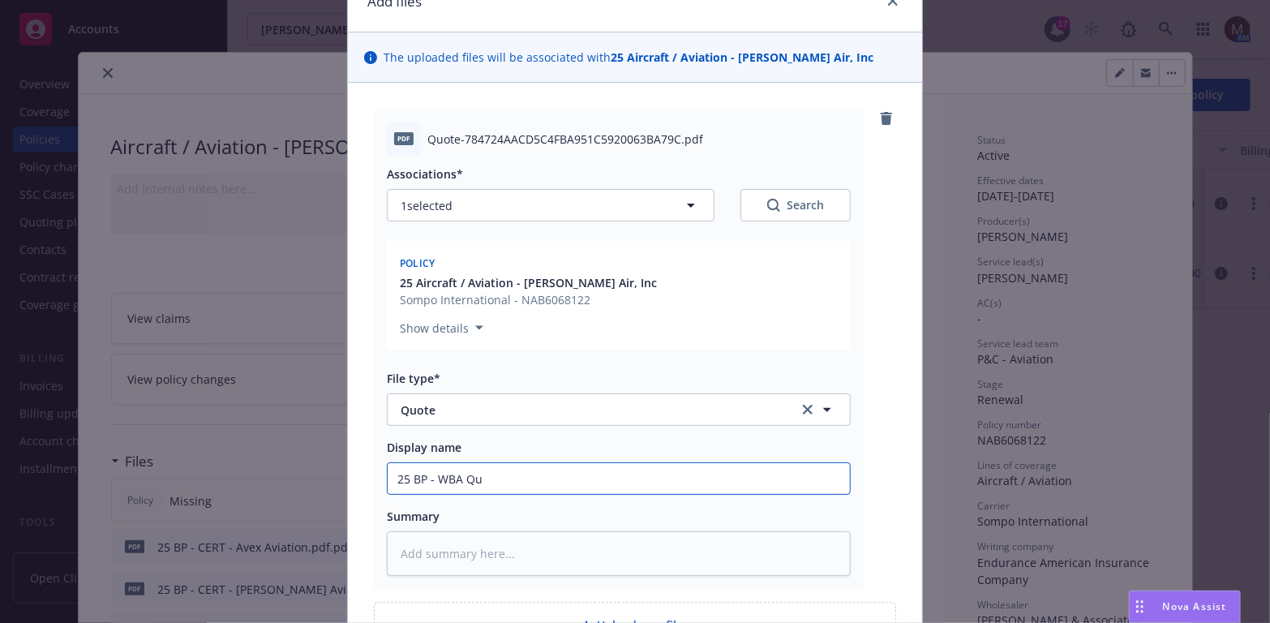
type input "25 BP - WBA Quo"
type textarea "x"
type input "25 BP - WBA Quot"
type textarea "x"
drag, startPoint x: 501, startPoint y: 487, endPoint x: 382, endPoint y: 483, distance: 119.2
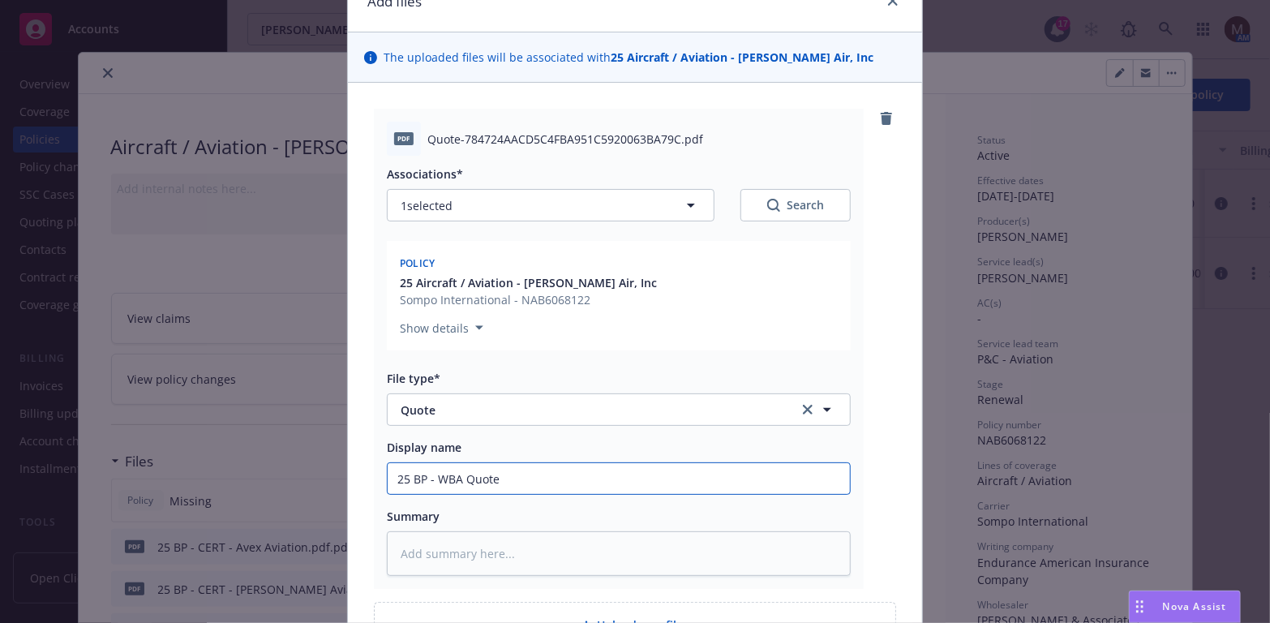
click at [388, 483] on input "25 BP - WBA Quote" at bounding box center [619, 478] width 462 height 31
type input "25 BP - WBA Quote"
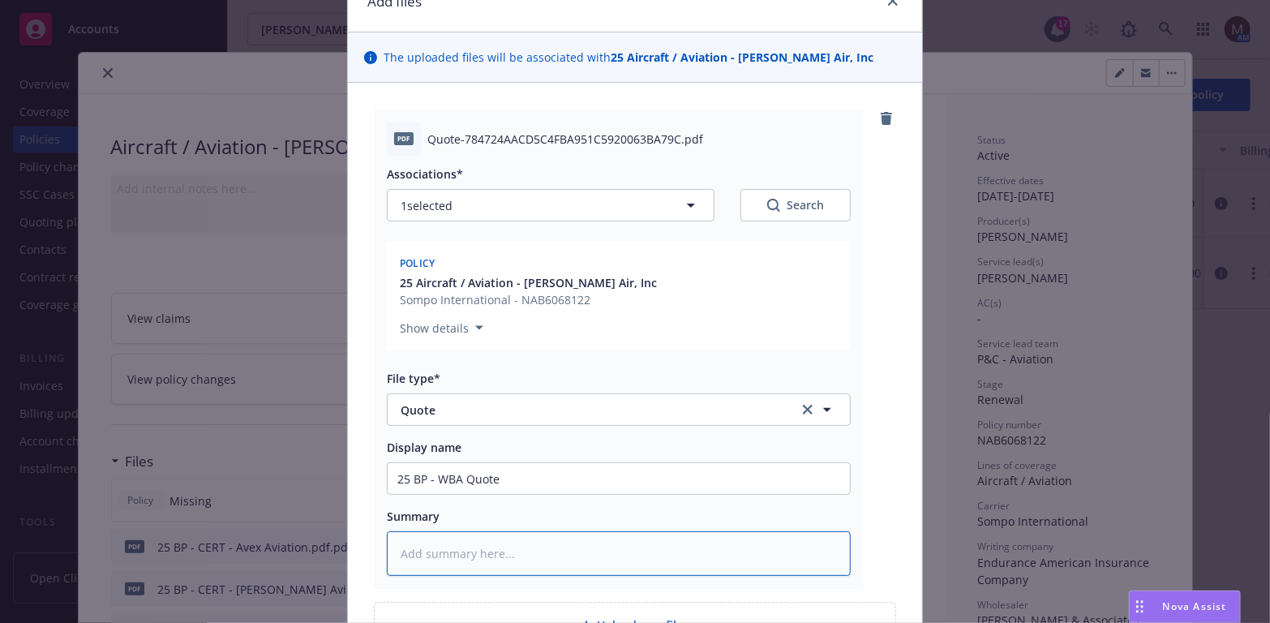
click at [432, 550] on textarea at bounding box center [619, 553] width 464 height 45
paste textarea "25 BP - WBA Quote"
type textarea "x"
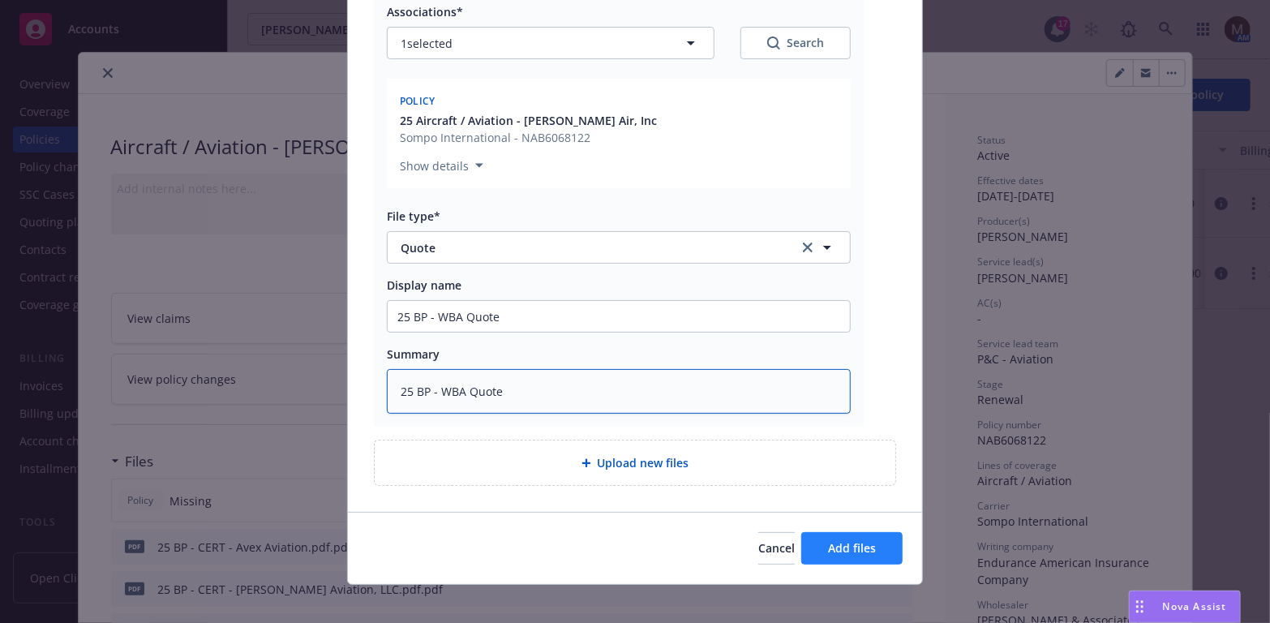
type textarea "25 BP - WBA Quote"
click at [864, 532] on button "Add files" at bounding box center [851, 548] width 101 height 32
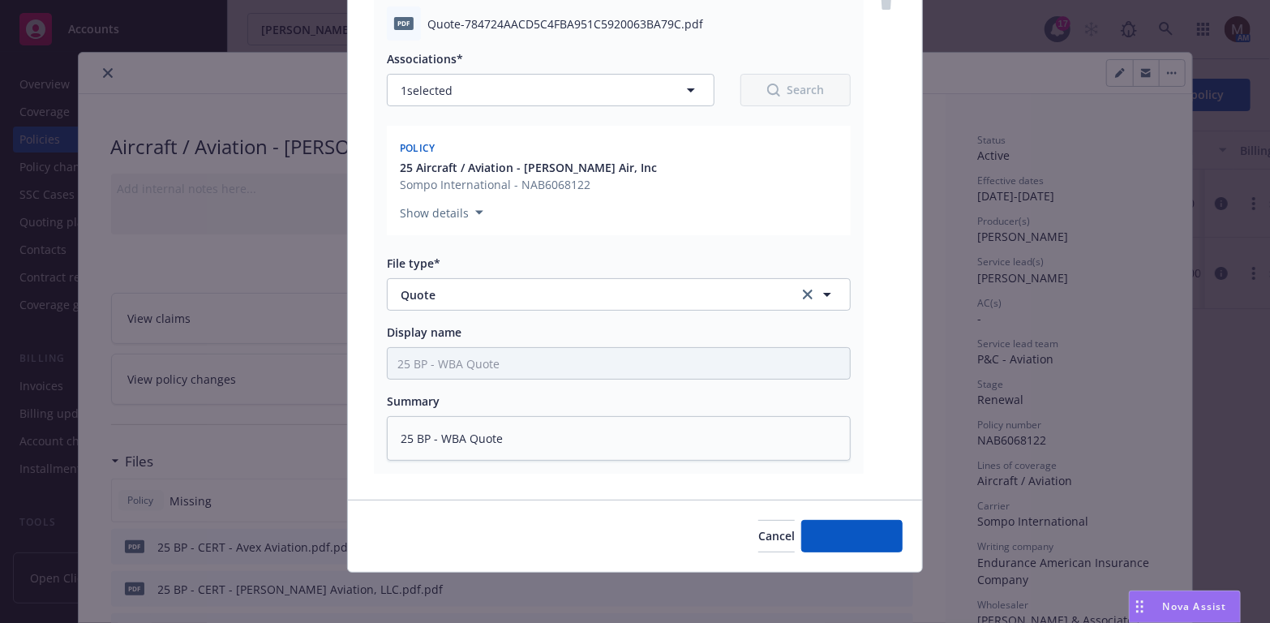
type textarea "x"
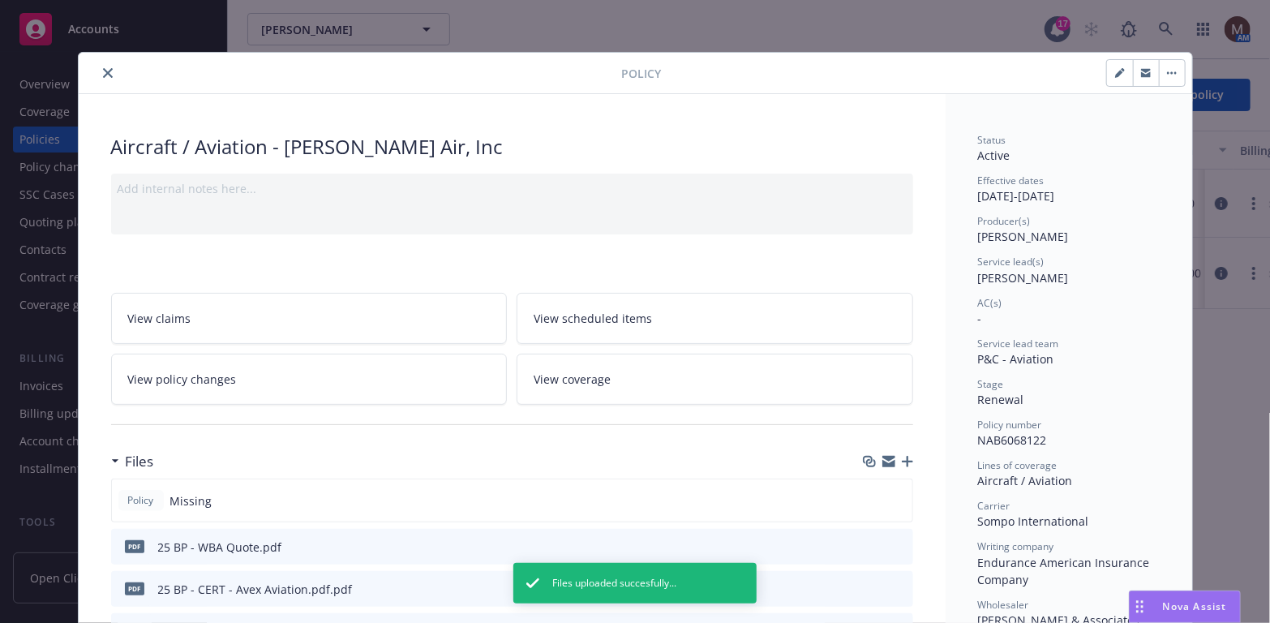
click at [103, 69] on icon "close" at bounding box center [108, 73] width 10 height 10
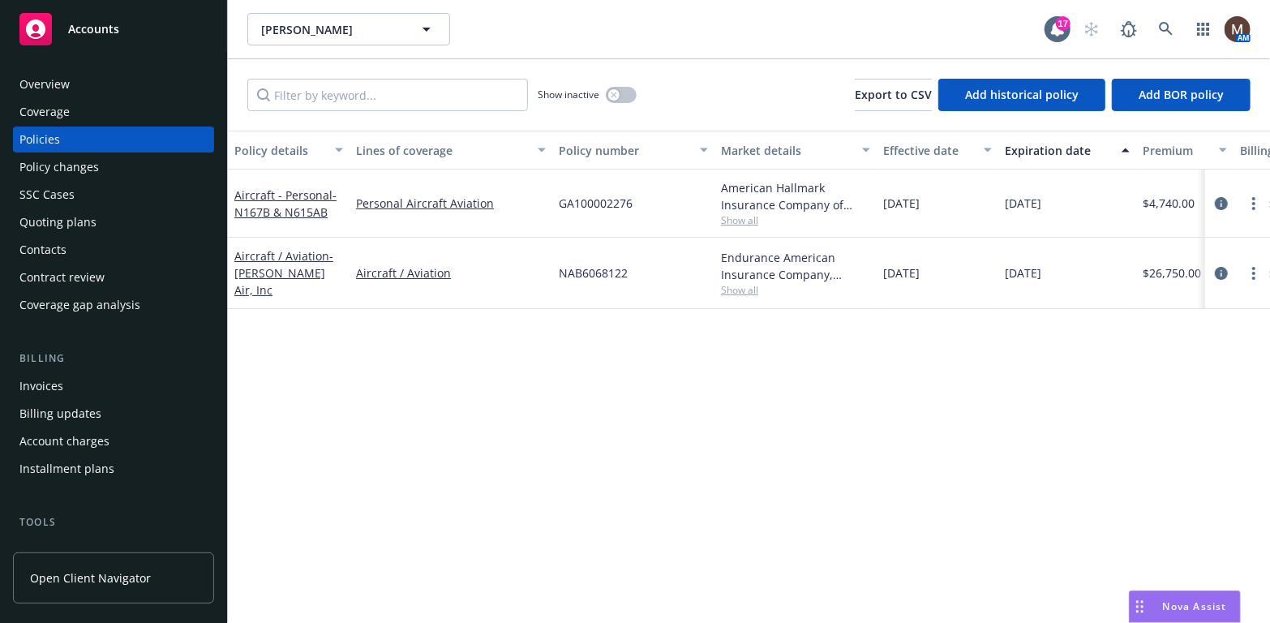
scroll to position [81, 0]
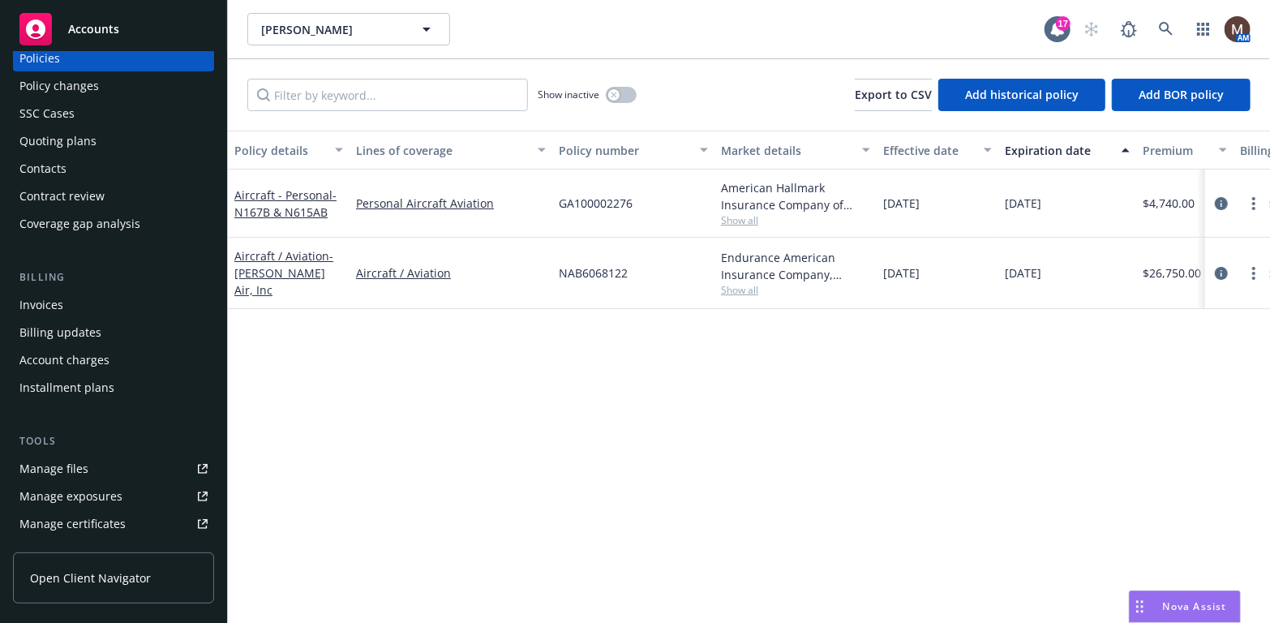
click at [82, 466] on div "Manage files" at bounding box center [53, 469] width 69 height 26
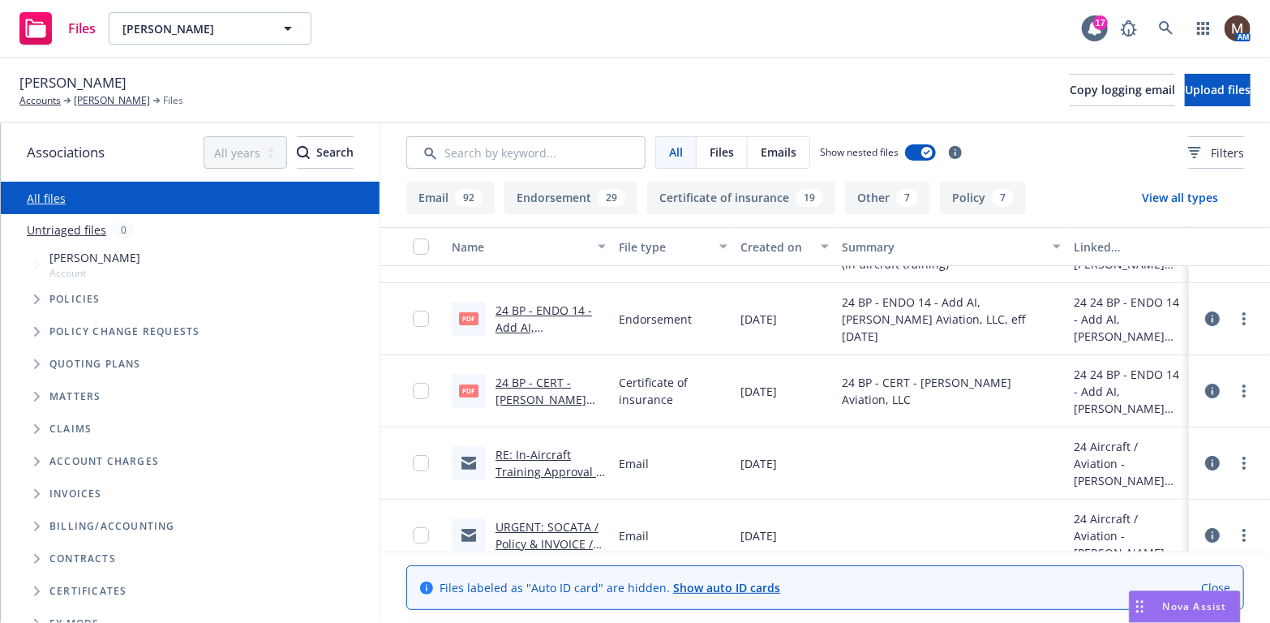
scroll to position [3081, 0]
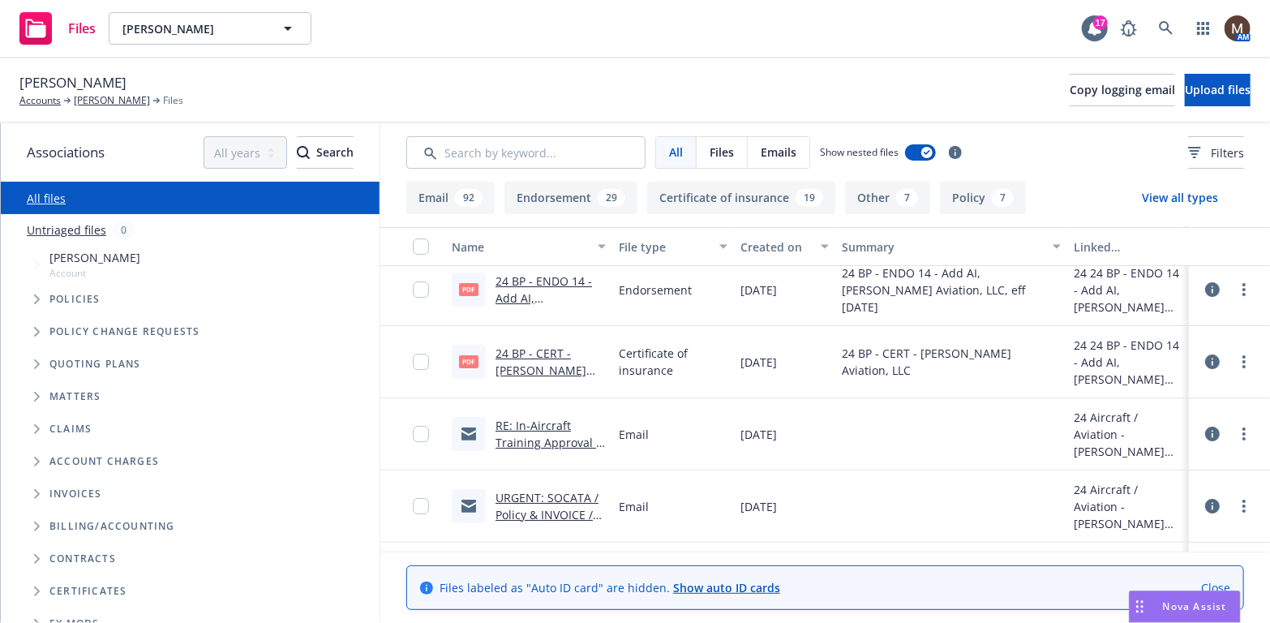
click at [529, 426] on link "RE: In-Aircraft Training Approval / [PERSON_NAME] Aviation / [PERSON_NAME] Air" at bounding box center [549, 460] width 109 height 84
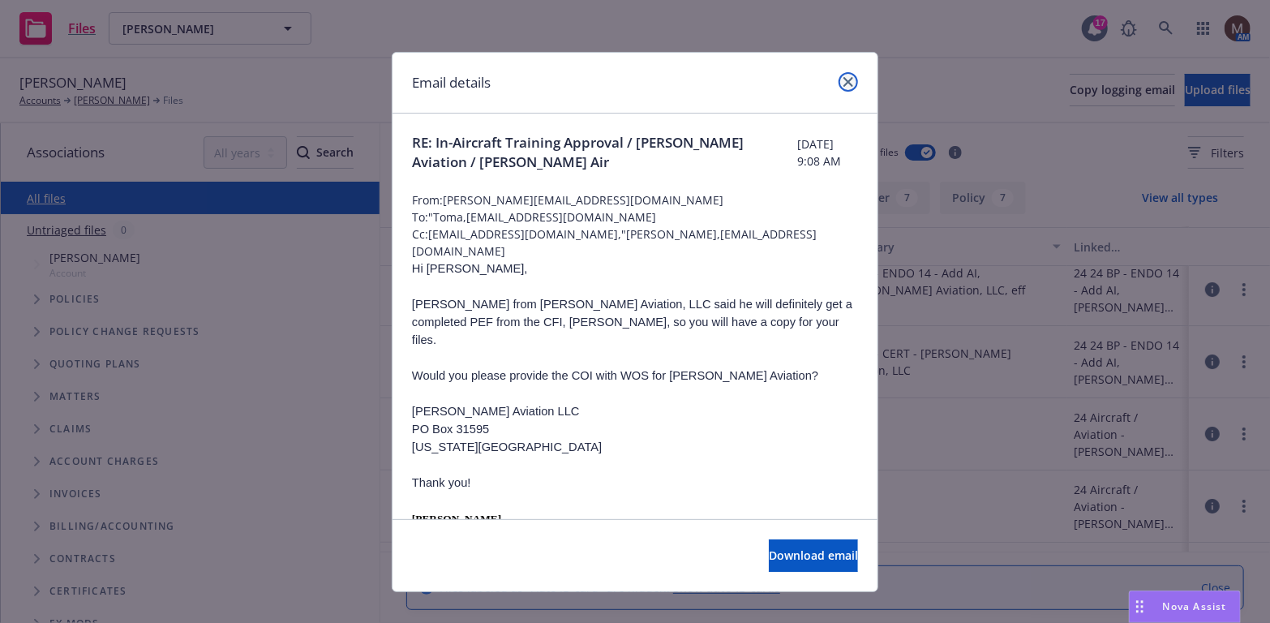
click at [847, 77] on icon "close" at bounding box center [848, 82] width 10 height 10
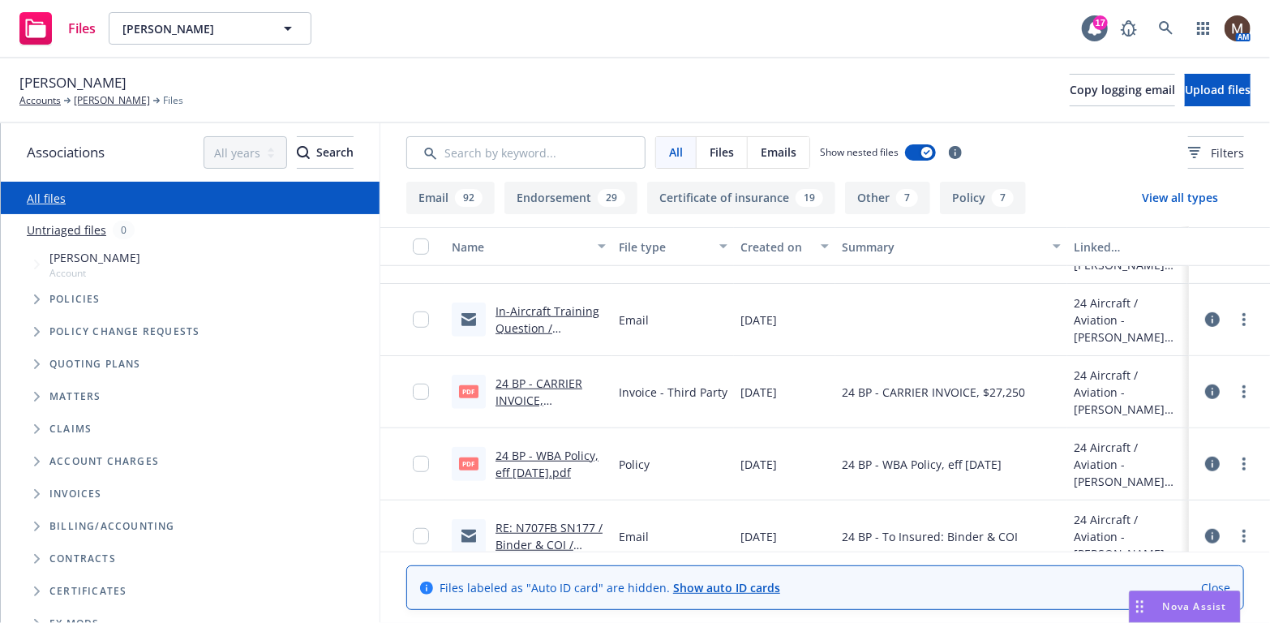
scroll to position [3730, 0]
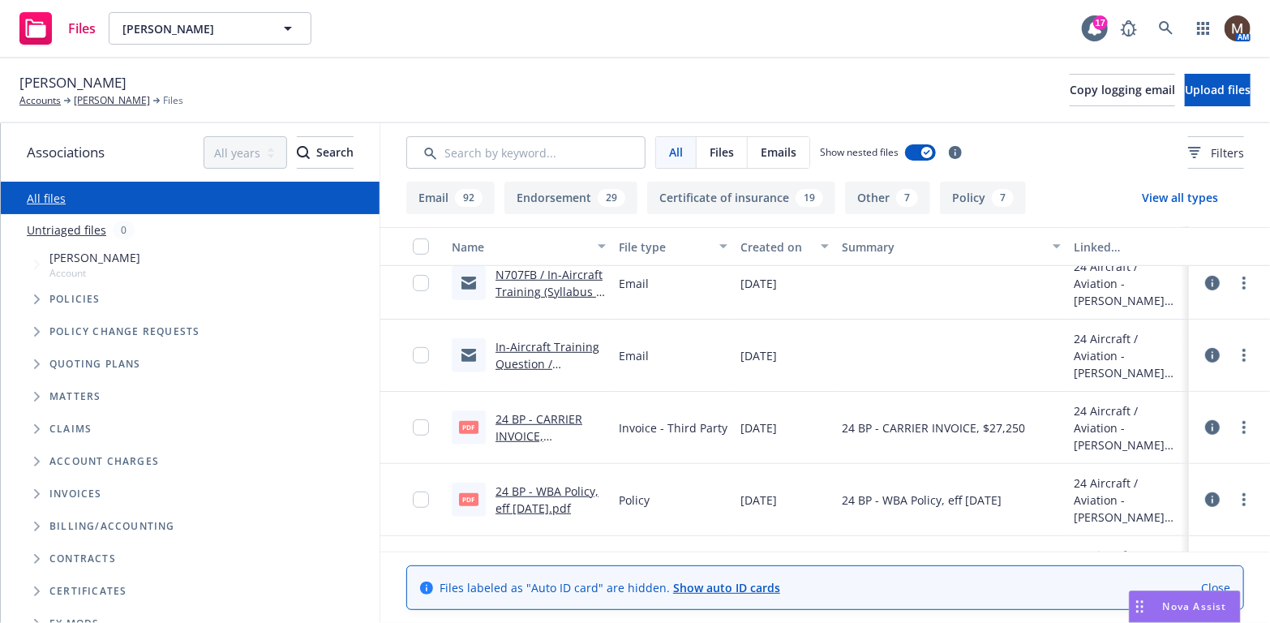
click at [551, 346] on link "In-Aircraft Training Question / [PERSON_NAME] Air" at bounding box center [549, 363] width 109 height 49
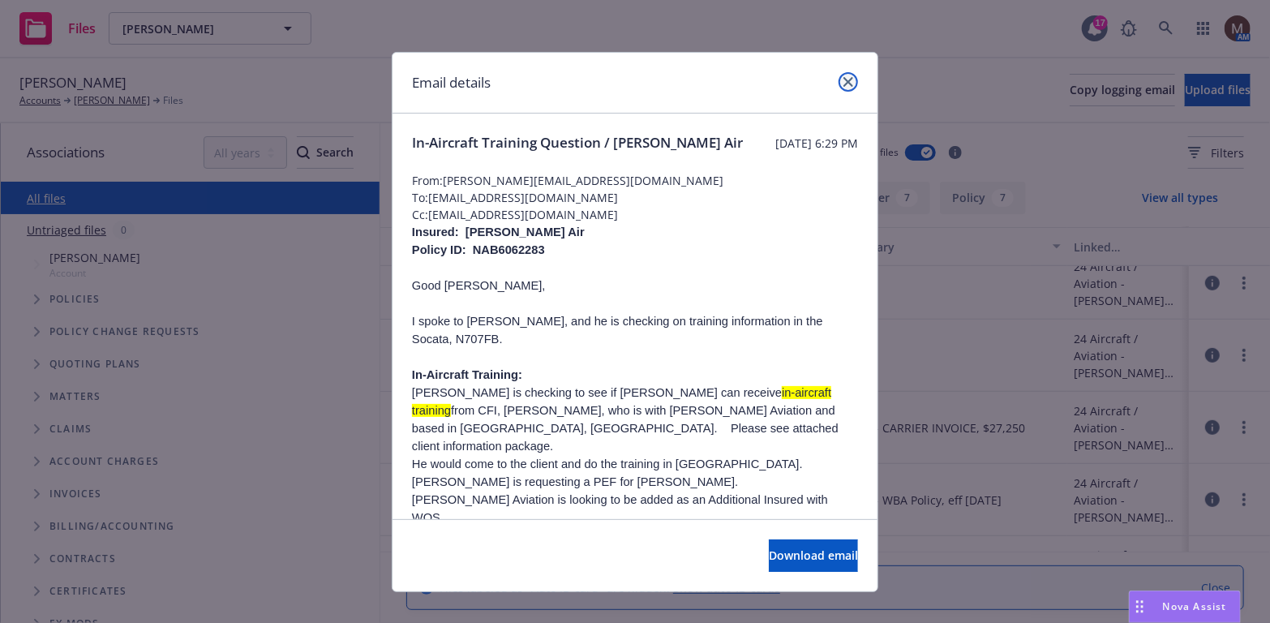
click at [848, 79] on link "close" at bounding box center [847, 81] width 19 height 19
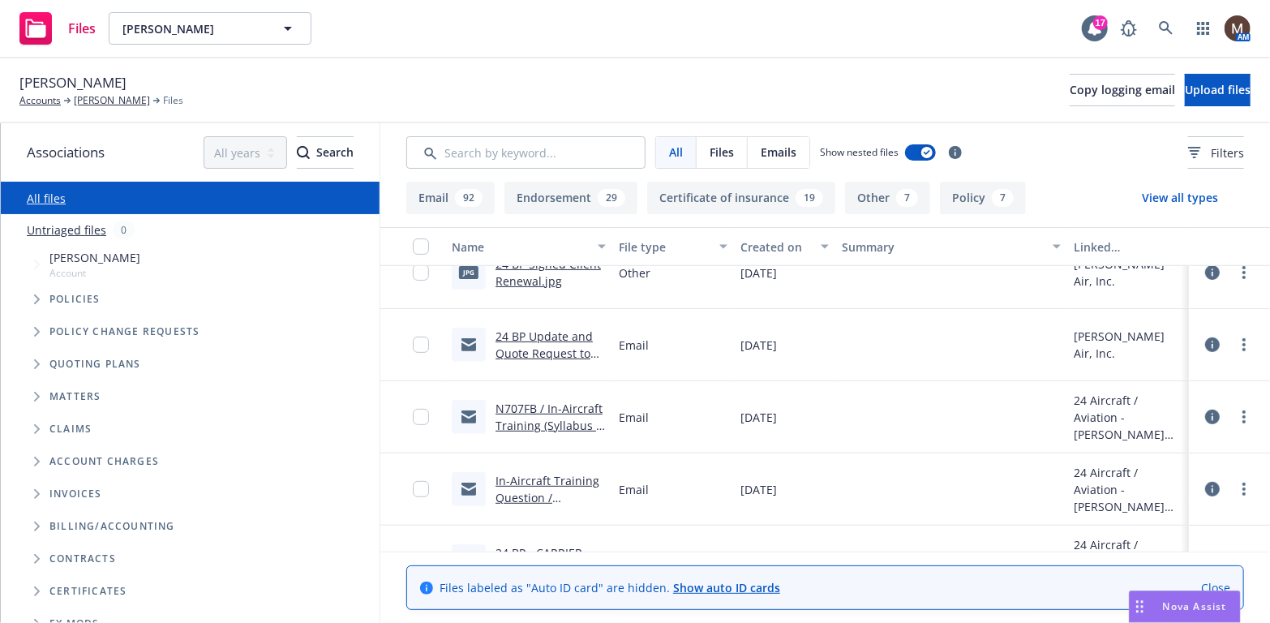
scroll to position [3568, 0]
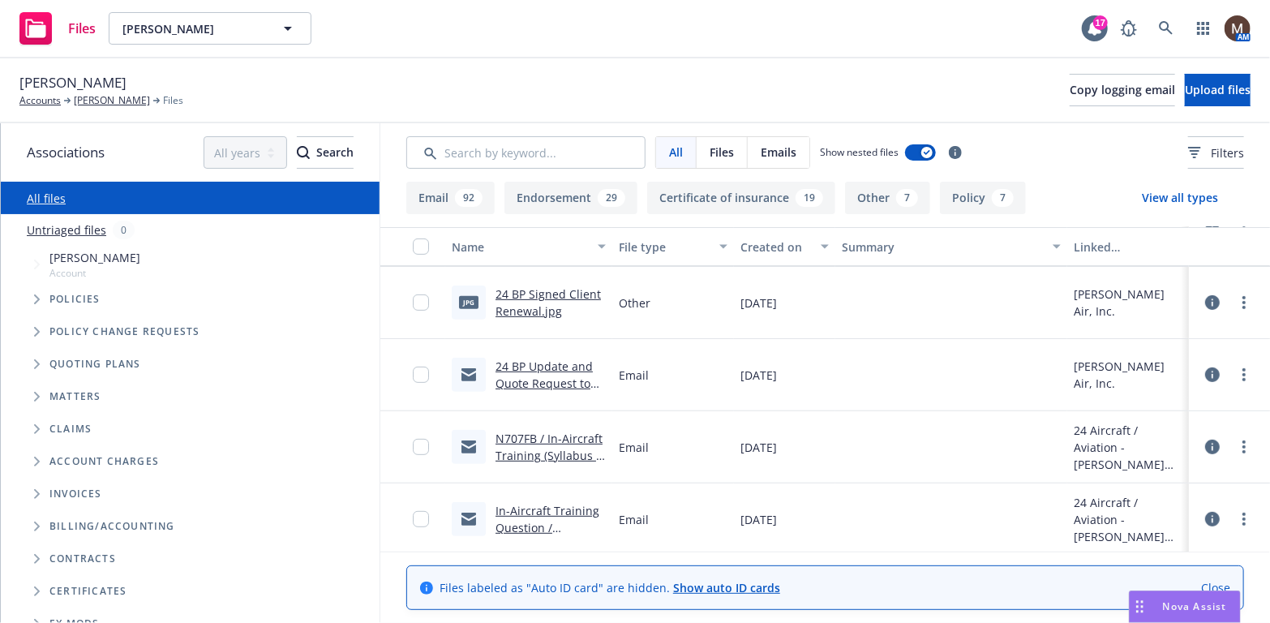
click at [546, 437] on link "N707FB / In-Aircraft Training (Syllabus & Pilot forms Request ) / [PERSON_NAME]…" at bounding box center [549, 473] width 109 height 84
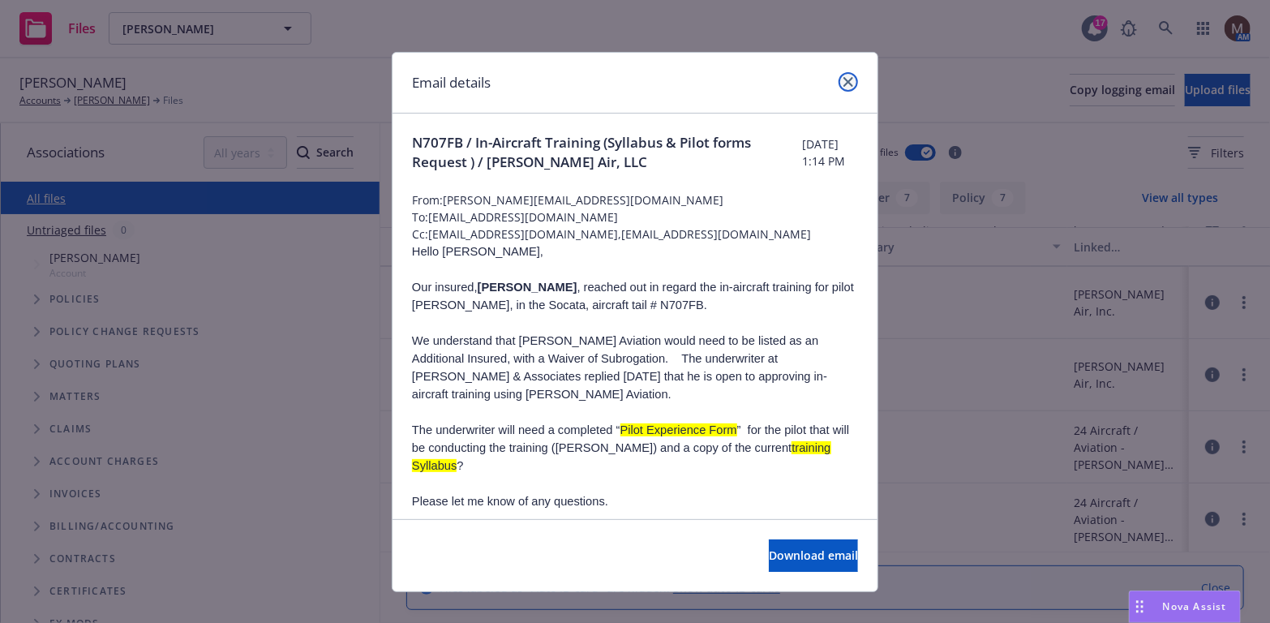
click at [842, 75] on link "close" at bounding box center [847, 81] width 19 height 19
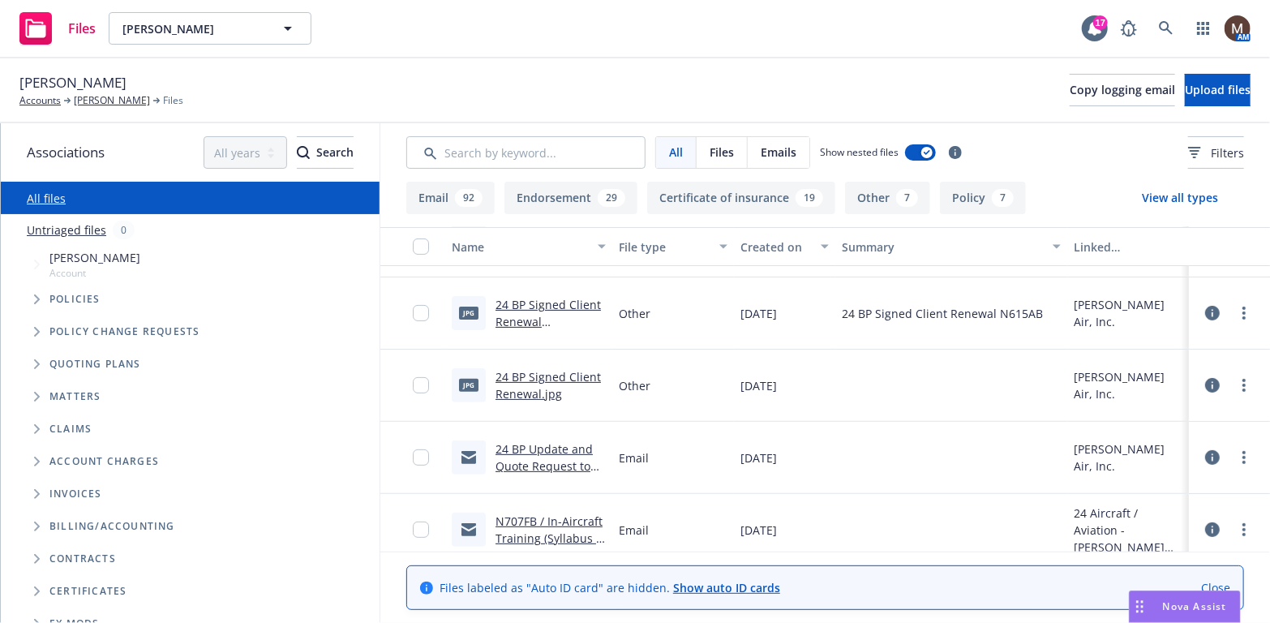
scroll to position [3406, 0]
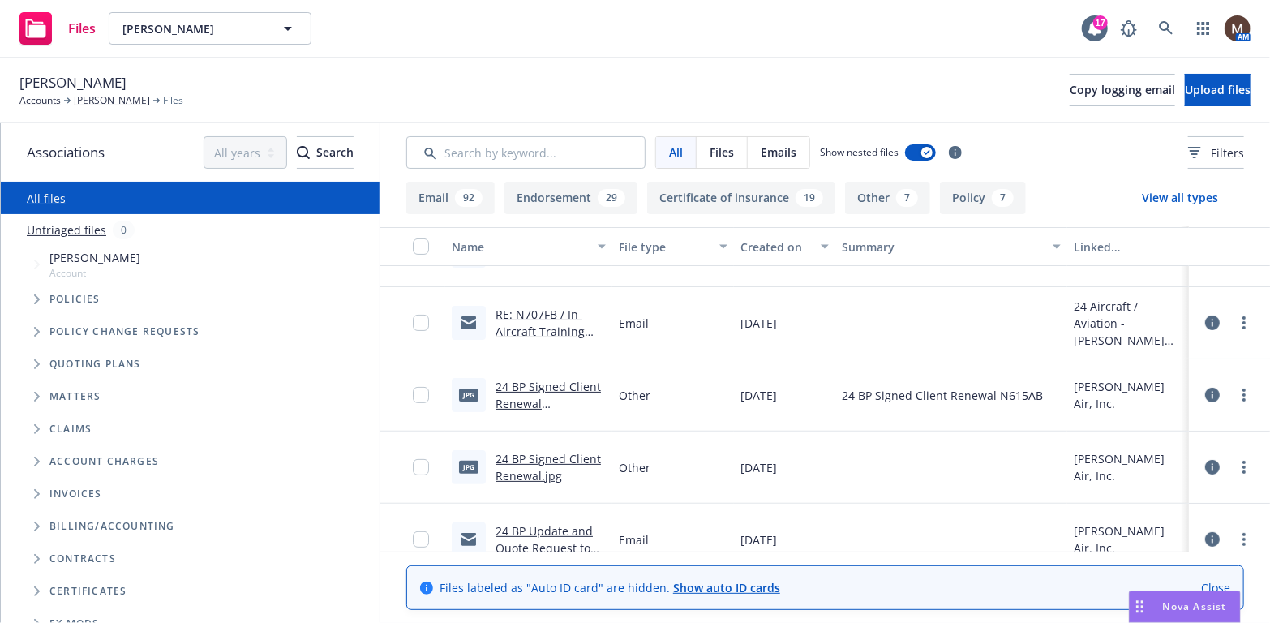
click at [549, 330] on link "RE: N707FB / In-Aircraft Training (Syllabus & Pilot forms Request ) / [PERSON_N…" at bounding box center [541, 357] width 93 height 101
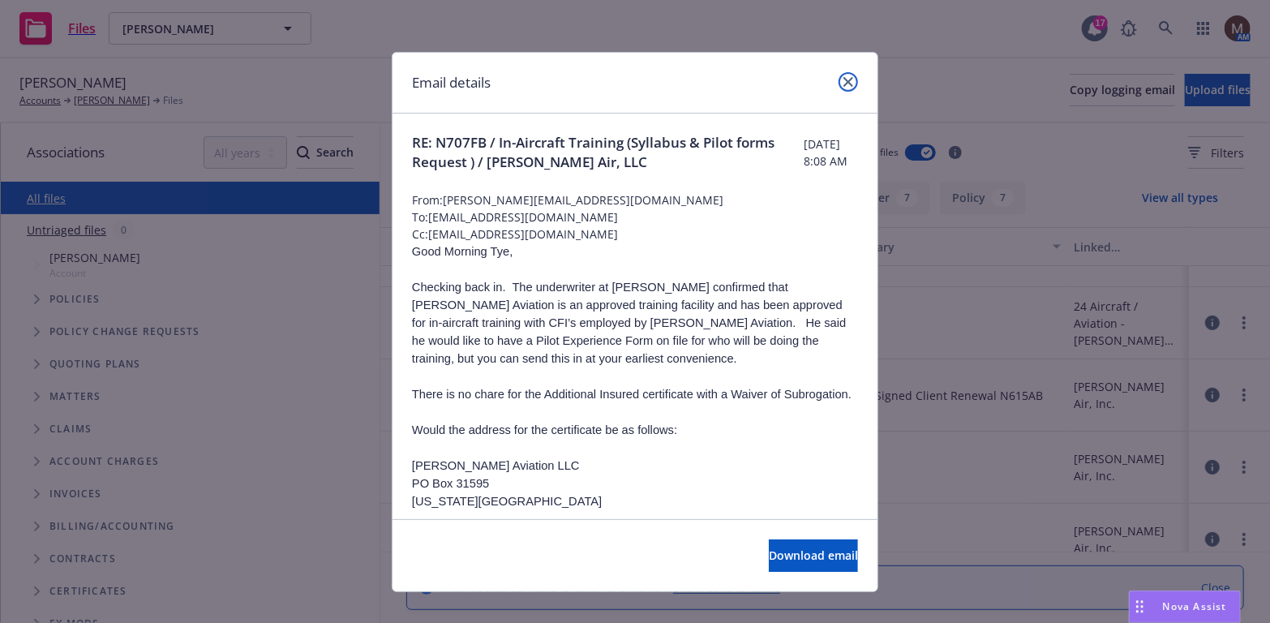
drag, startPoint x: 848, startPoint y: 77, endPoint x: 796, endPoint y: 231, distance: 162.6
click at [848, 79] on link "close" at bounding box center [847, 81] width 19 height 19
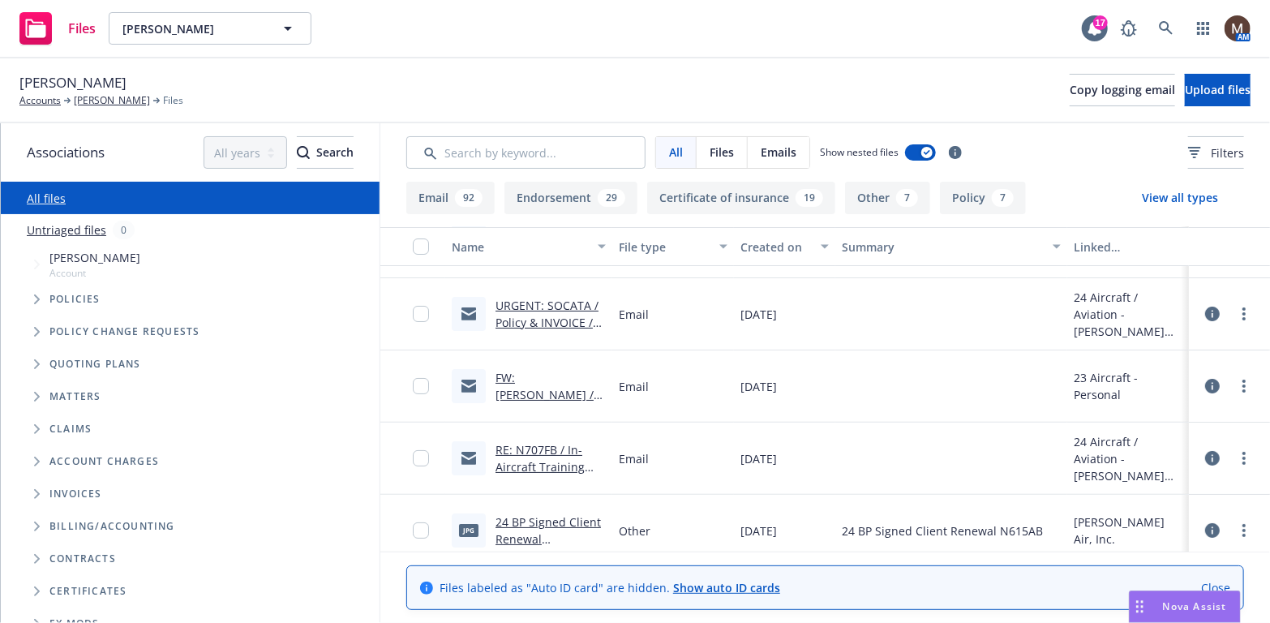
scroll to position [3243, 0]
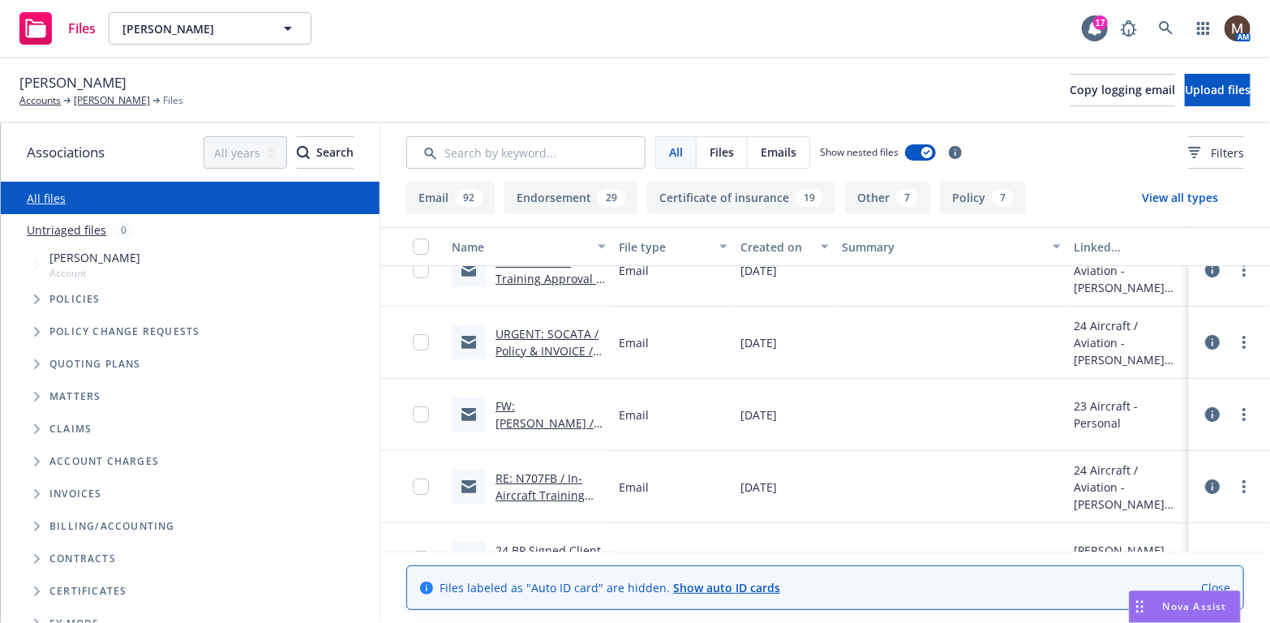
click at [538, 406] on link "FW: BARON's / INVOICE / Frank Bolea" at bounding box center [544, 431] width 98 height 66
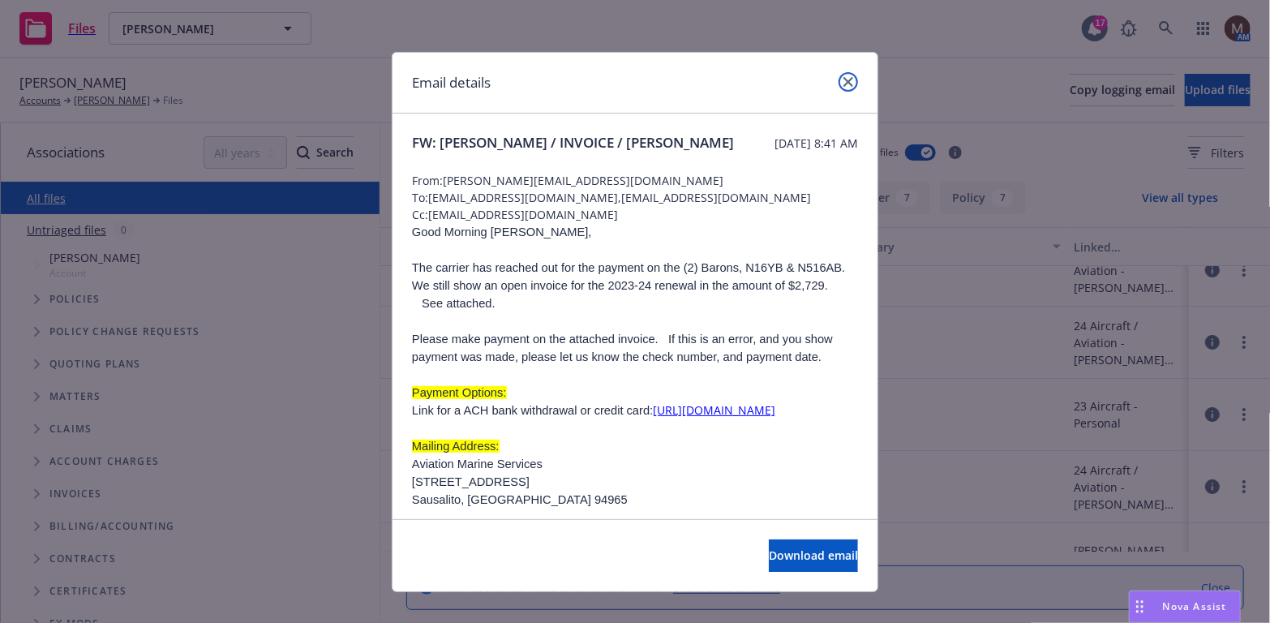
click at [847, 79] on link "close" at bounding box center [847, 81] width 19 height 19
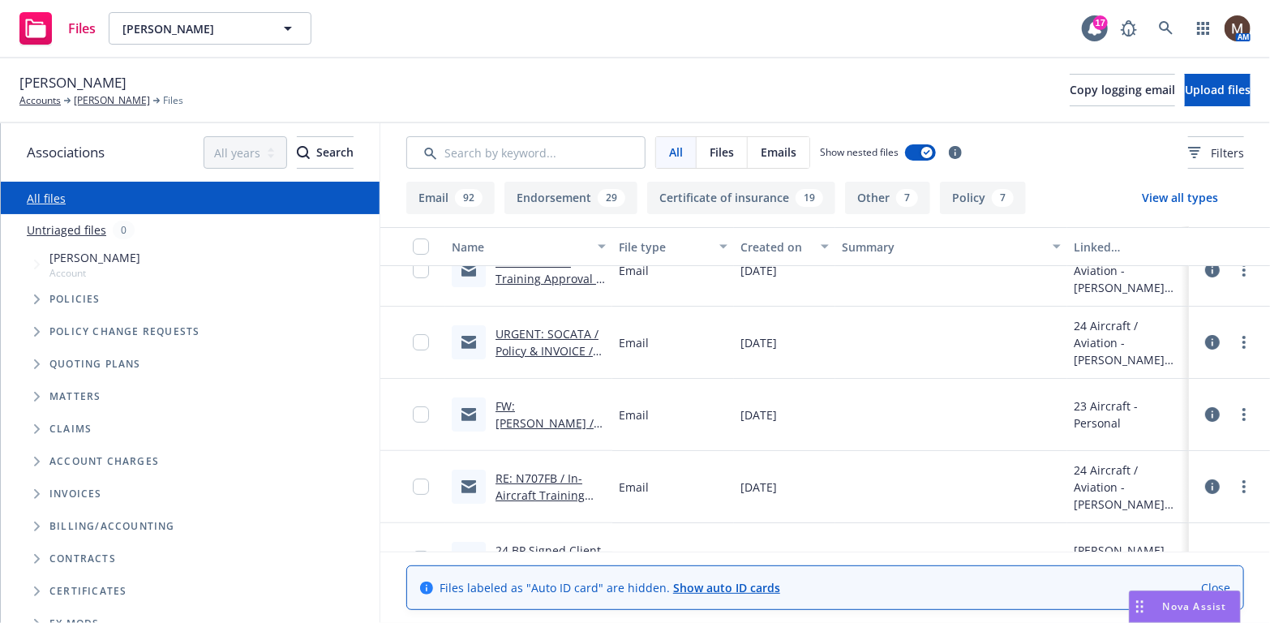
scroll to position [3162, 0]
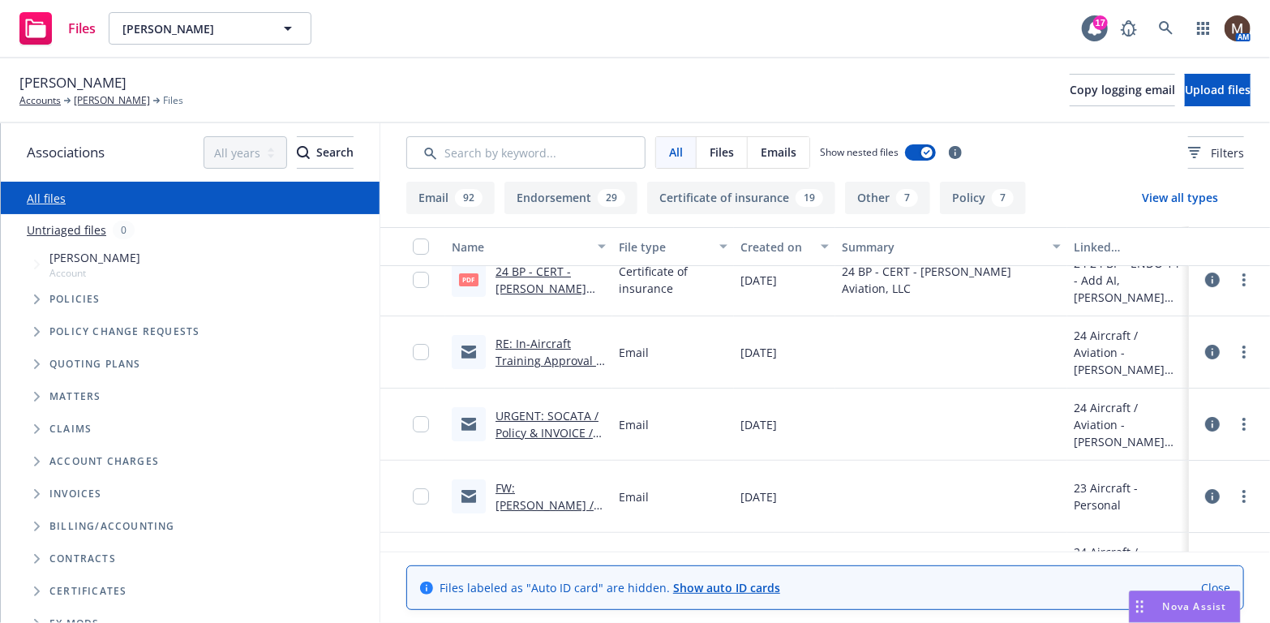
click at [545, 340] on link "RE: In-Aircraft Training Approval / Wright Aviation / Bolea Air" at bounding box center [549, 378] width 109 height 84
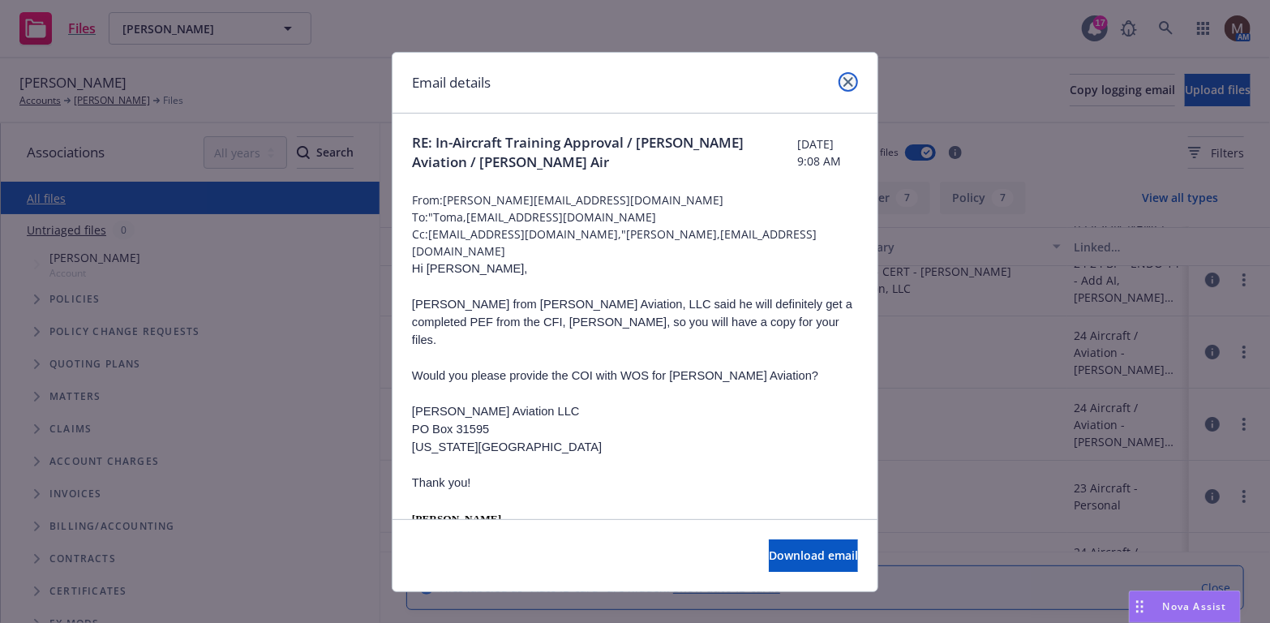
click at [843, 77] on icon "close" at bounding box center [848, 82] width 10 height 10
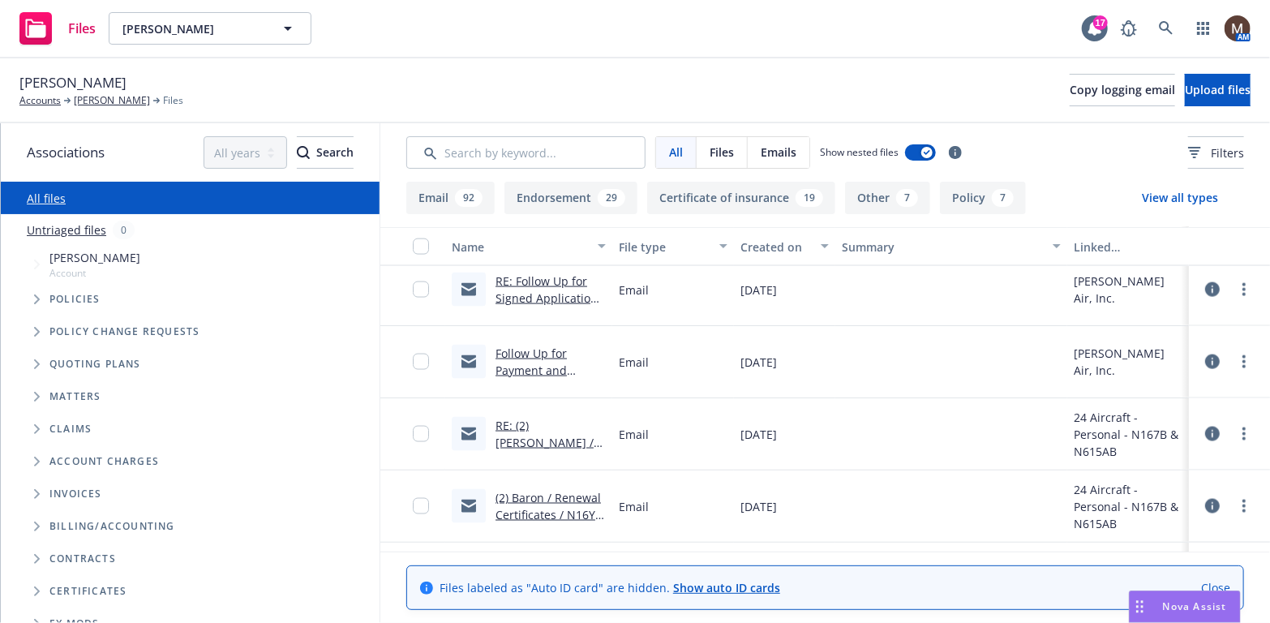
scroll to position [0, 0]
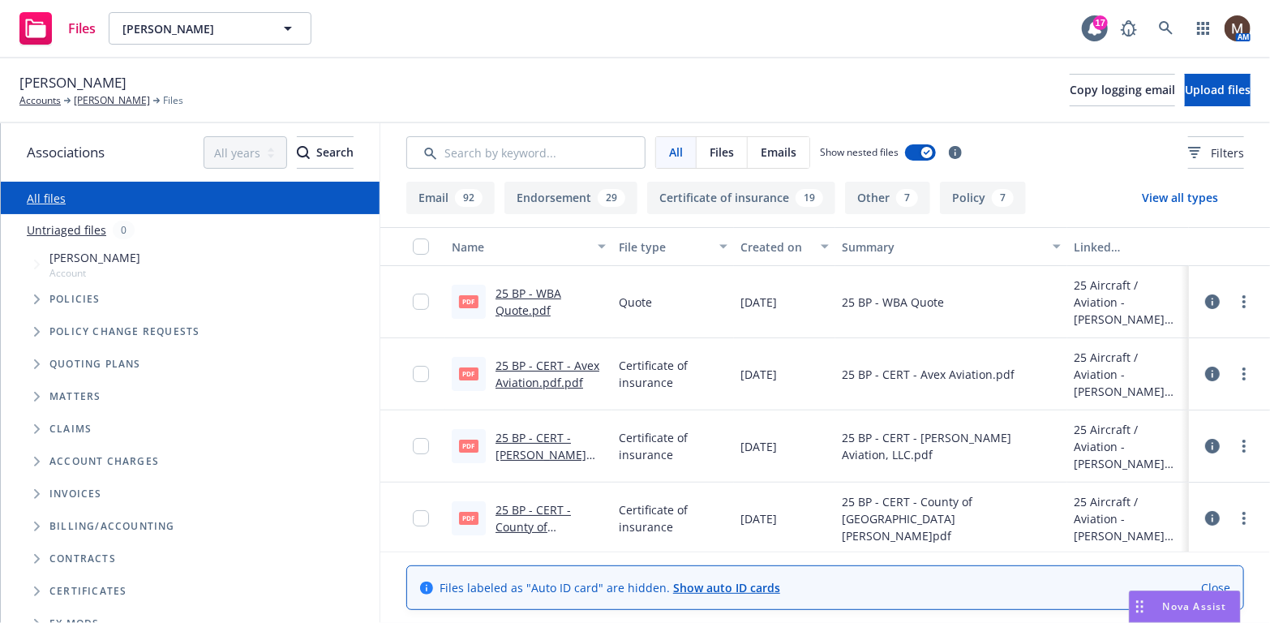
click at [530, 287] on link "25 BP - WBA Quote.pdf" at bounding box center [528, 301] width 66 height 32
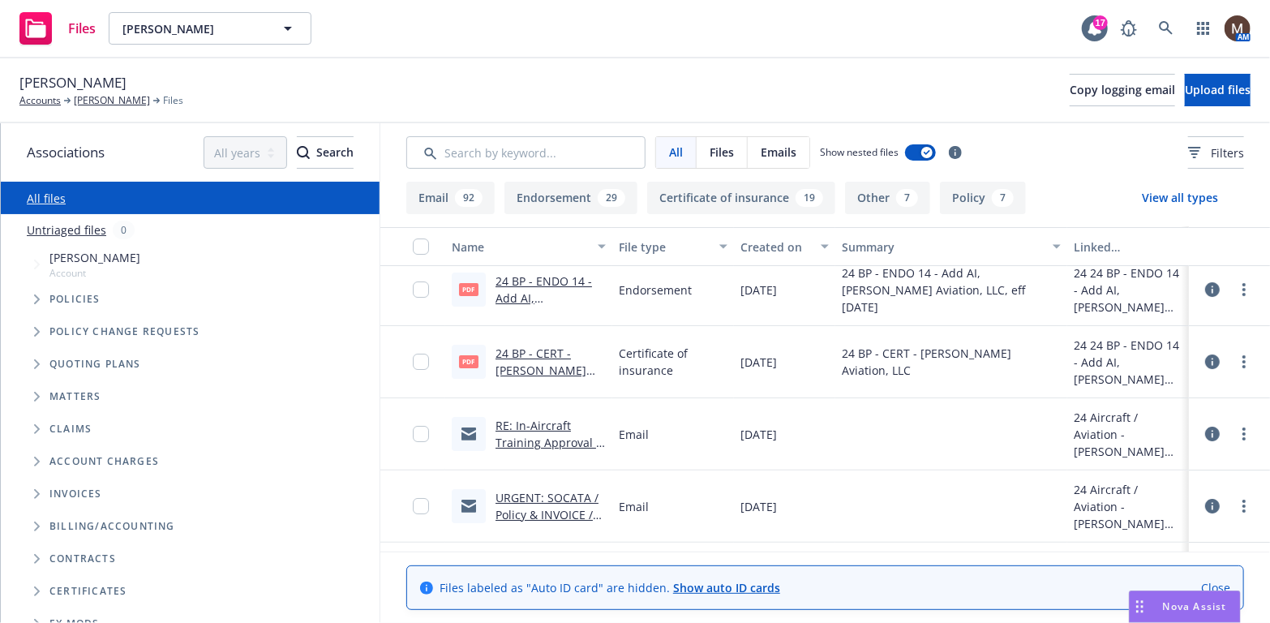
scroll to position [3162, 0]
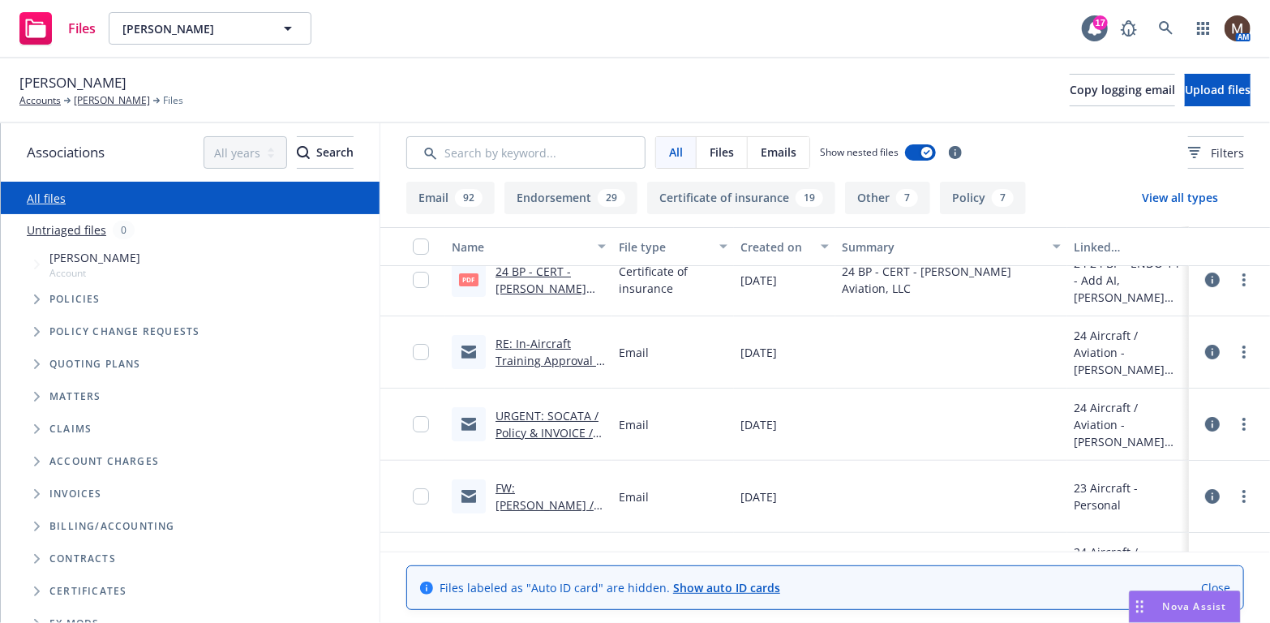
click at [547, 286] on link "24 BP - CERT - Wright Aviation, LLC.pdf" at bounding box center [540, 288] width 91 height 49
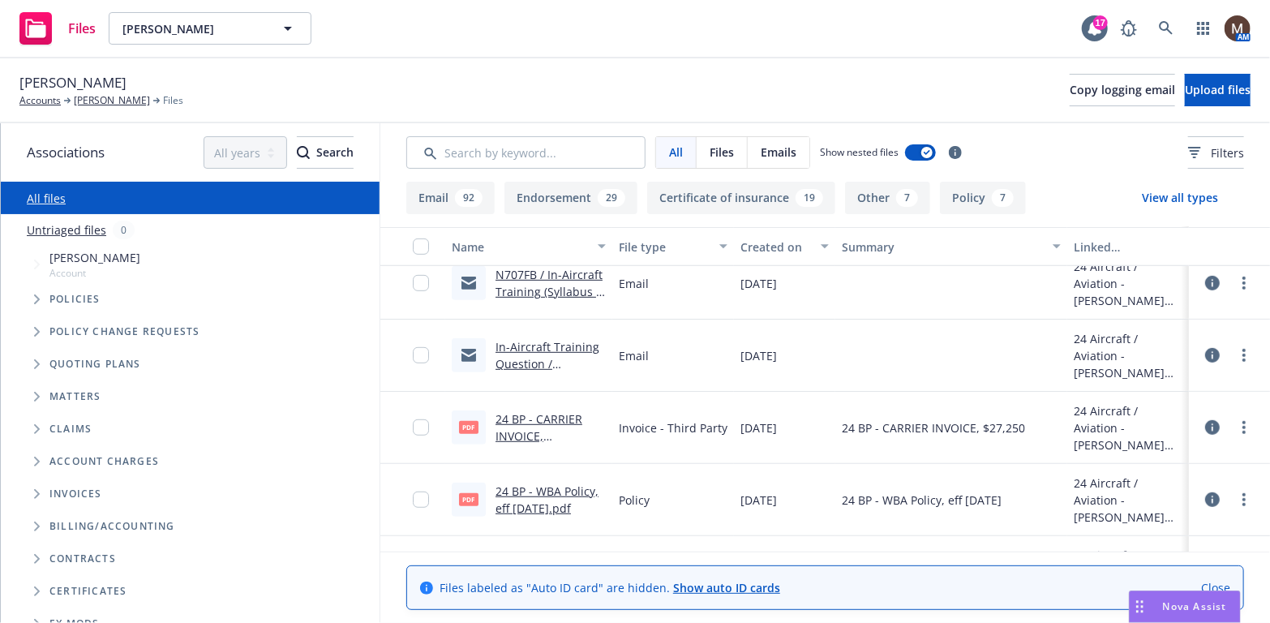
scroll to position [3811, 0]
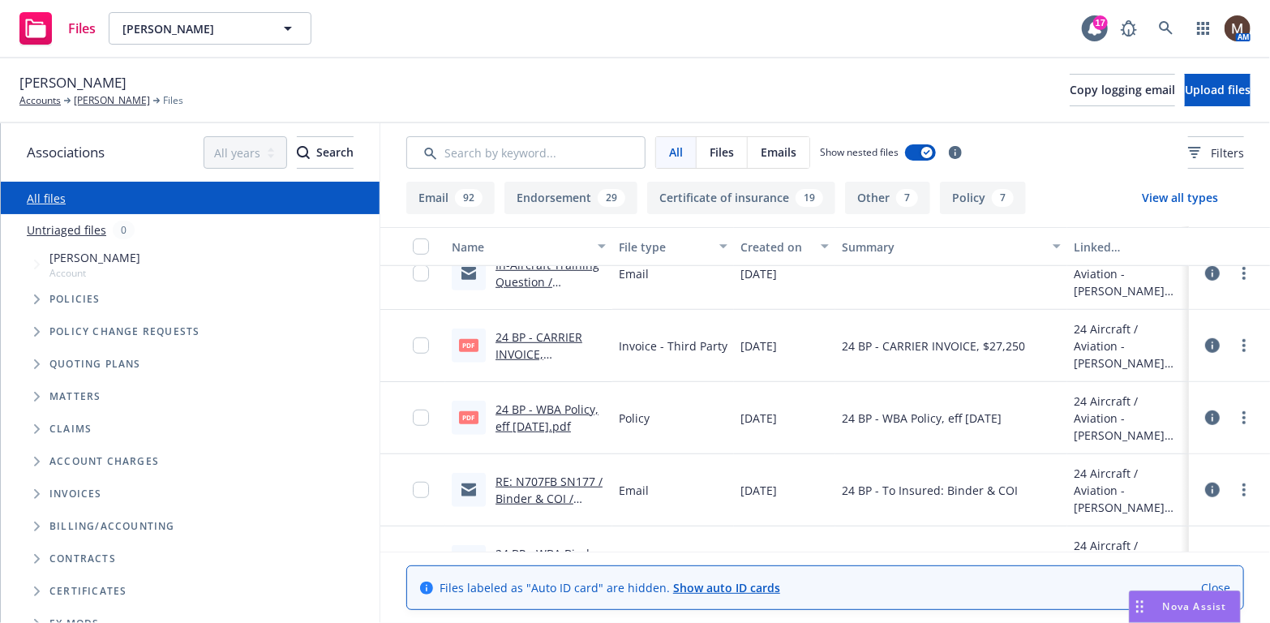
click at [559, 405] on link "24 BP - WBA Policy, eff 08.08.2024.pdf" at bounding box center [546, 417] width 103 height 32
click at [107, 96] on link "Frank Bolea" at bounding box center [112, 100] width 76 height 15
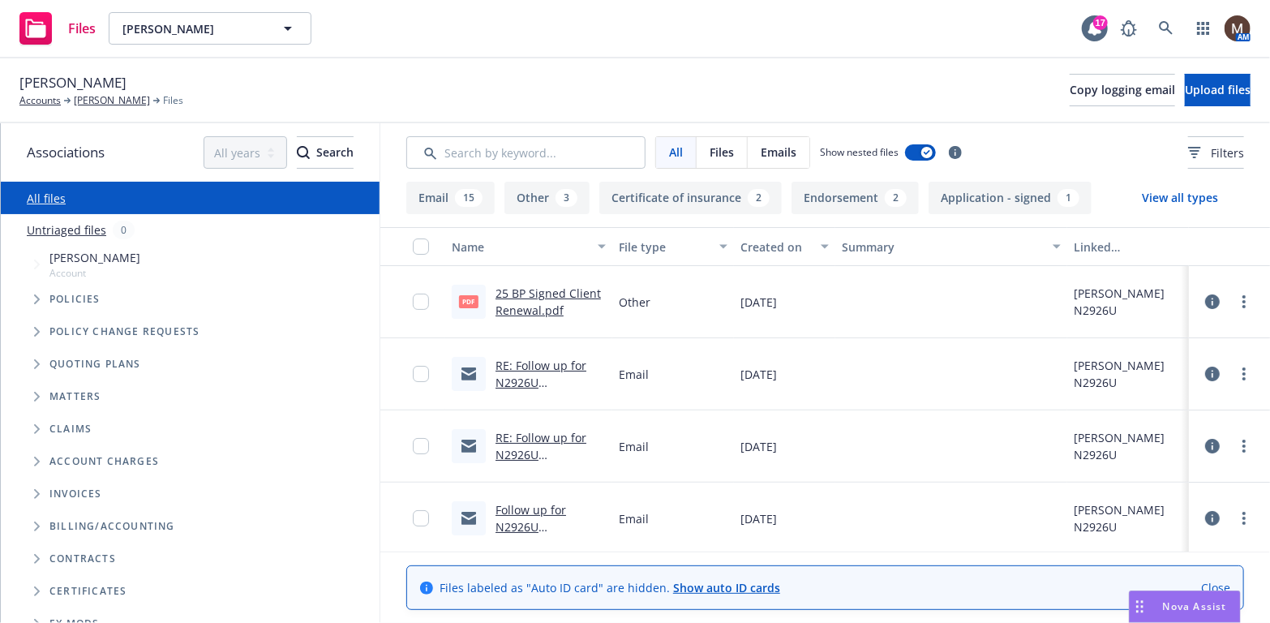
click at [538, 291] on link "25 BP Signed Client Renewal.pdf" at bounding box center [547, 301] width 105 height 32
click at [126, 98] on link "[PERSON_NAME]" at bounding box center [112, 100] width 76 height 15
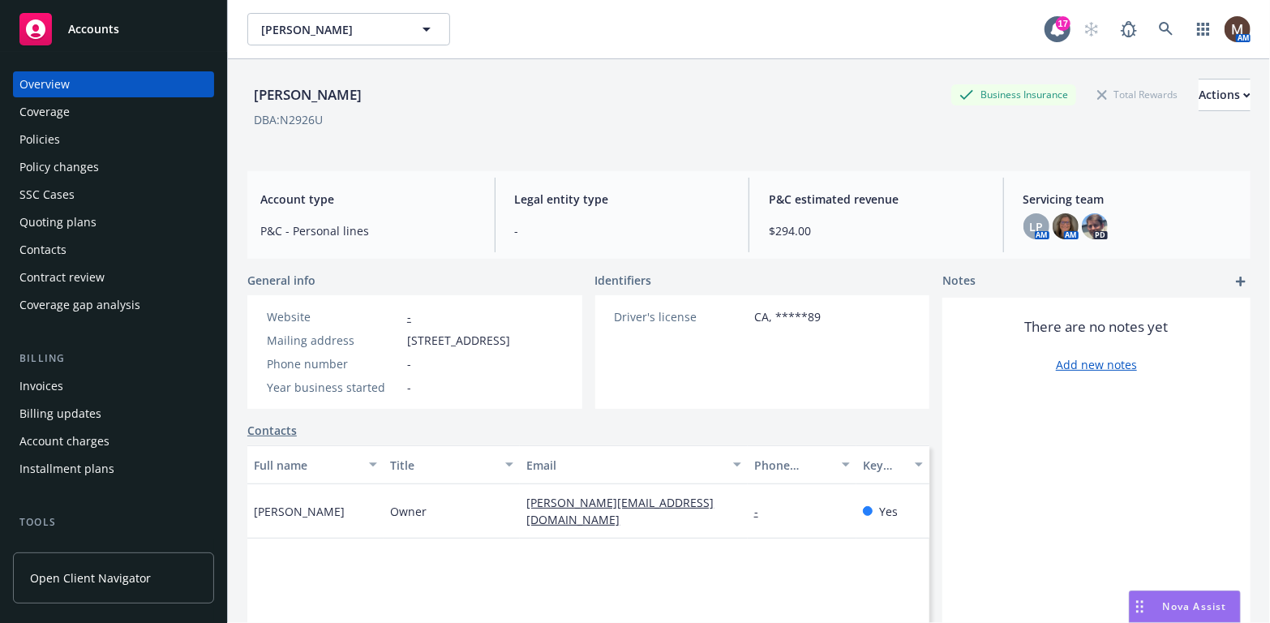
click at [86, 133] on div "Policies" at bounding box center [113, 139] width 188 height 26
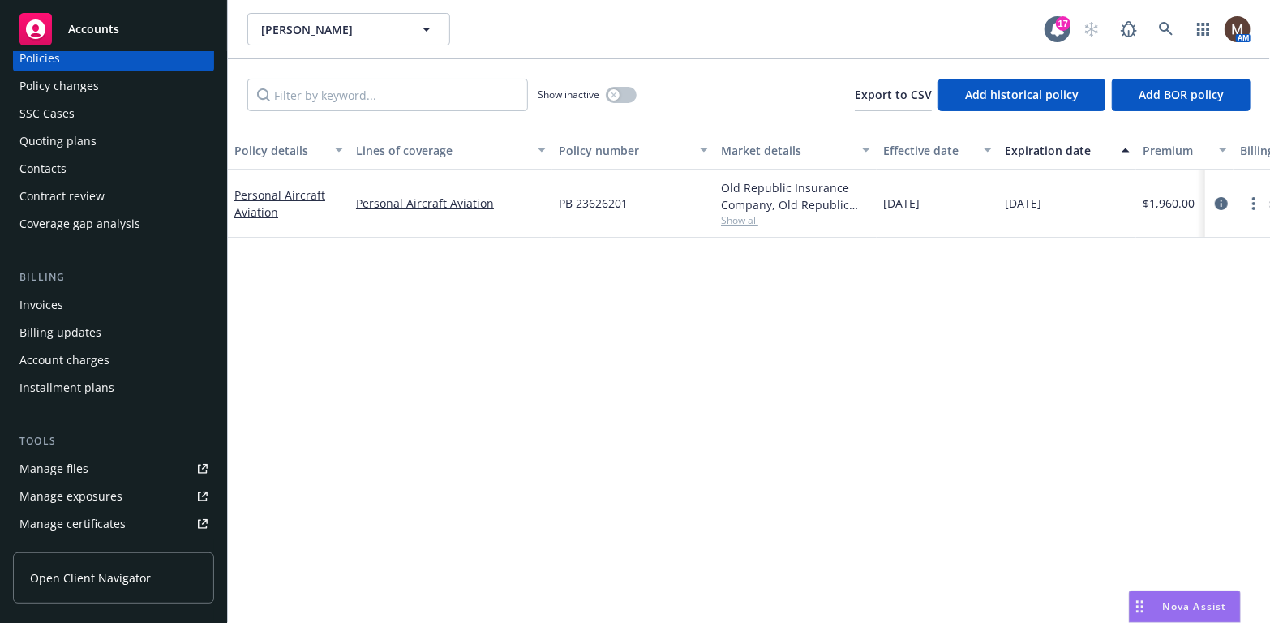
scroll to position [162, 0]
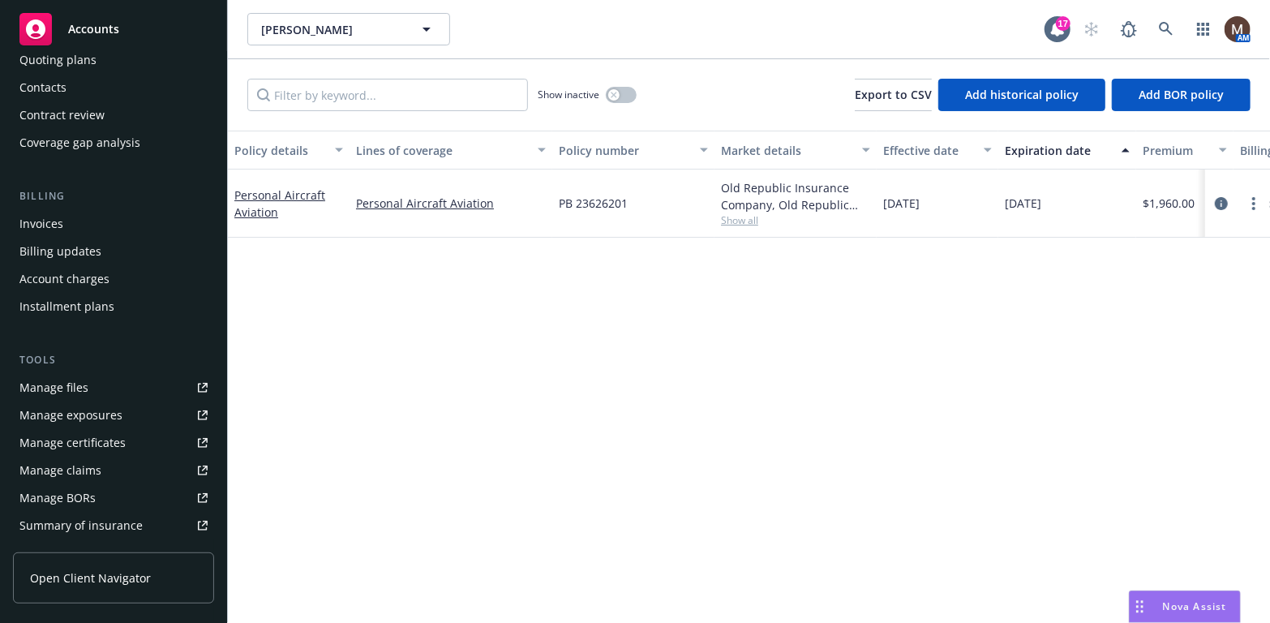
click at [92, 386] on link "Manage files" at bounding box center [113, 388] width 201 height 26
click at [88, 389] on link "Manage files" at bounding box center [113, 388] width 201 height 26
click at [88, 378] on link "Manage files" at bounding box center [113, 388] width 201 height 26
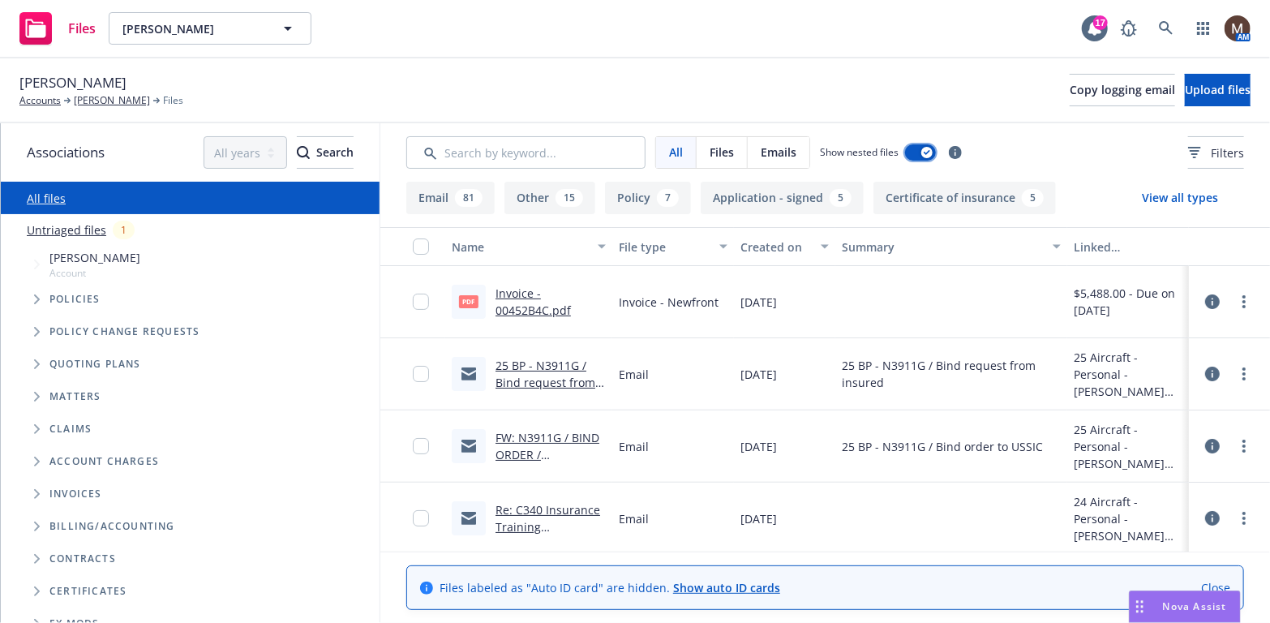
click at [905, 154] on button "button" at bounding box center [920, 152] width 31 height 16
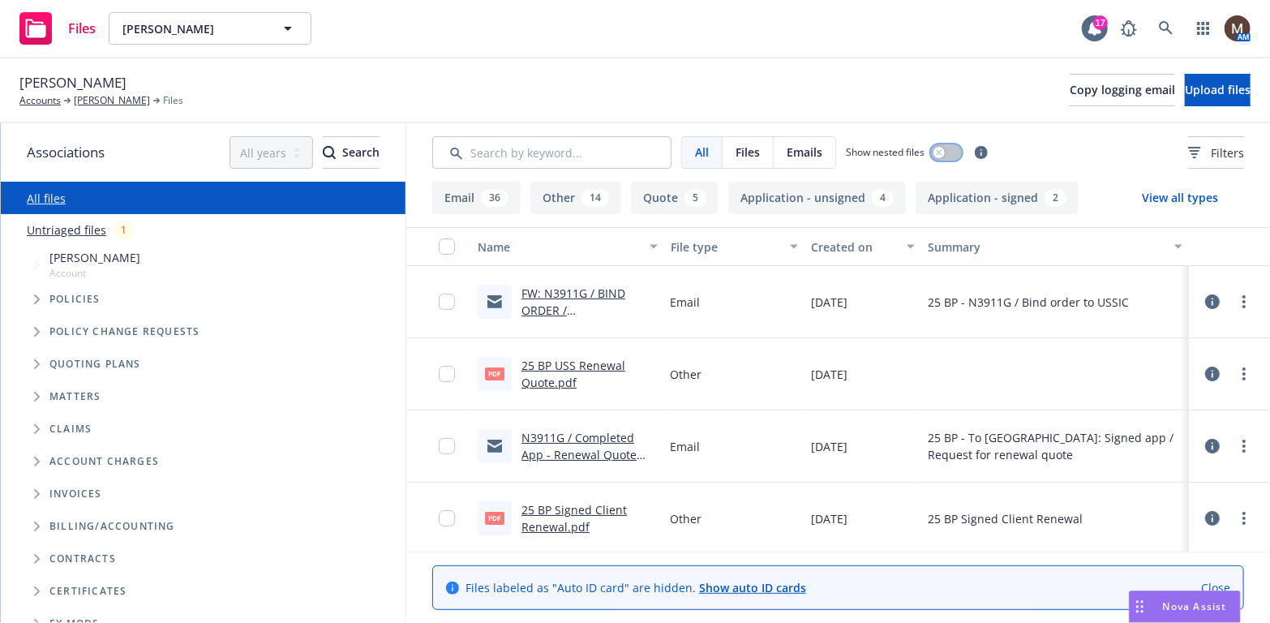
click at [940, 152] on icon "button" at bounding box center [939, 152] width 6 height 6
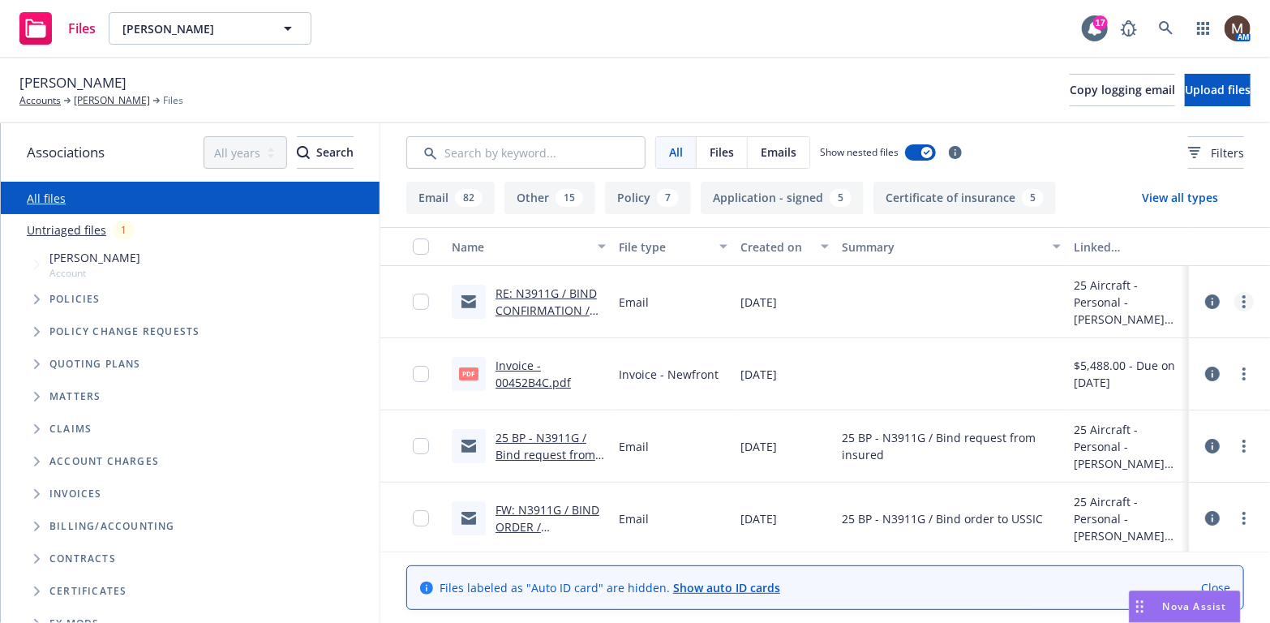
click at [1242, 295] on icon "more" at bounding box center [1243, 301] width 3 height 13
click at [1121, 393] on link "Edit" at bounding box center [1160, 400] width 161 height 32
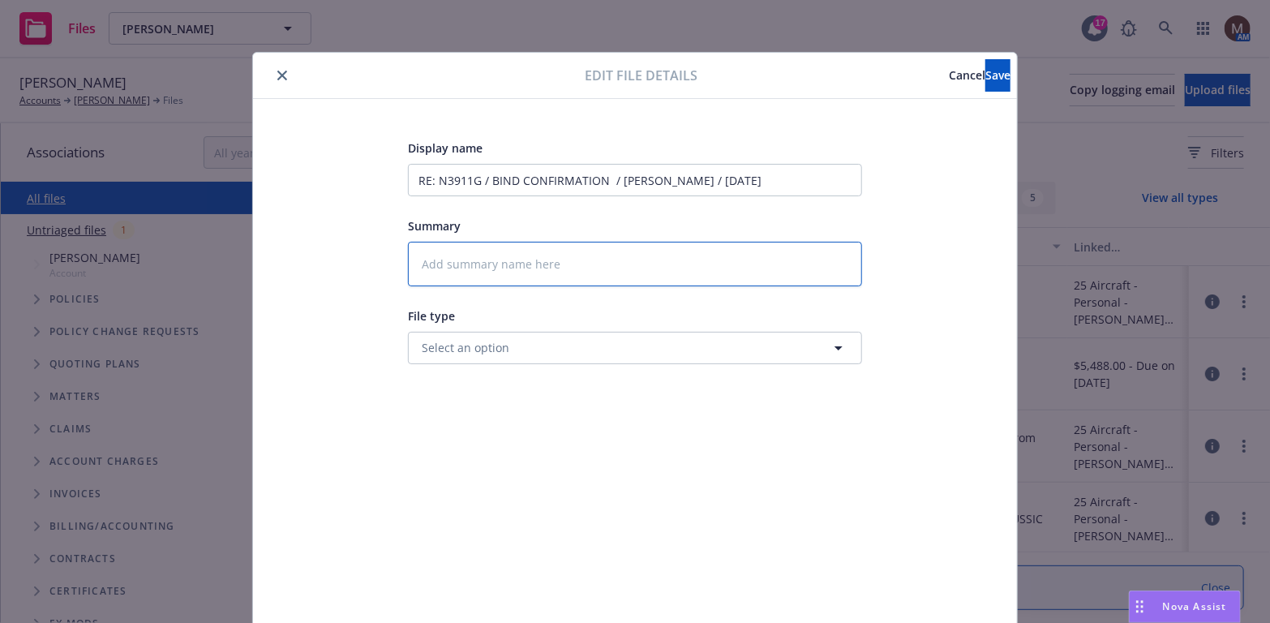
click at [457, 263] on textarea at bounding box center [635, 264] width 454 height 45
type textarea "2"
type textarea "x"
type textarea "25"
type textarea "x"
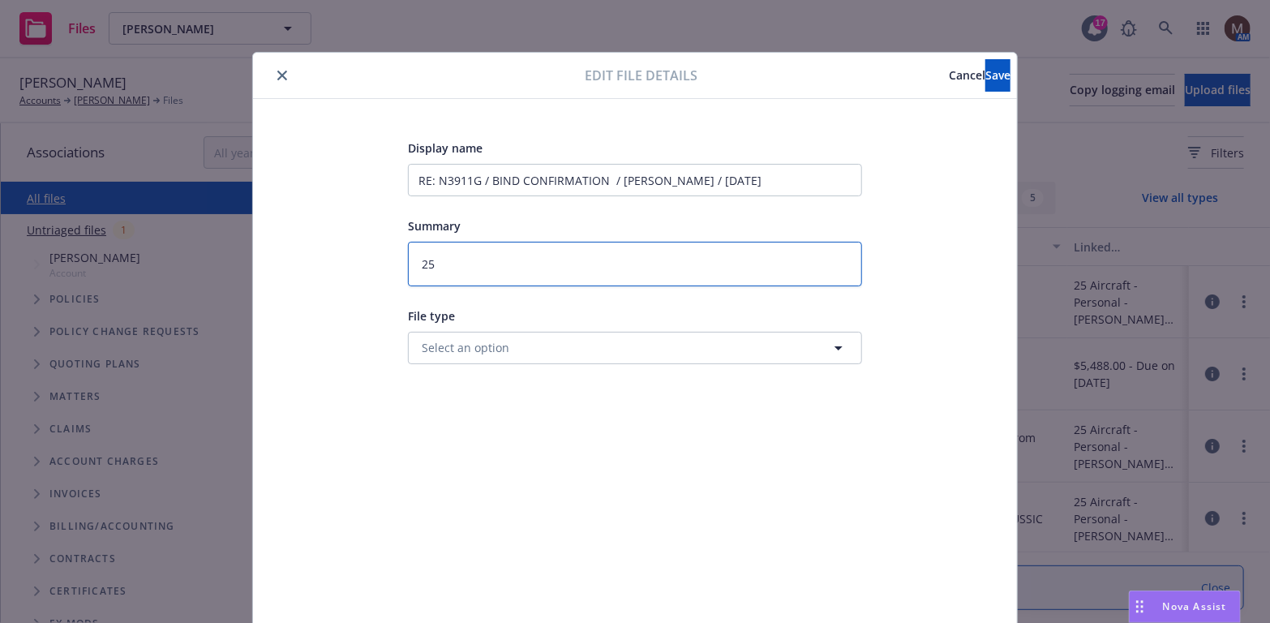
type textarea "25"
type textarea "x"
type textarea "25 B"
type textarea "x"
type textarea "25 BP"
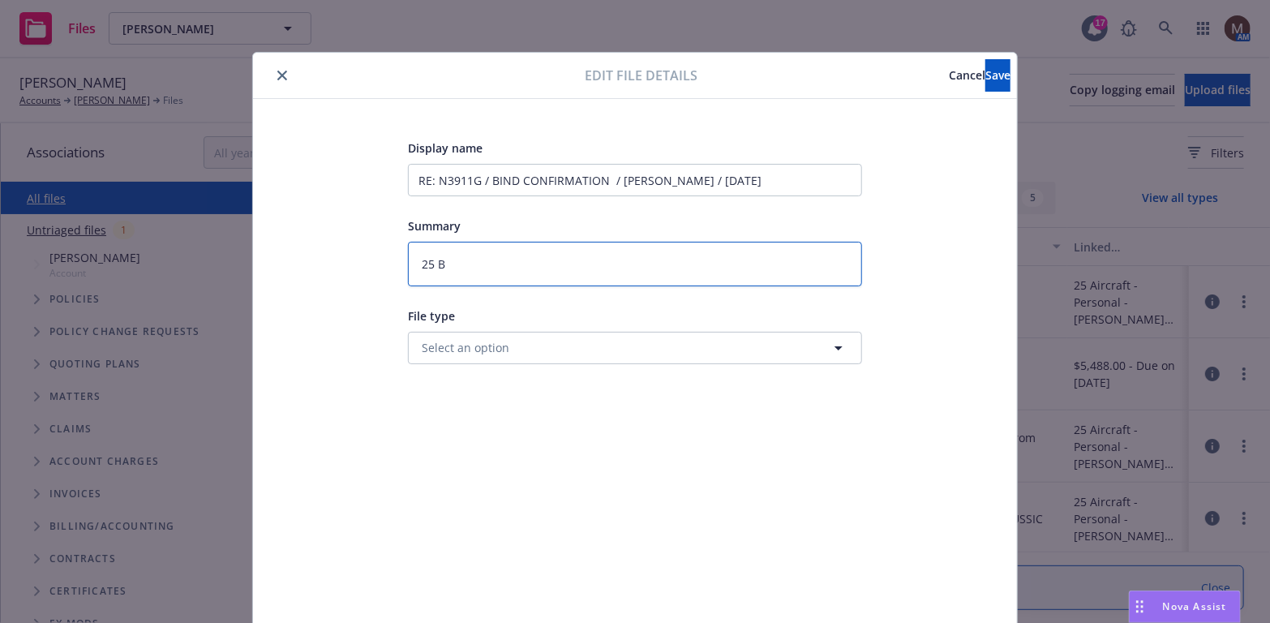
type textarea "x"
type textarea "25 BP"
type textarea "x"
type textarea "25 BP -"
type textarea "x"
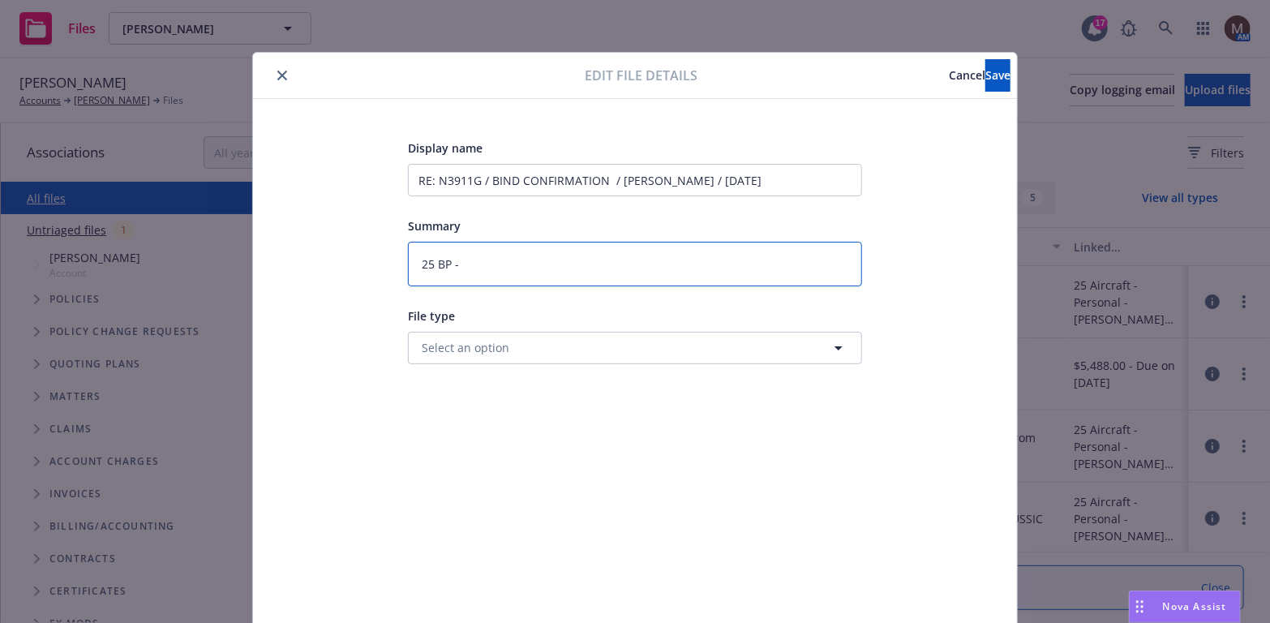
type textarea "25 BP -"
type textarea "x"
type textarea "25 BP - A"
type textarea "x"
type textarea "25 BP - AP"
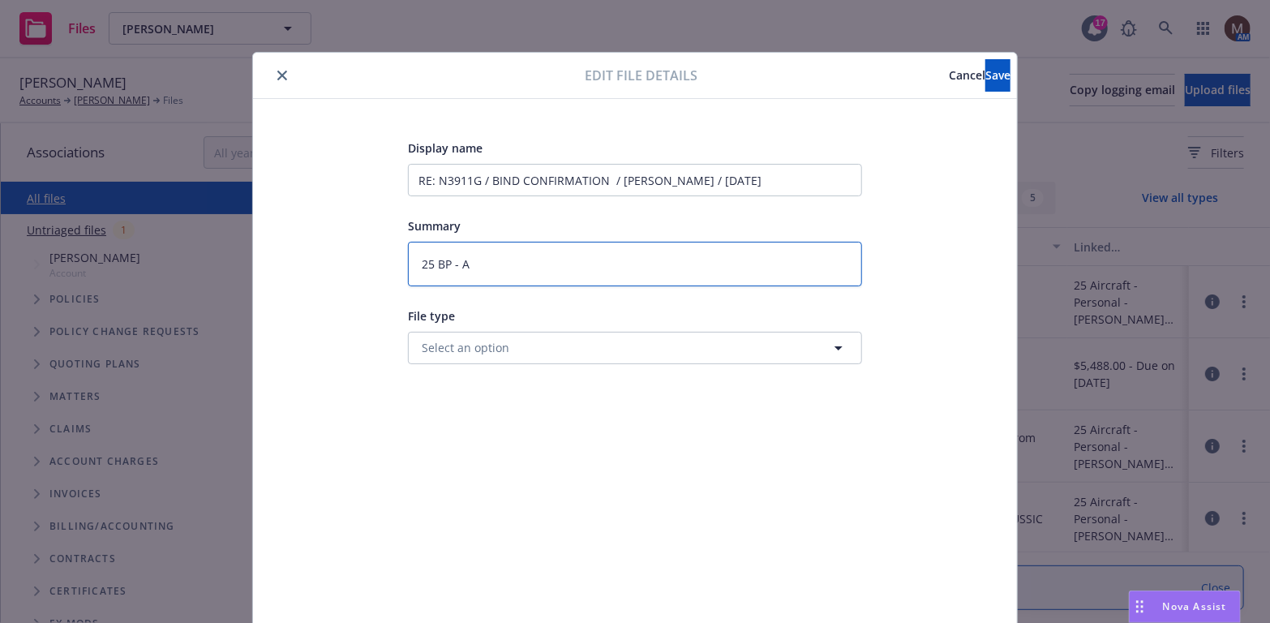
type textarea "x"
type textarea "25 BP - APP"
type textarea "x"
type textarea "25 BP - APP,"
type textarea "x"
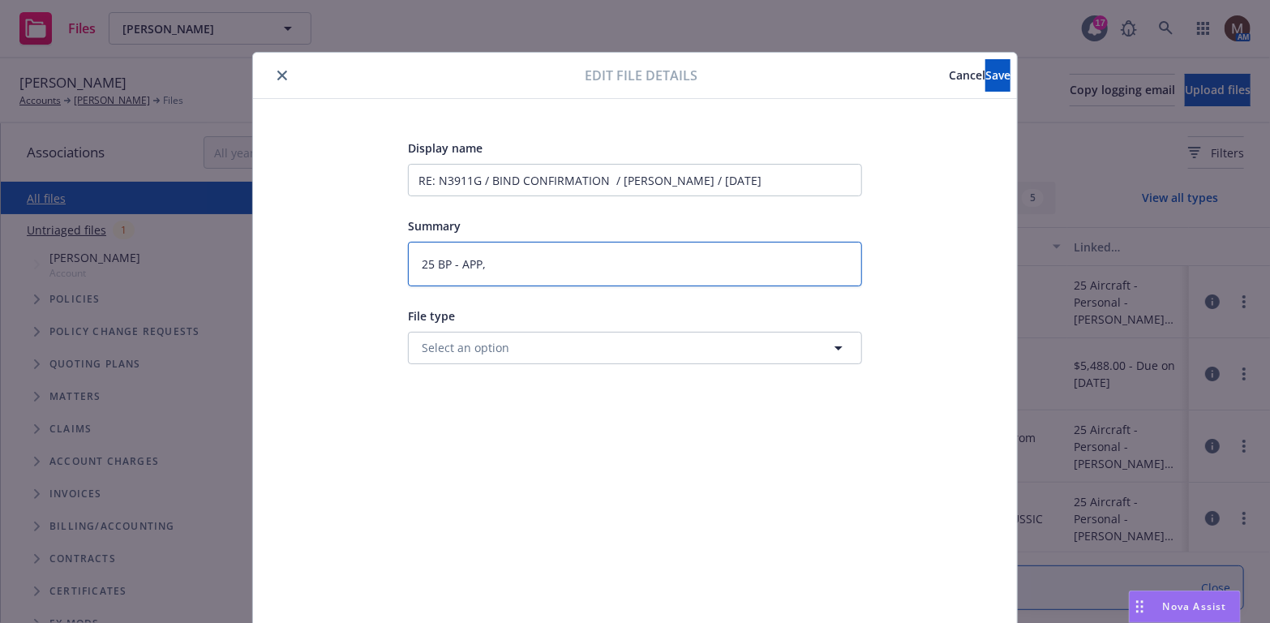
type textarea "25 BP - APP,"
type textarea "x"
type textarea "25 BP - APP, I"
type textarea "x"
type textarea "25 BP - APP, IN"
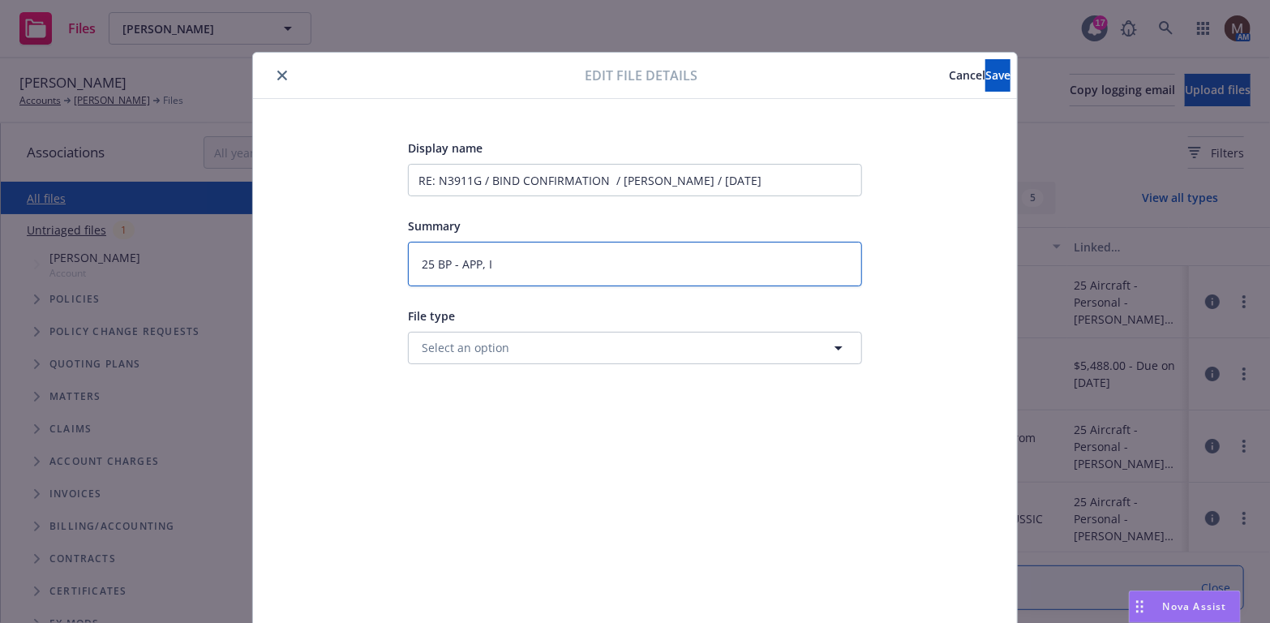
type textarea "x"
type textarea "25 BP - APP, INV"
type textarea "x"
type textarea "25 BP - APP, INVO"
type textarea "x"
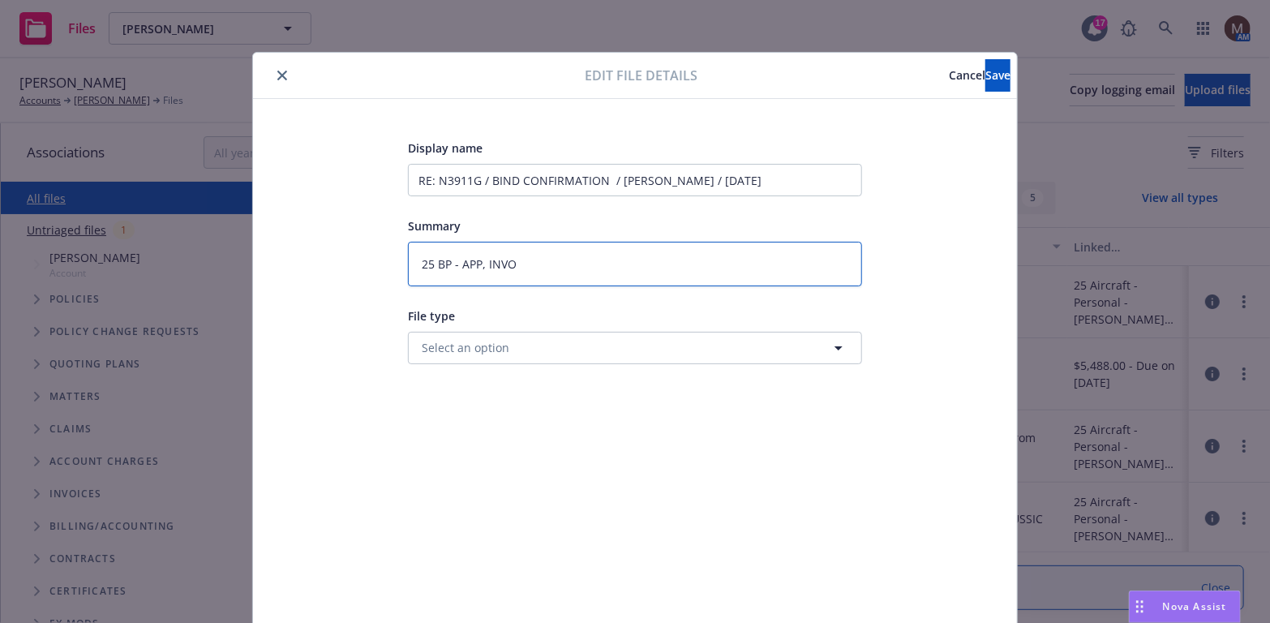
type textarea "25 BP - APP, INVOI"
type textarea "x"
type textarea "25 BP - APP, INVOIC"
type textarea "x"
type textarea "25 BP - APP, INVOICE"
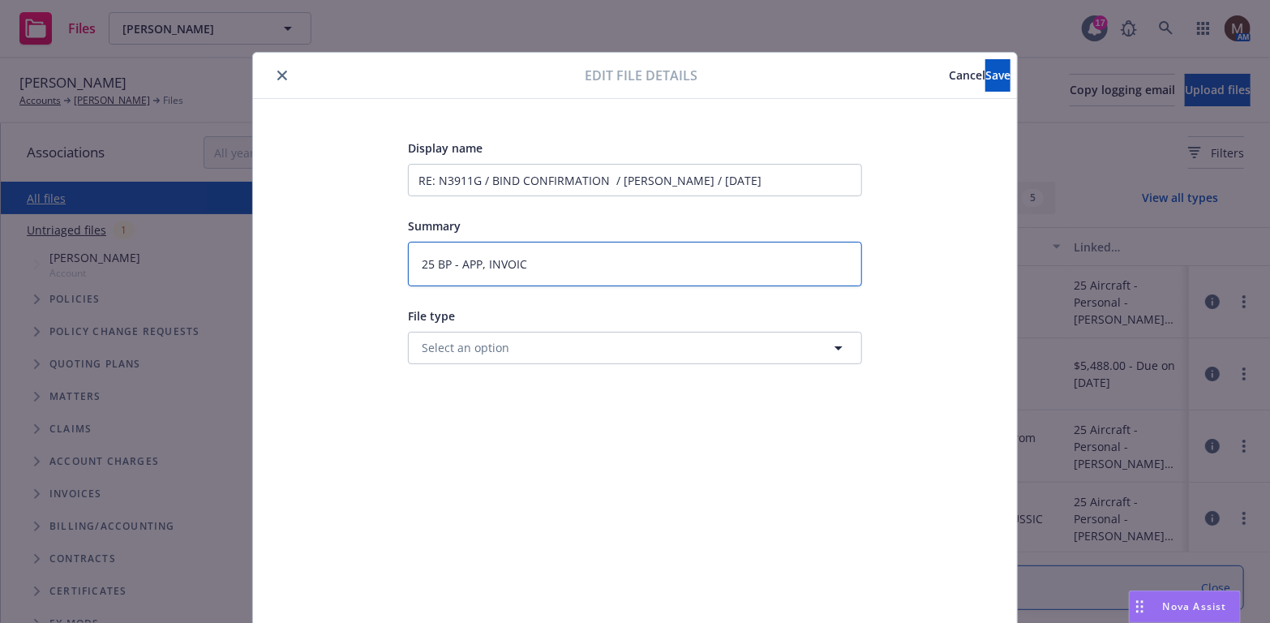
type textarea "x"
type textarea "25 BP - APP, INVOICE"
type textarea "x"
type textarea "25 BP - APP, INVOICE t"
type textarea "x"
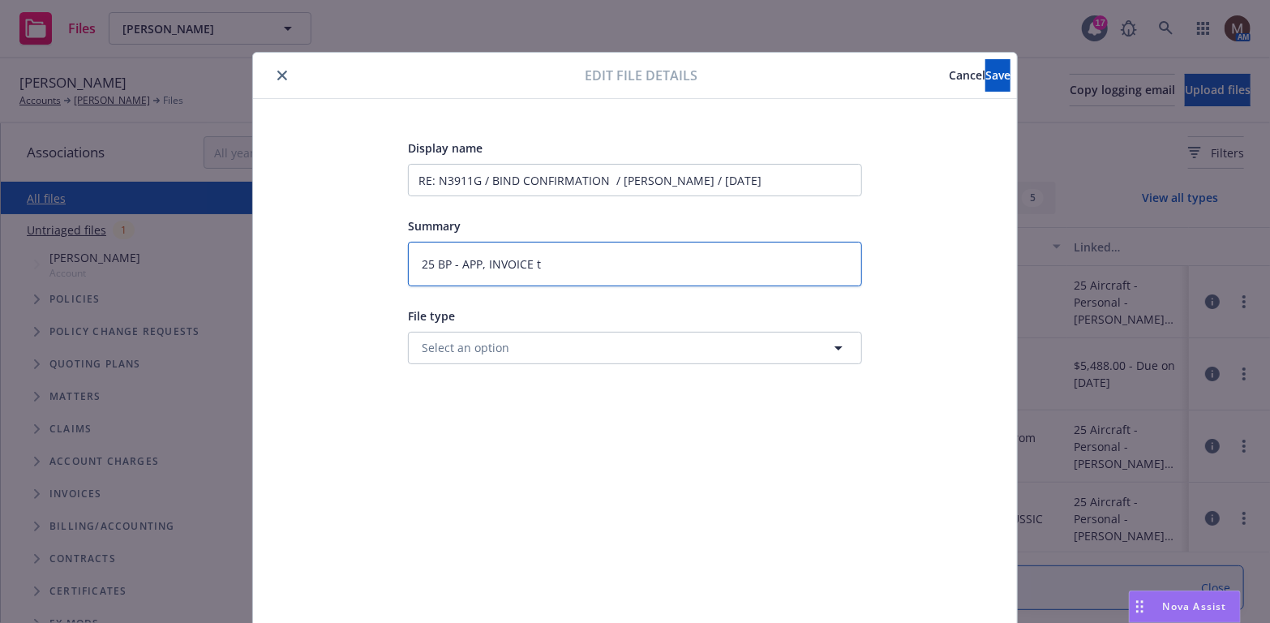
type textarea "25 BP - APP, INVOICE to"
type textarea "x"
type textarea "25 BP - APP, INVOICE to"
type textarea "x"
type textarea "25 BP - APP, INVOICE to i"
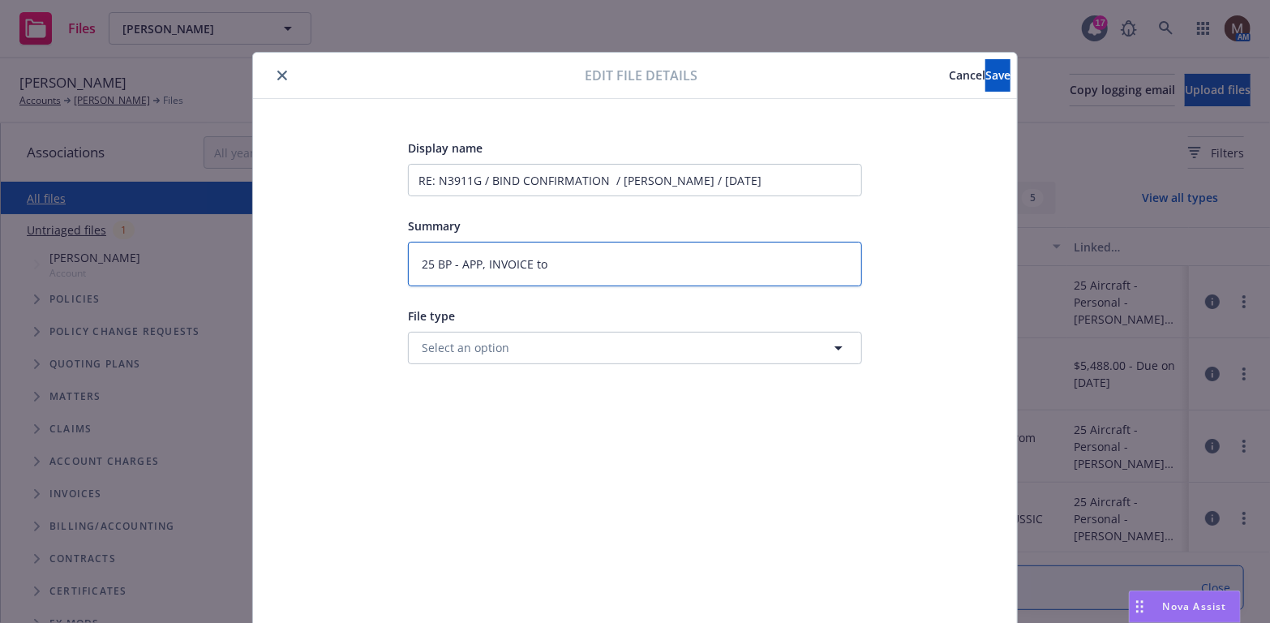
type textarea "x"
type textarea "25 BP - APP, INVOICE to in"
type textarea "x"
type textarea "25 BP - APP, INVOICE to ins"
type textarea "x"
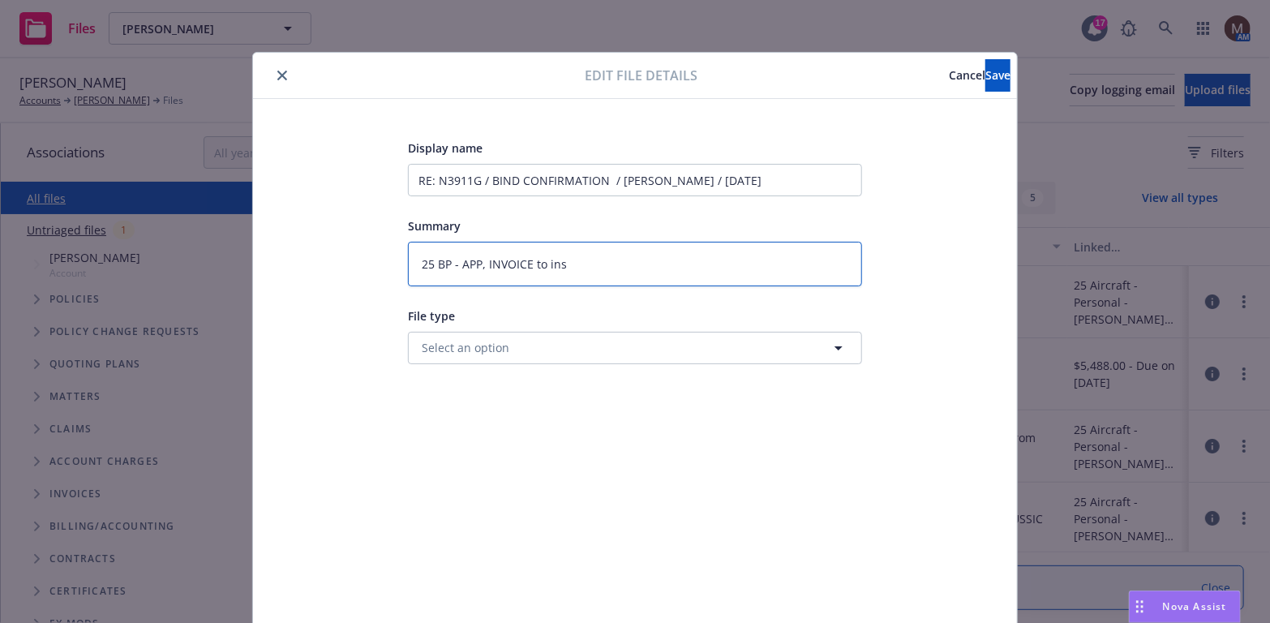
type textarea "25 BP - APP, INVOICE to insu"
type textarea "x"
type textarea "25 BP - APP, INVOICE to insur"
type textarea "x"
type textarea "25 BP - APP, INVOICE to insure"
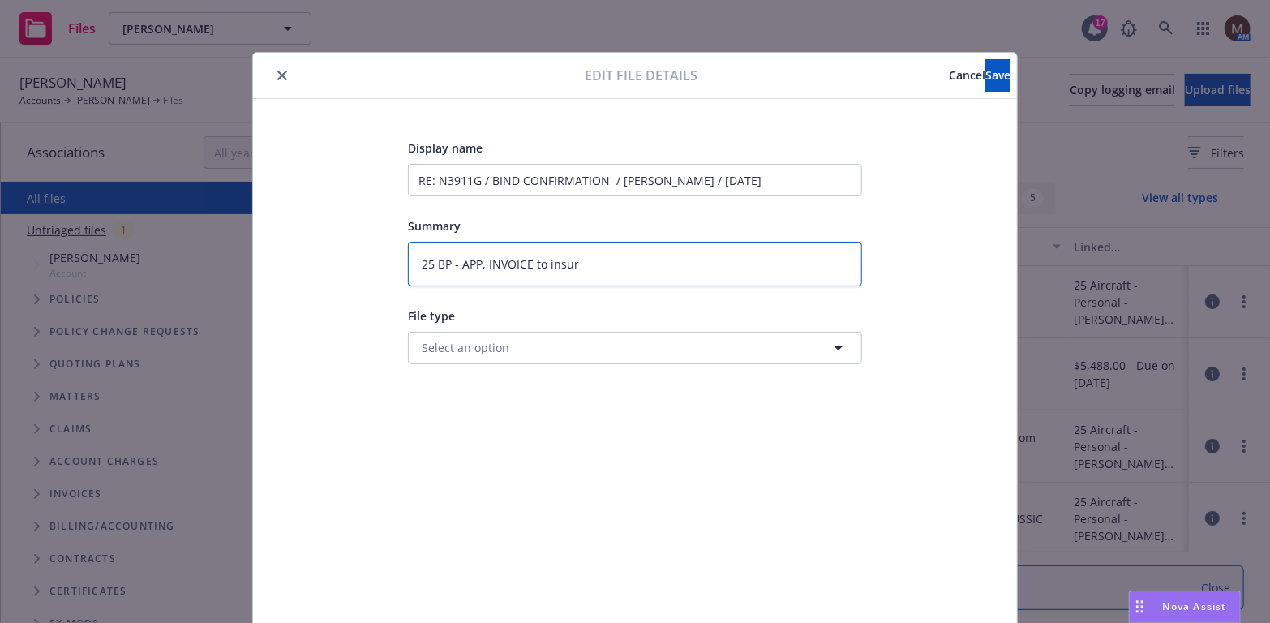
type textarea "x"
type textarea "25 BP - APP, INVOICE to insured"
type textarea "x"
type textarea "25 BP - APP, INVOICE to insured"
click at [985, 76] on button "Save" at bounding box center [997, 75] width 25 height 32
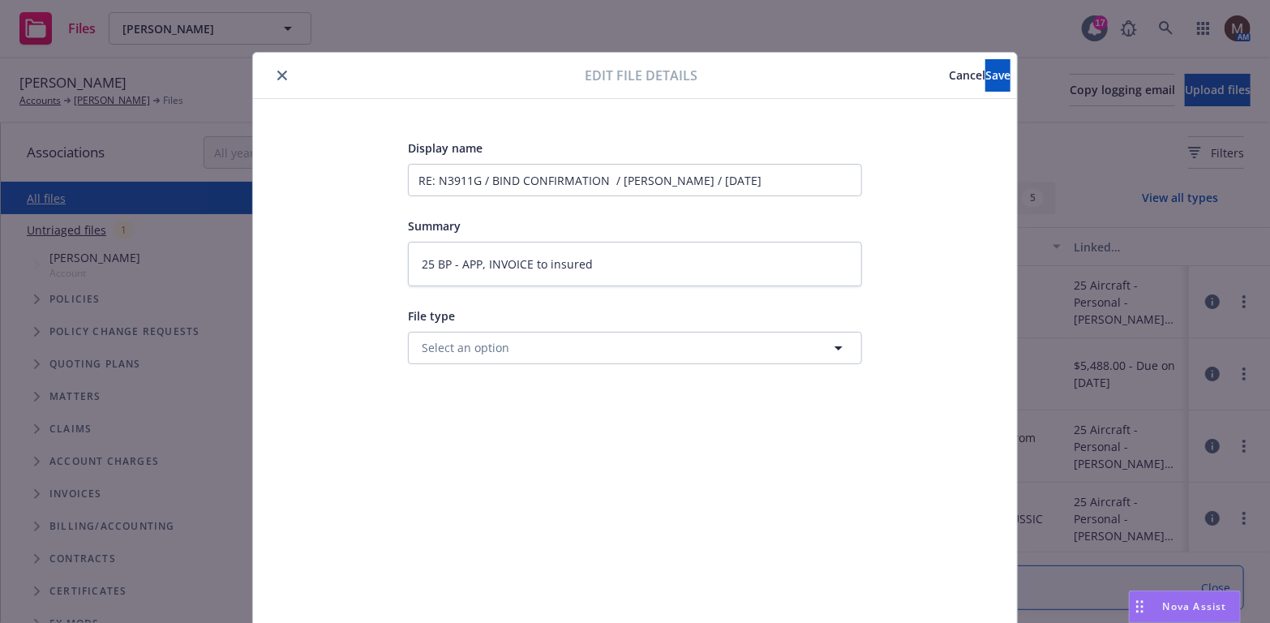
type textarea "x"
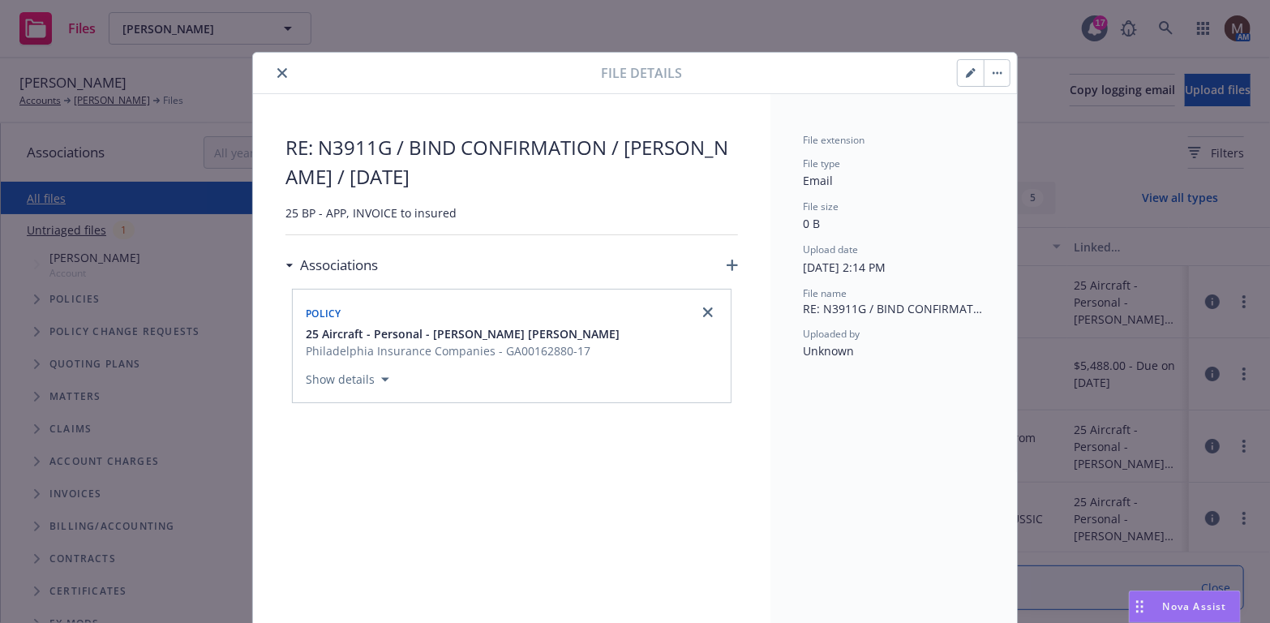
click at [281, 66] on button "close" at bounding box center [281, 72] width 19 height 19
